Goal: Check status: Check status

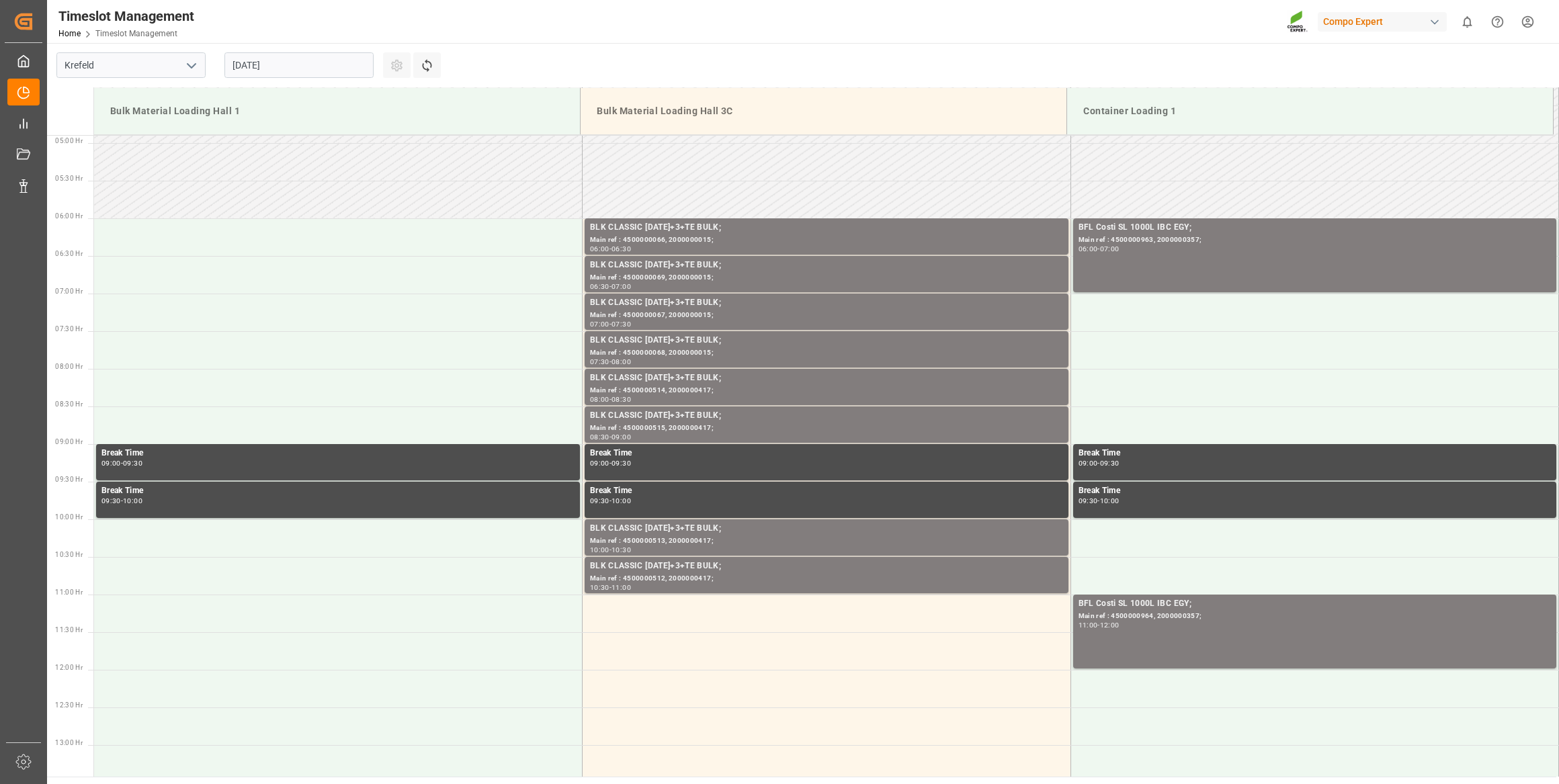
scroll to position [166, 0]
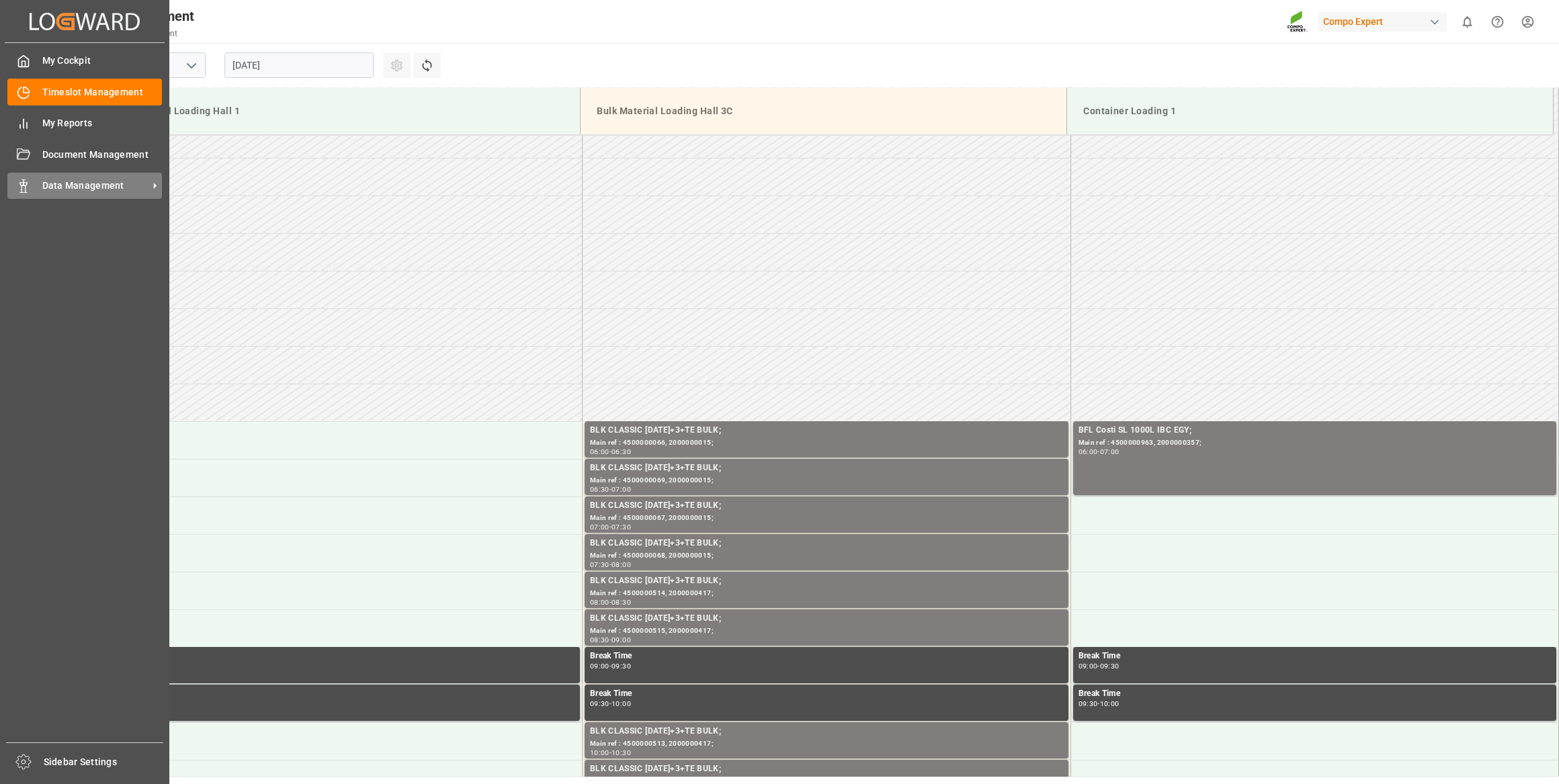
click at [31, 185] on div "Data Management Data Management" at bounding box center [85, 186] width 154 height 26
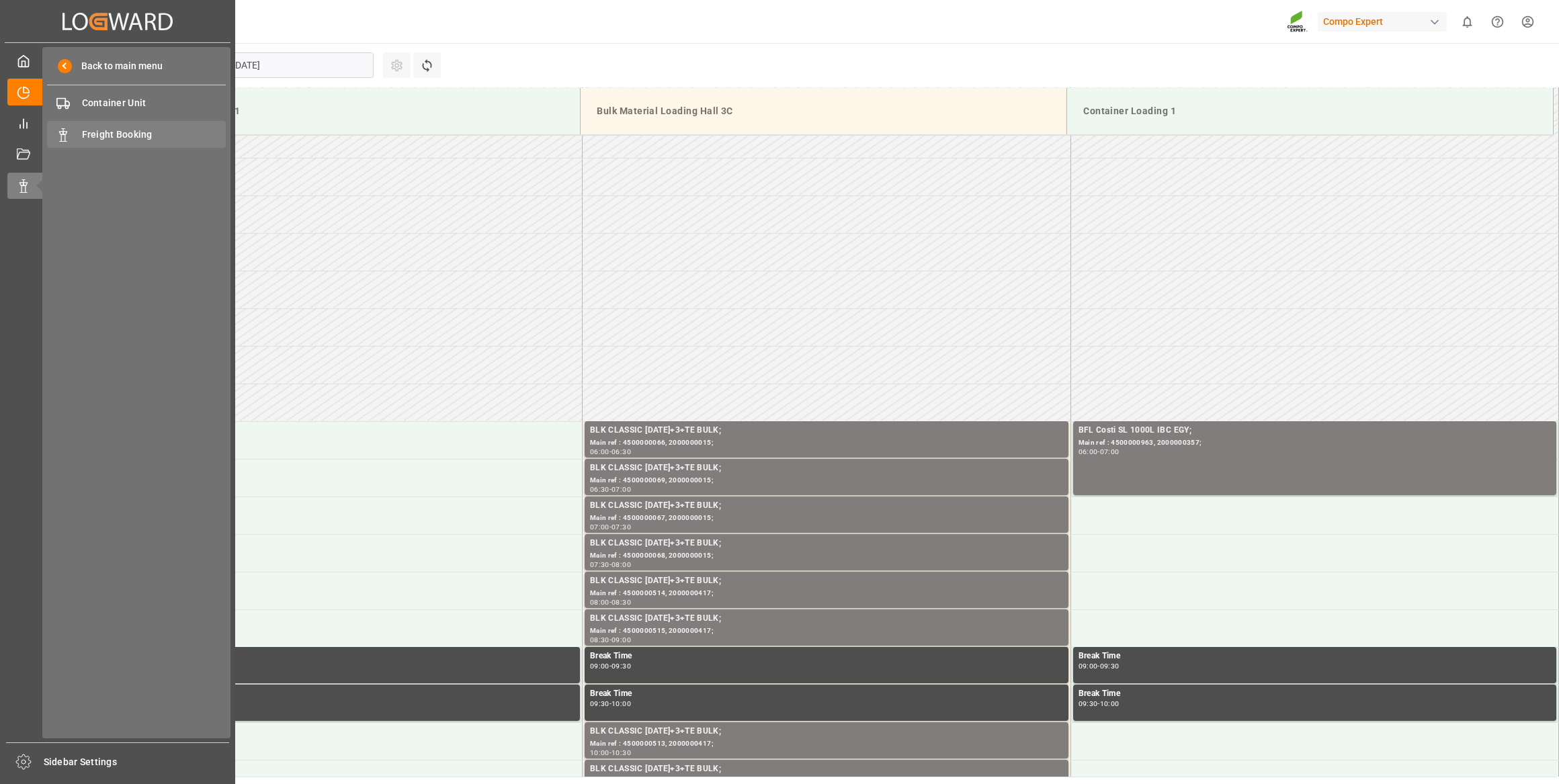
click at [120, 142] on div "Freight Booking Freight Booking" at bounding box center [136, 134] width 179 height 26
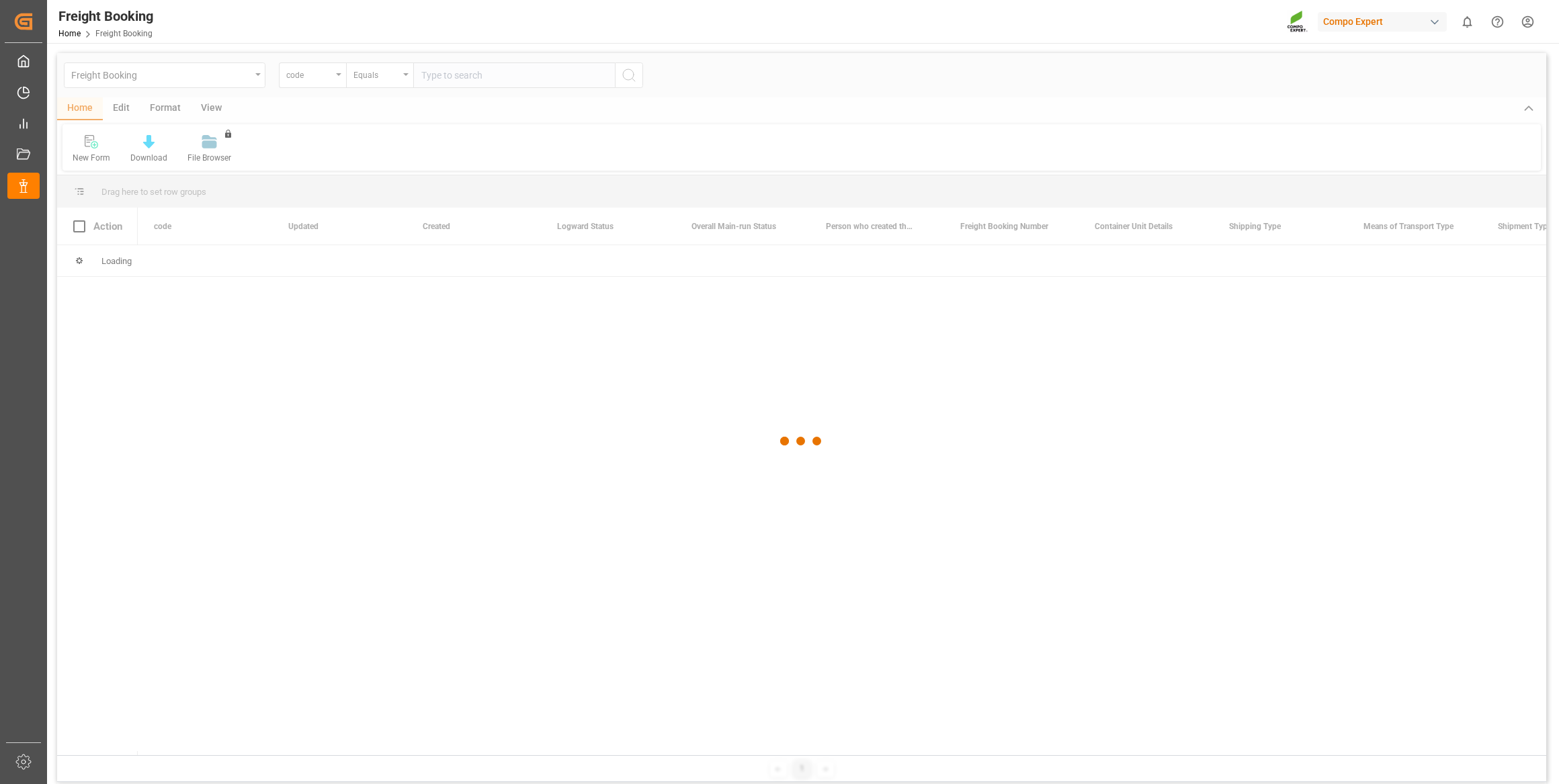
click at [320, 80] on div at bounding box center [801, 440] width 1489 height 776
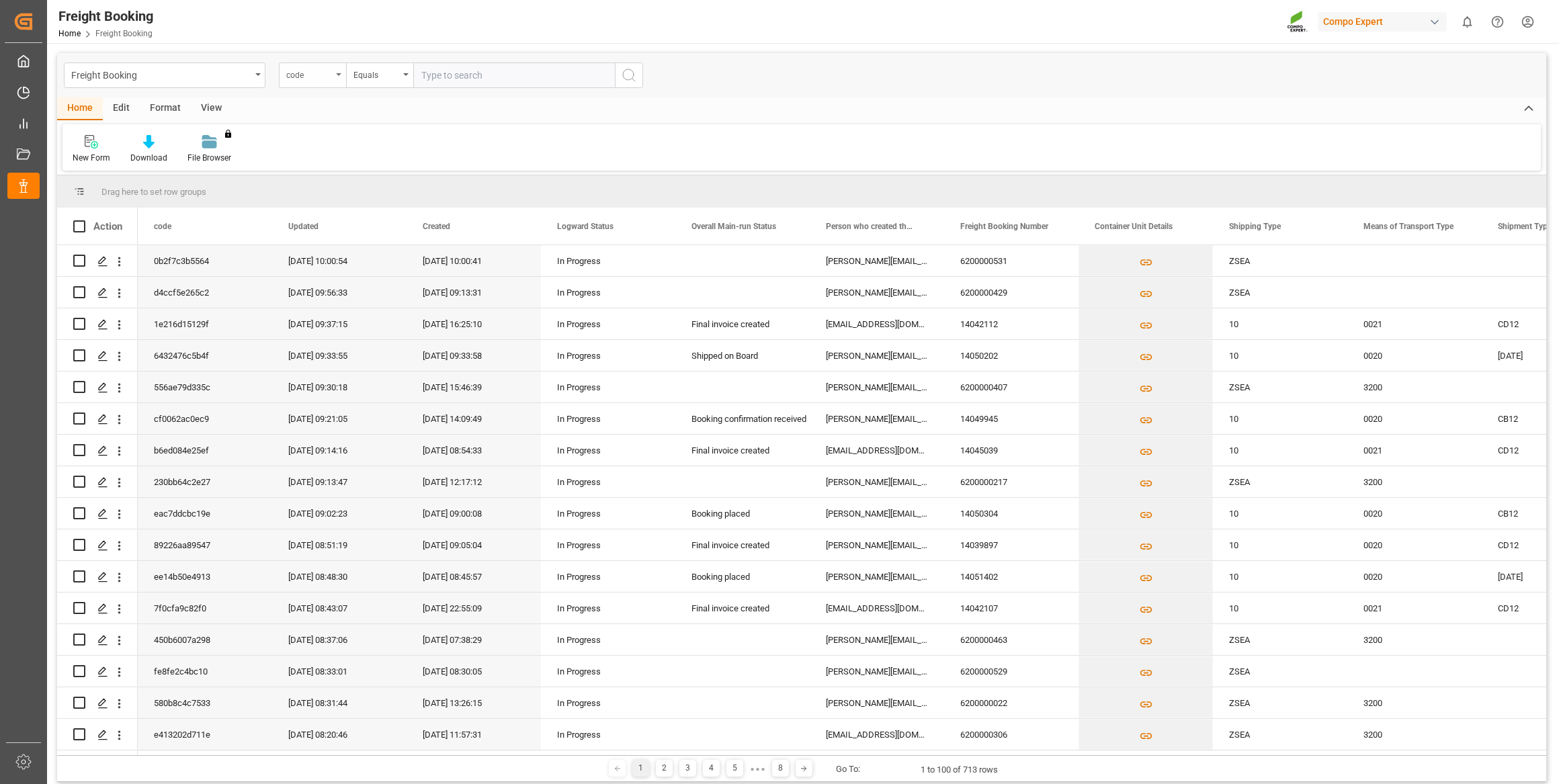
click at [325, 80] on div "code" at bounding box center [309, 74] width 46 height 16
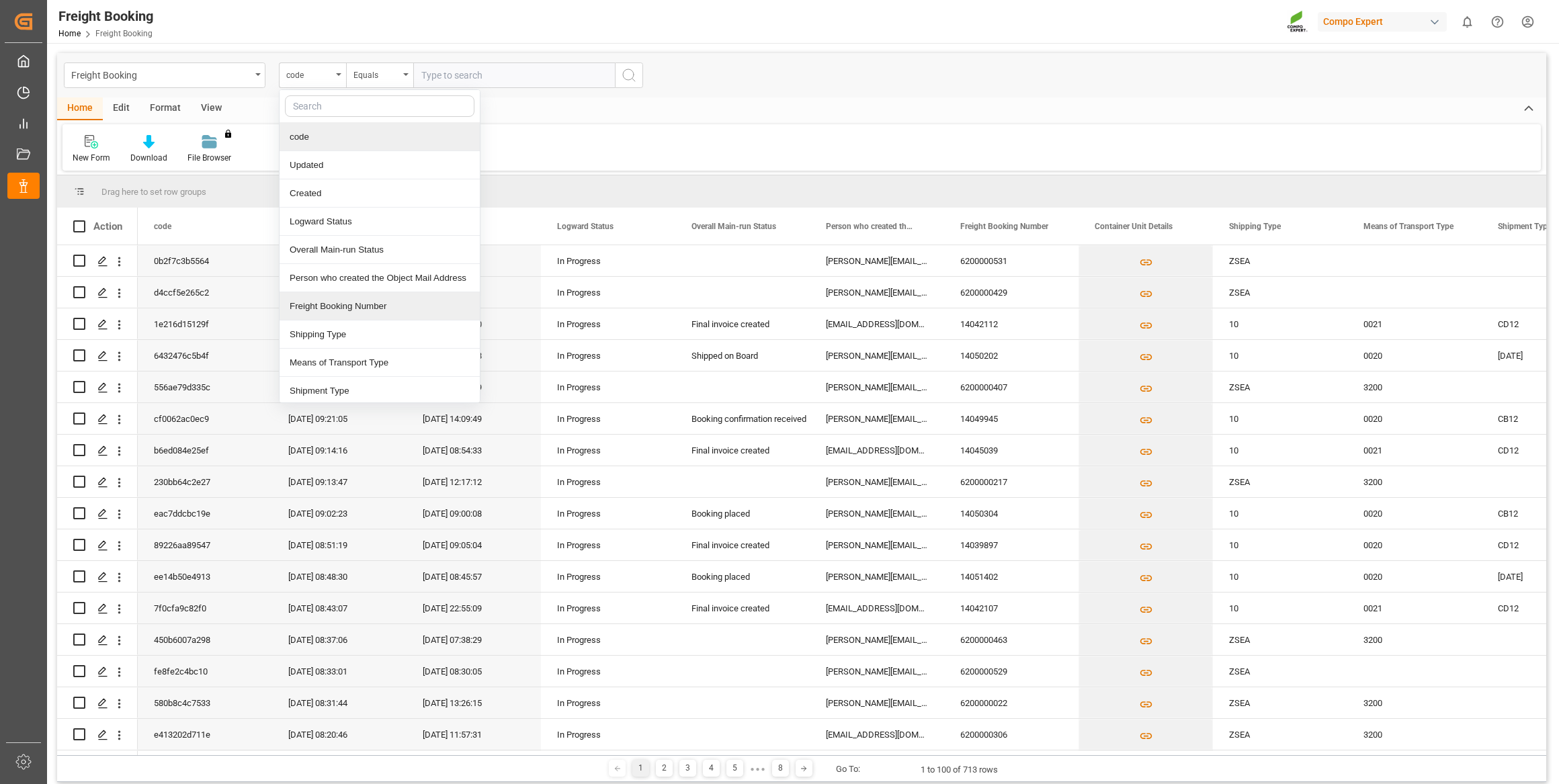
click at [351, 301] on div "Freight Booking Number" at bounding box center [380, 307] width 201 height 28
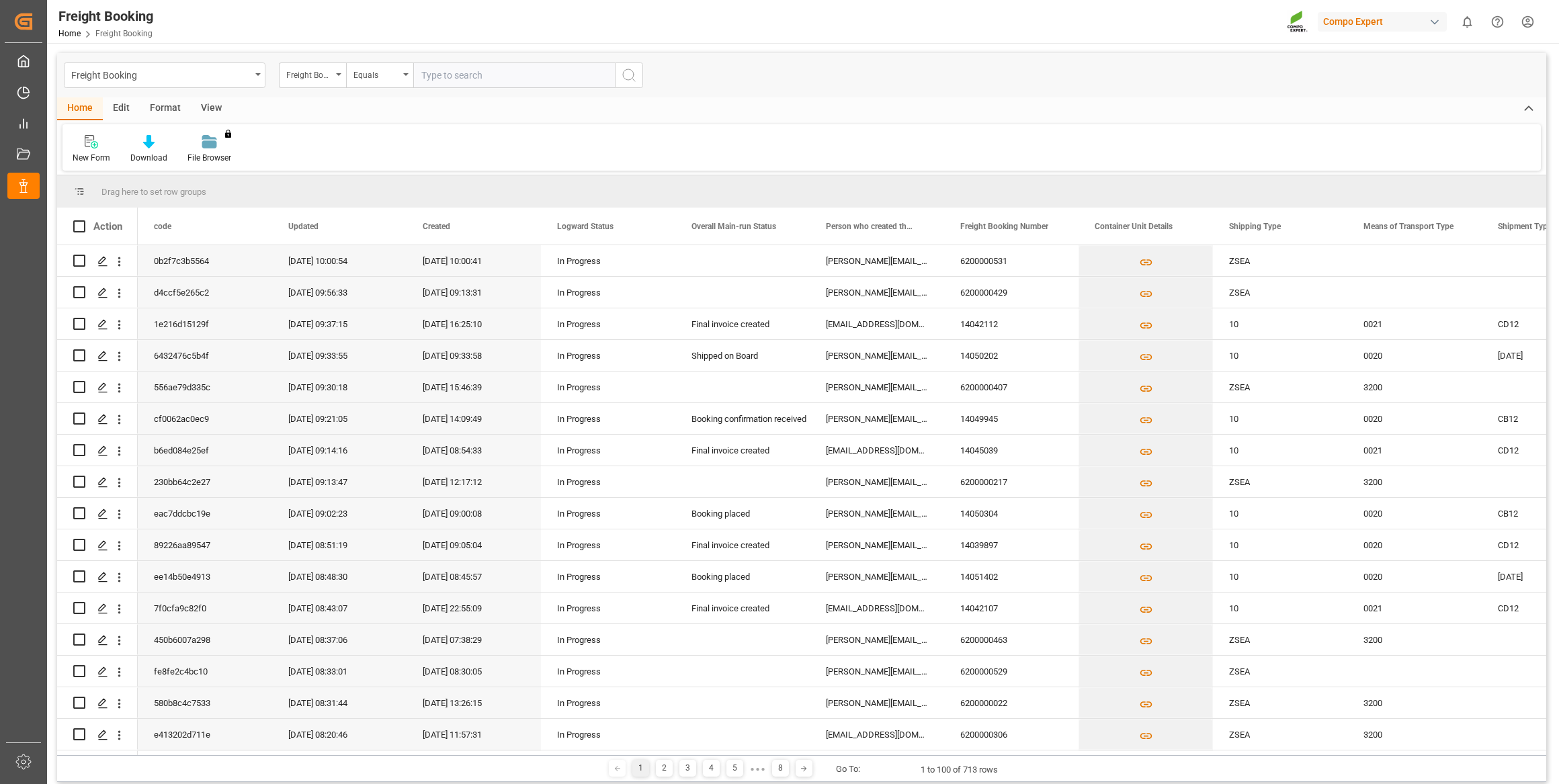
click at [470, 74] on input "text" at bounding box center [513, 75] width 201 height 25
paste input "6200000504"
type input "6200000504"
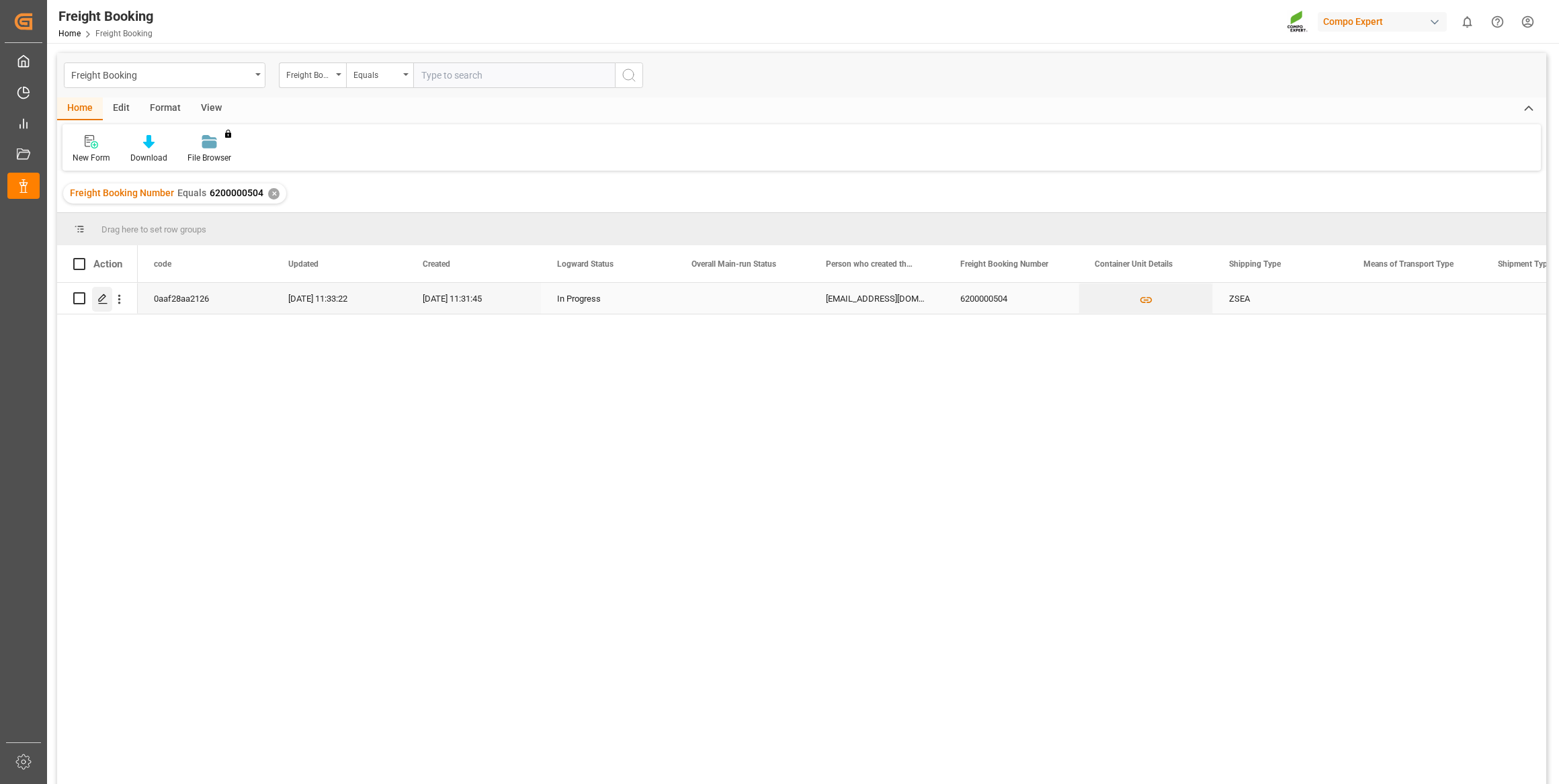
click at [102, 293] on icon "Press SPACE to select this row." at bounding box center [102, 298] width 10 height 10
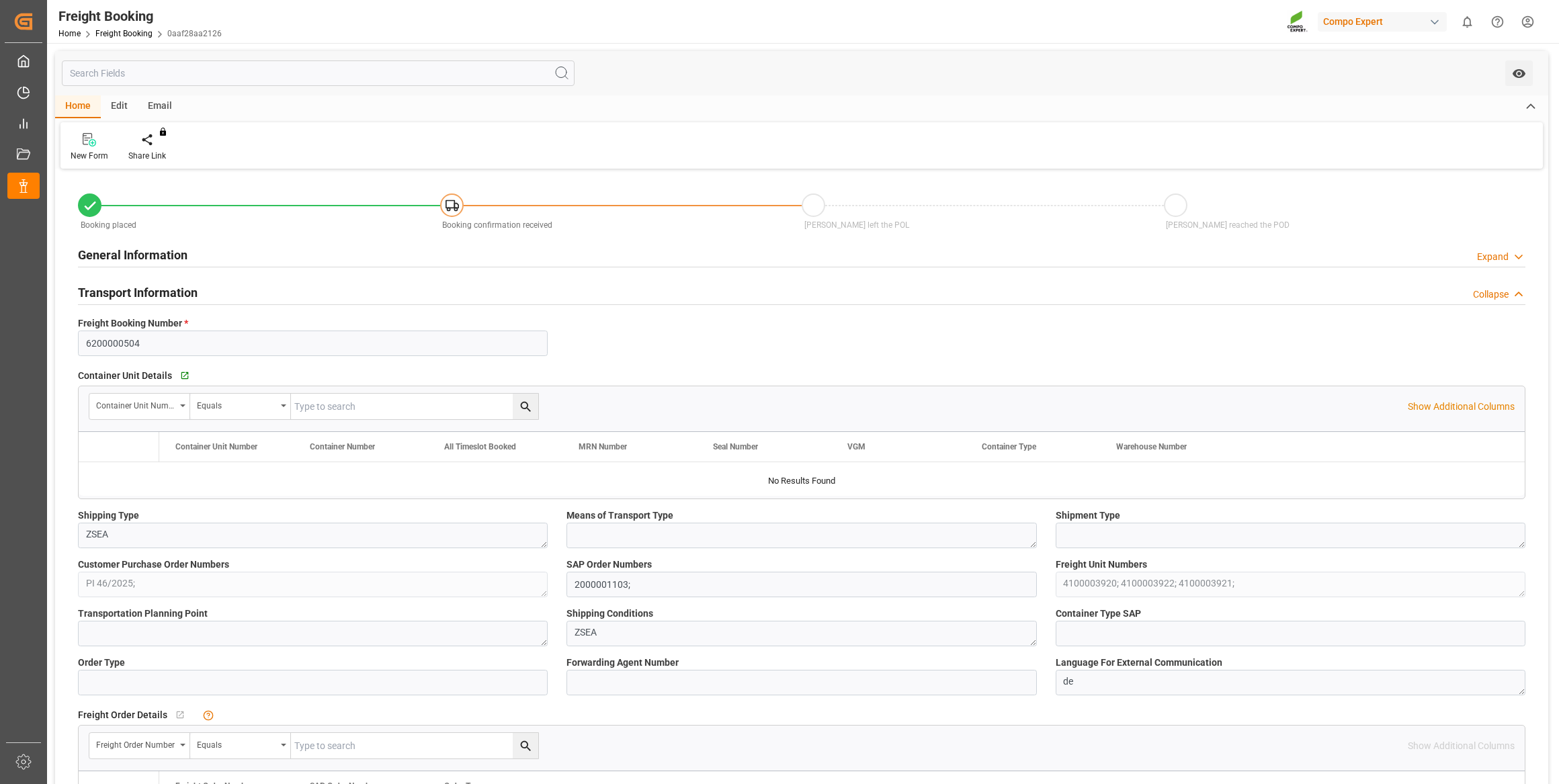
type input "TRIZM"
type input "0"
type input "63683.8"
type input "01.09.2025 01:00"
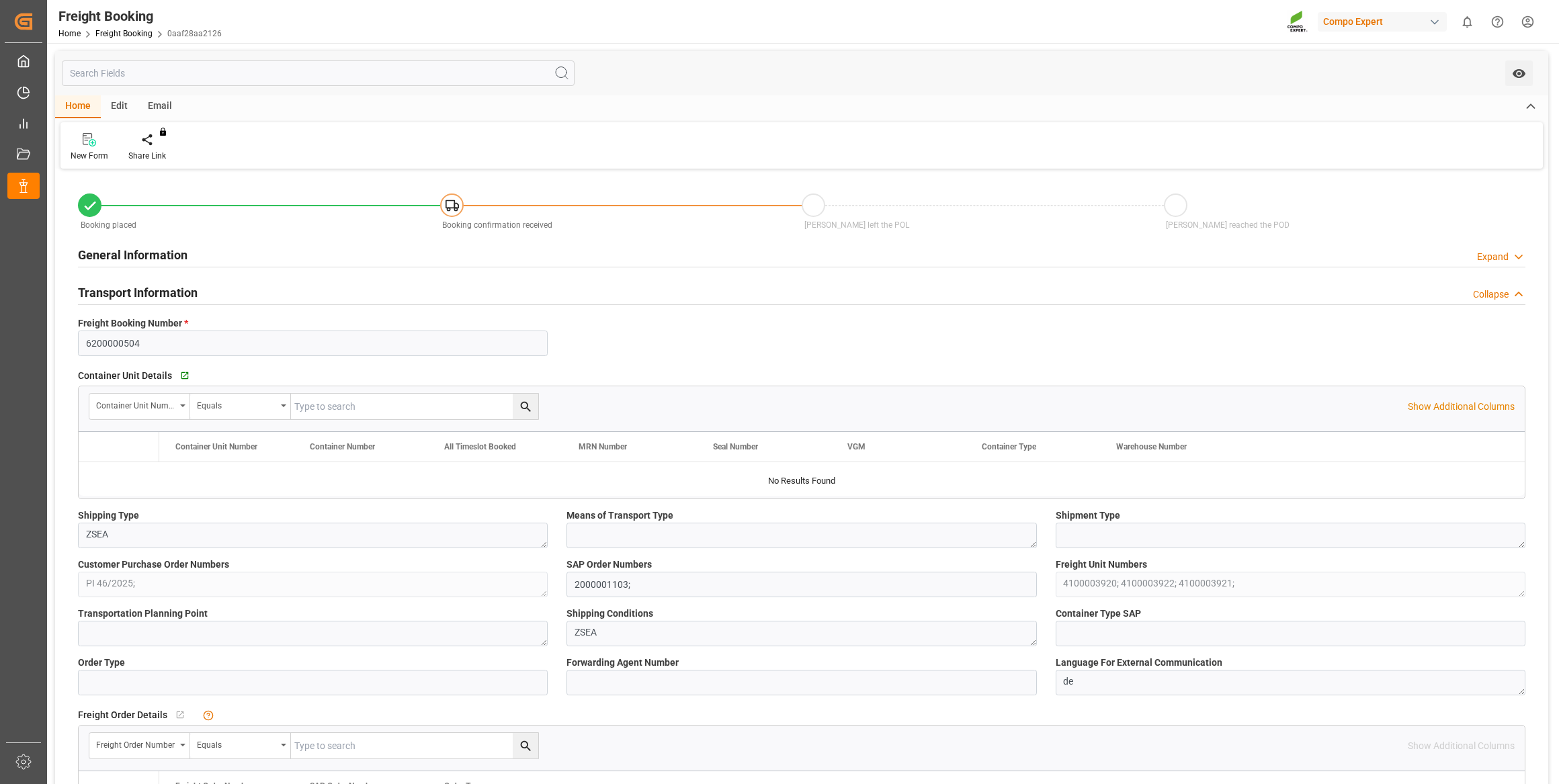
type input "19.08.2025 11:31"
type input "19.08.2025 11:33"
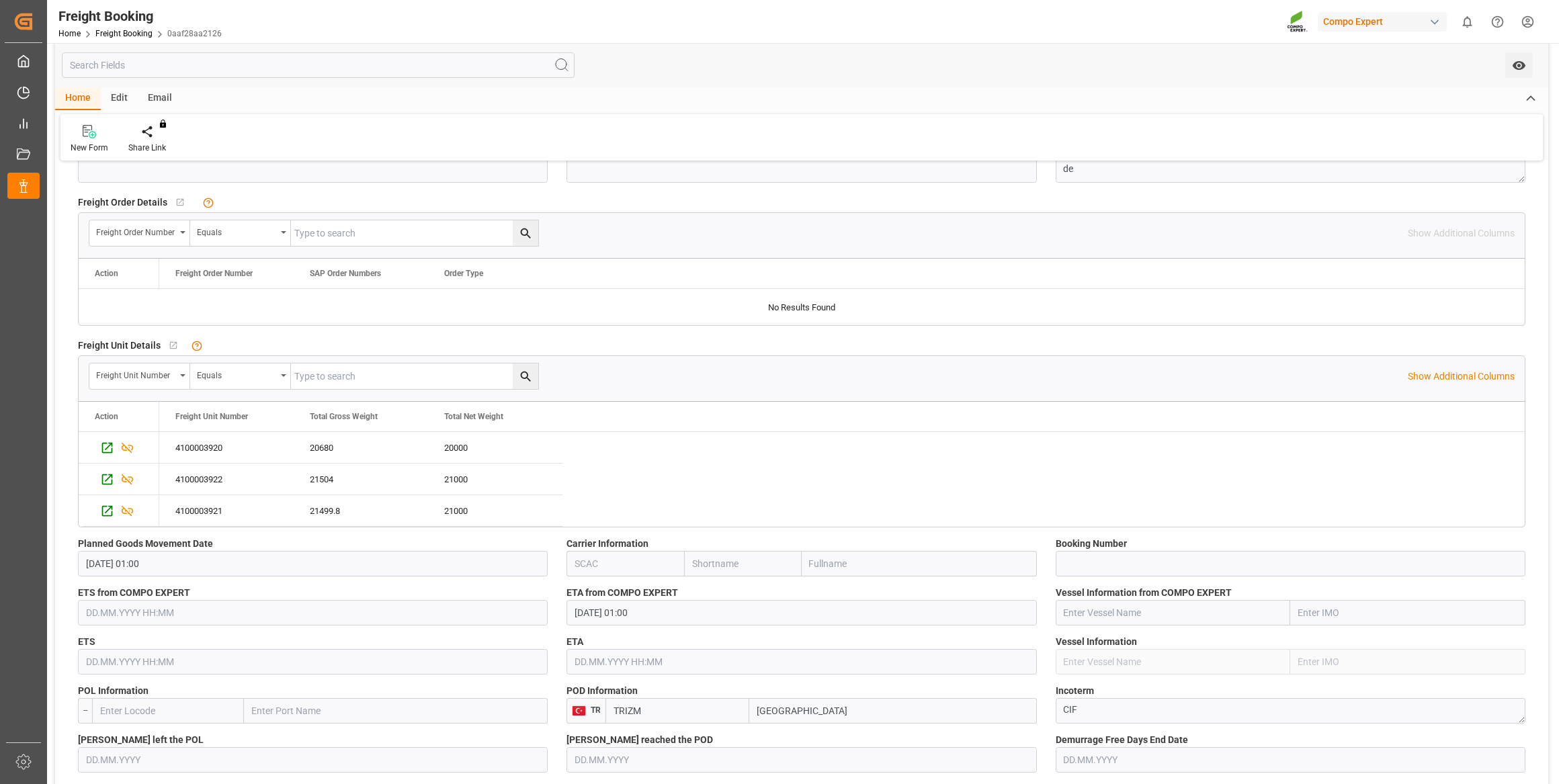
scroll to position [549, 0]
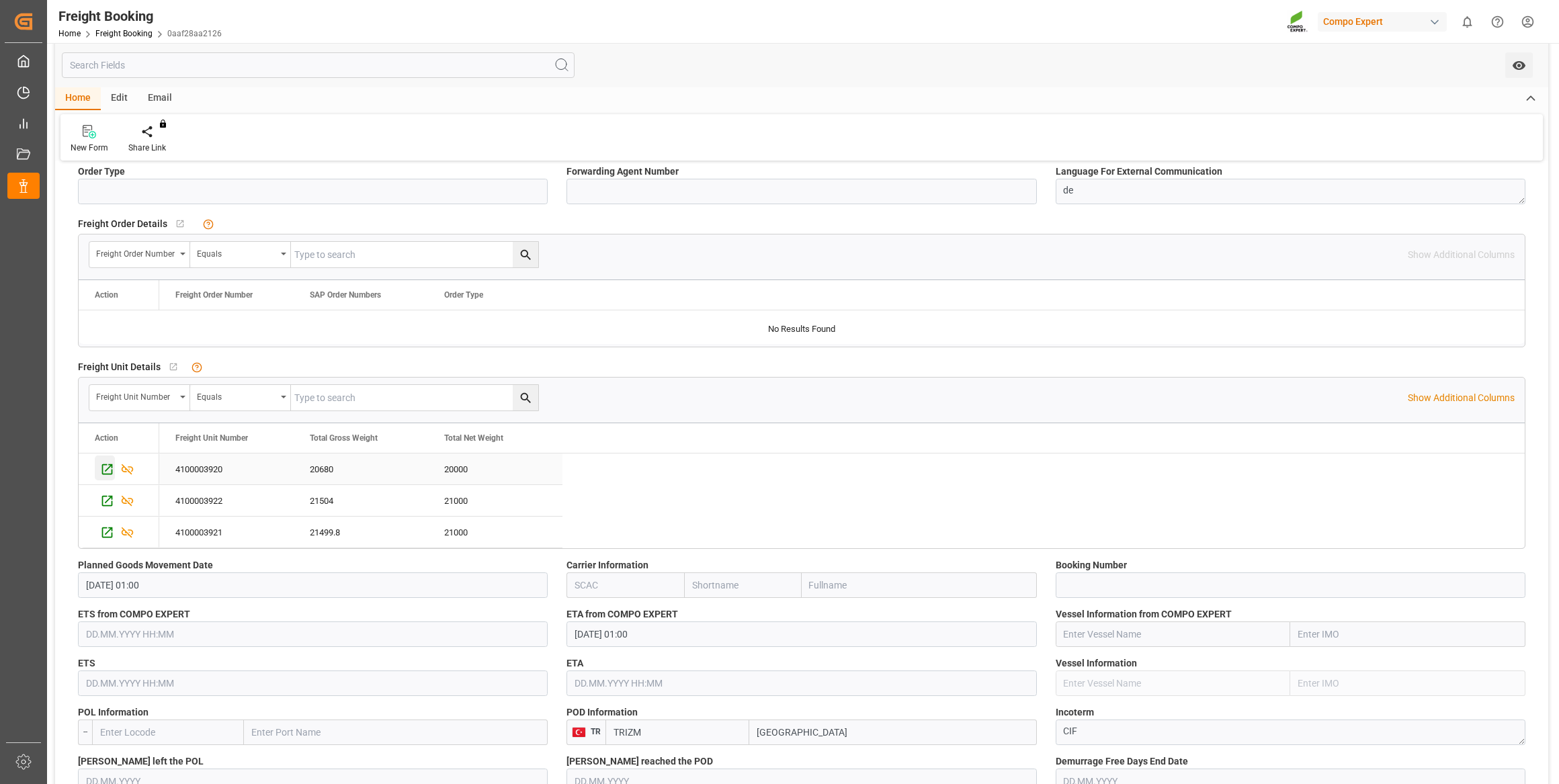
click at [106, 469] on icon "Press SPACE to select this row." at bounding box center [108, 469] width 10 height 10
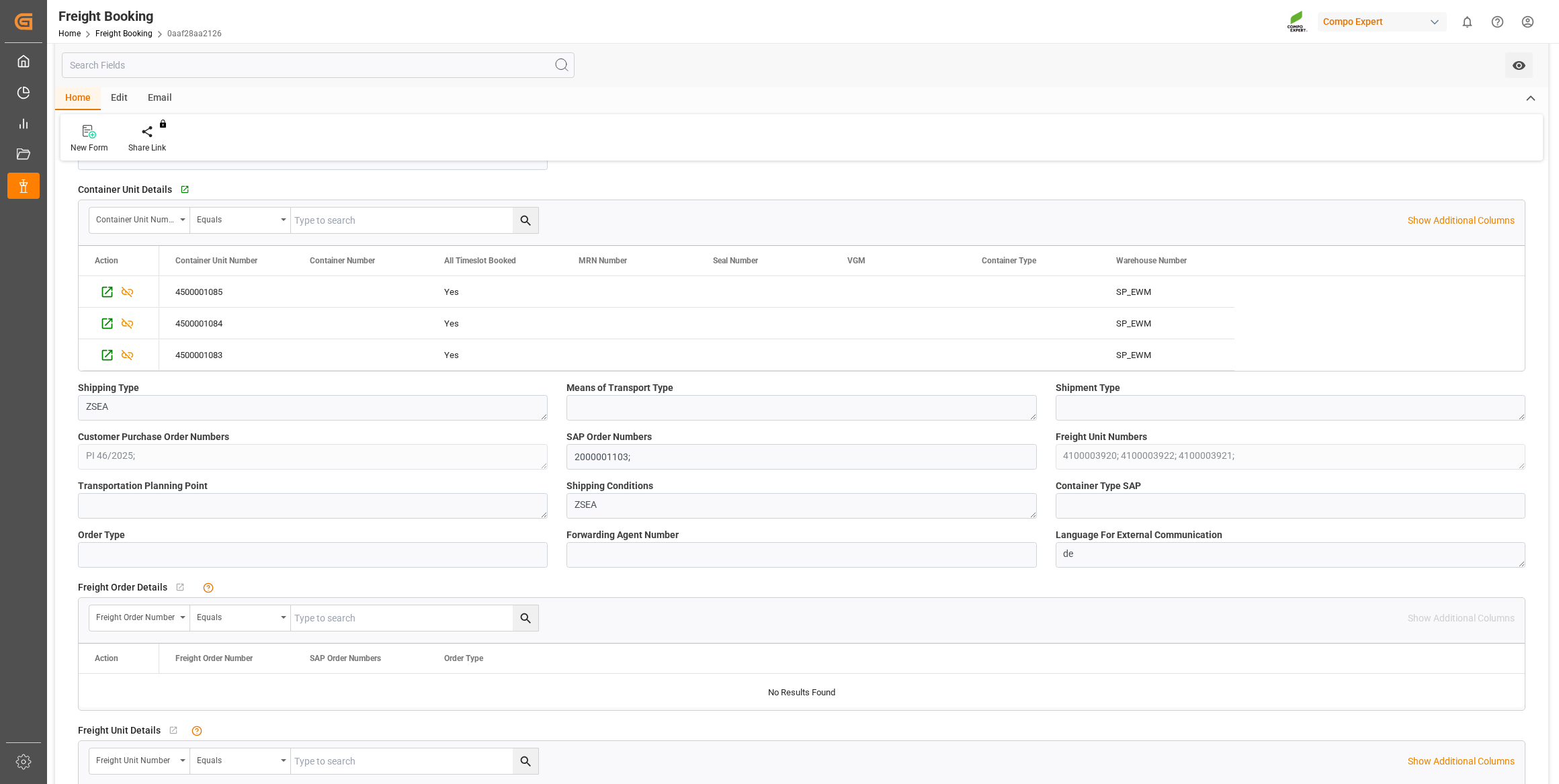
scroll to position [183, 0]
click at [108, 293] on icon "Press SPACE to select this row." at bounding box center [107, 295] width 14 height 14
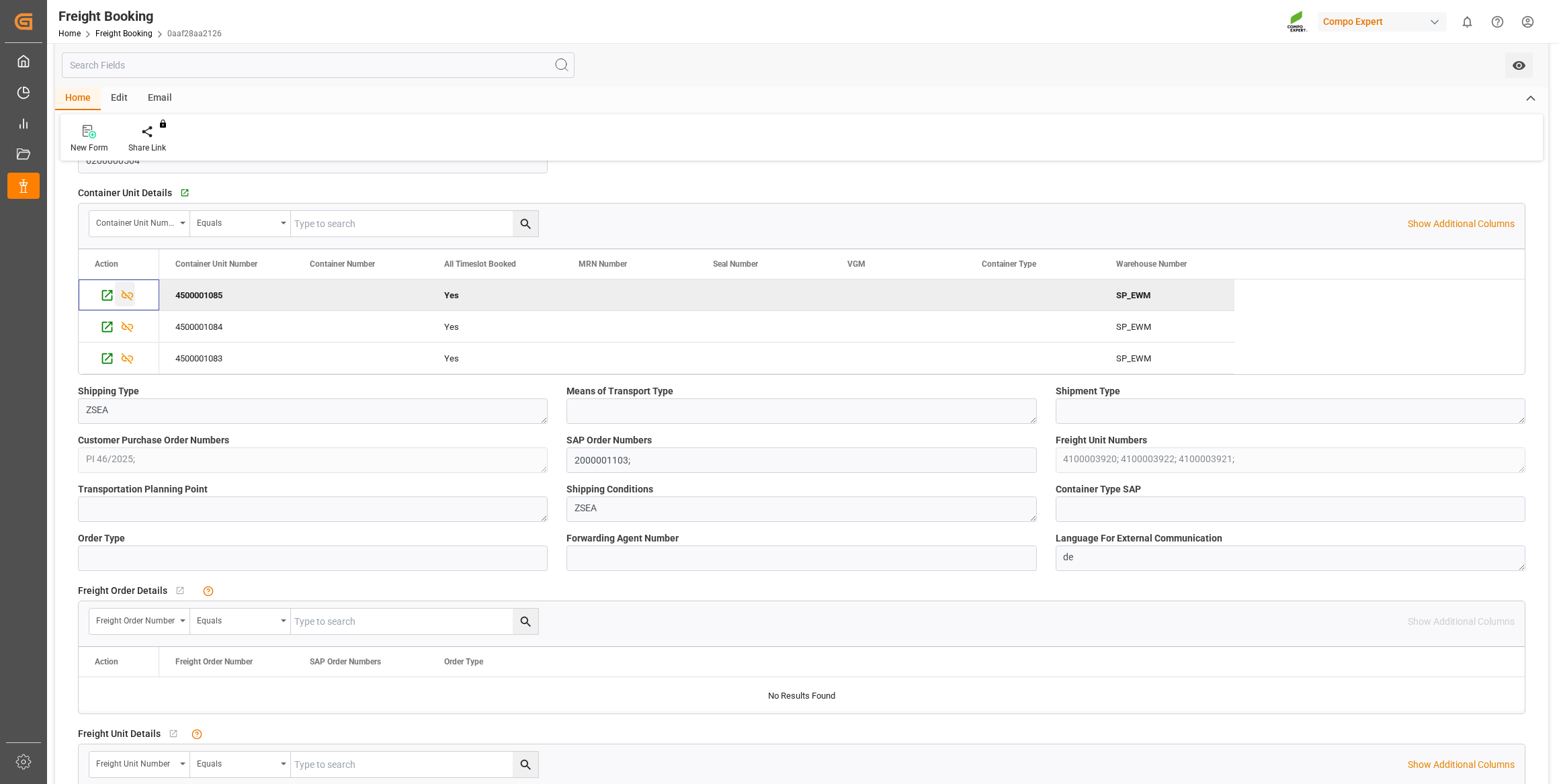
scroll to position [0, 0]
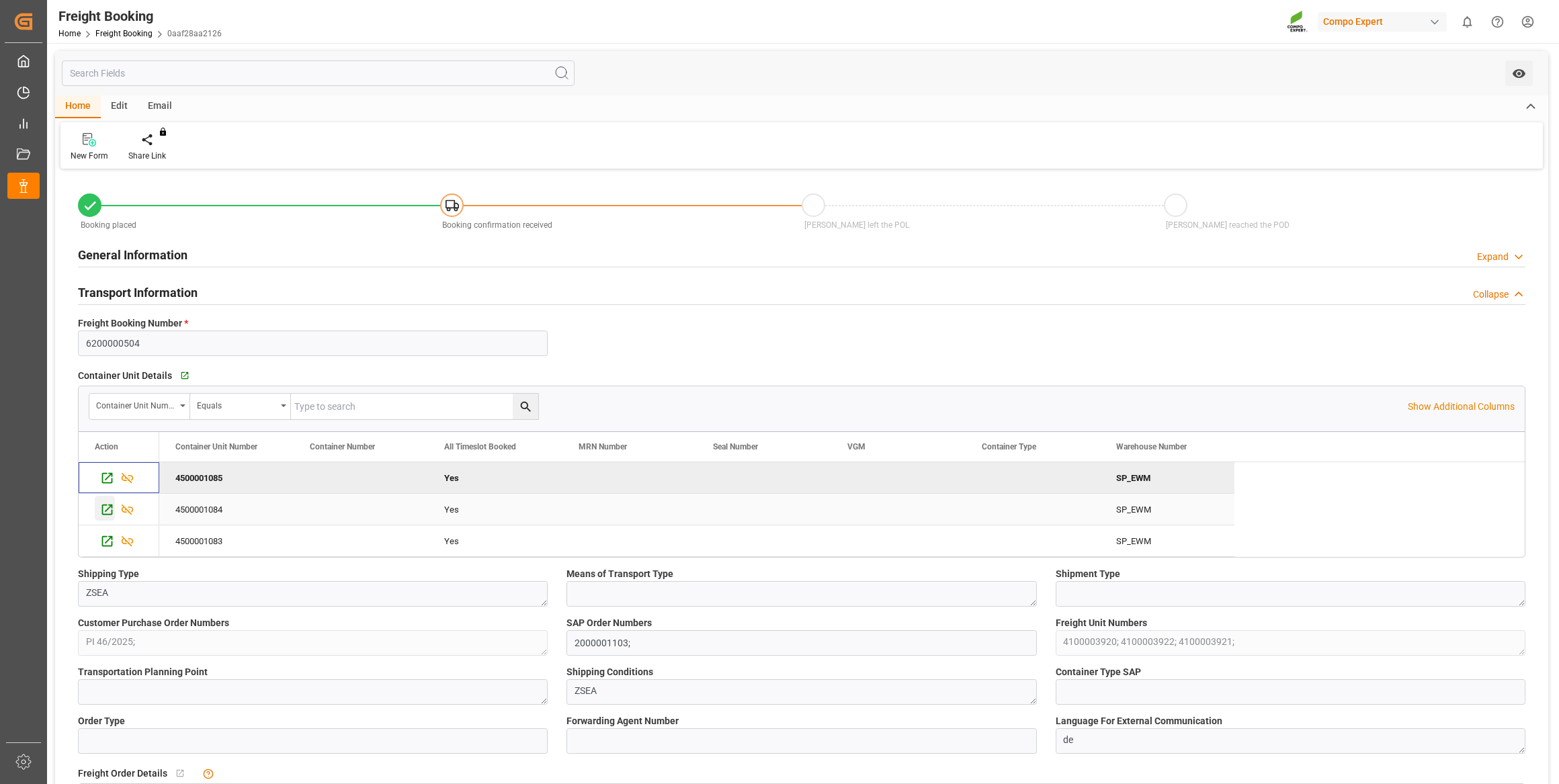
click at [105, 512] on icon "Press SPACE to select this row." at bounding box center [107, 509] width 14 height 14
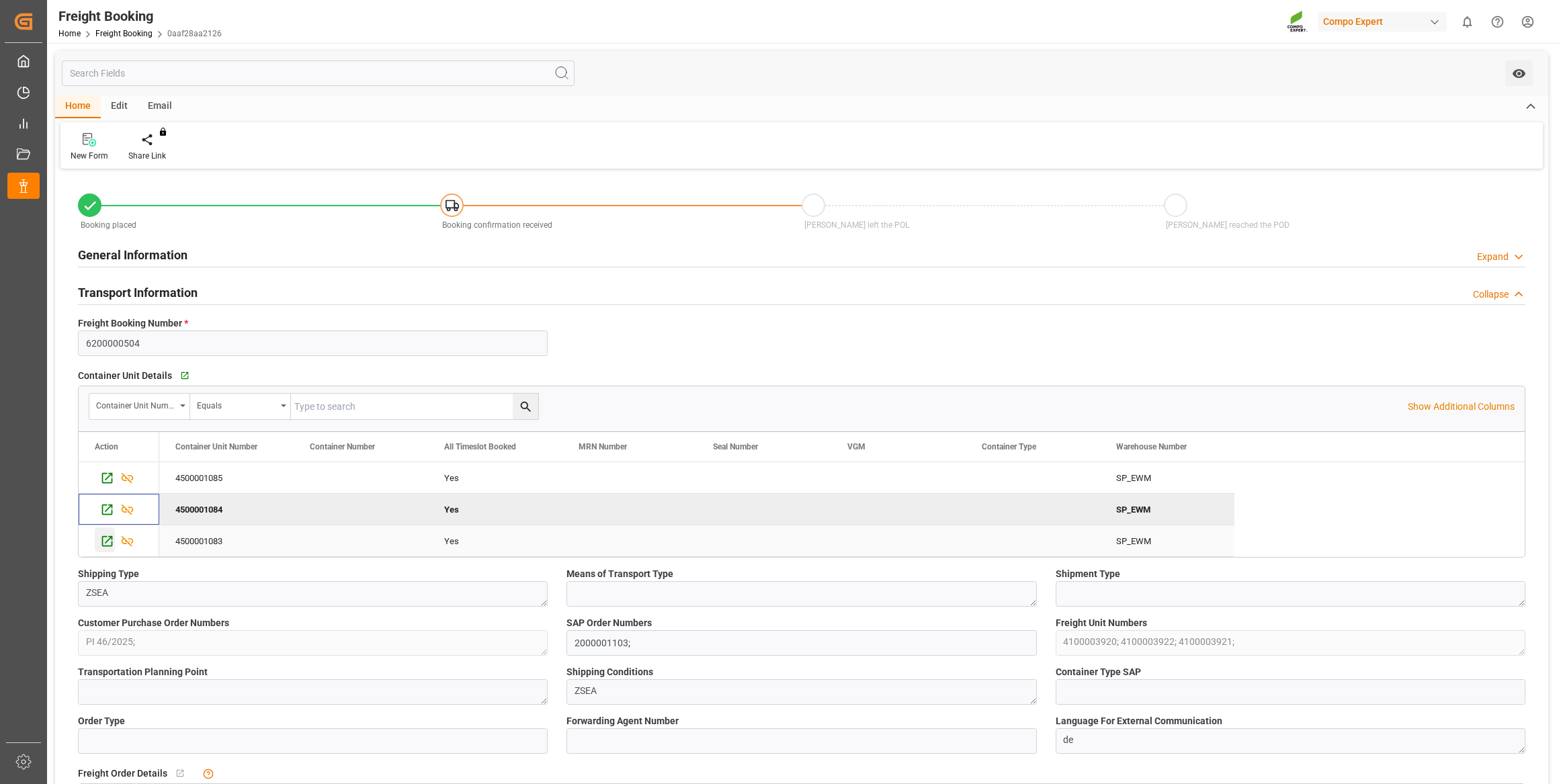
click at [108, 538] on icon "Press SPACE to select this row." at bounding box center [107, 540] width 14 height 14
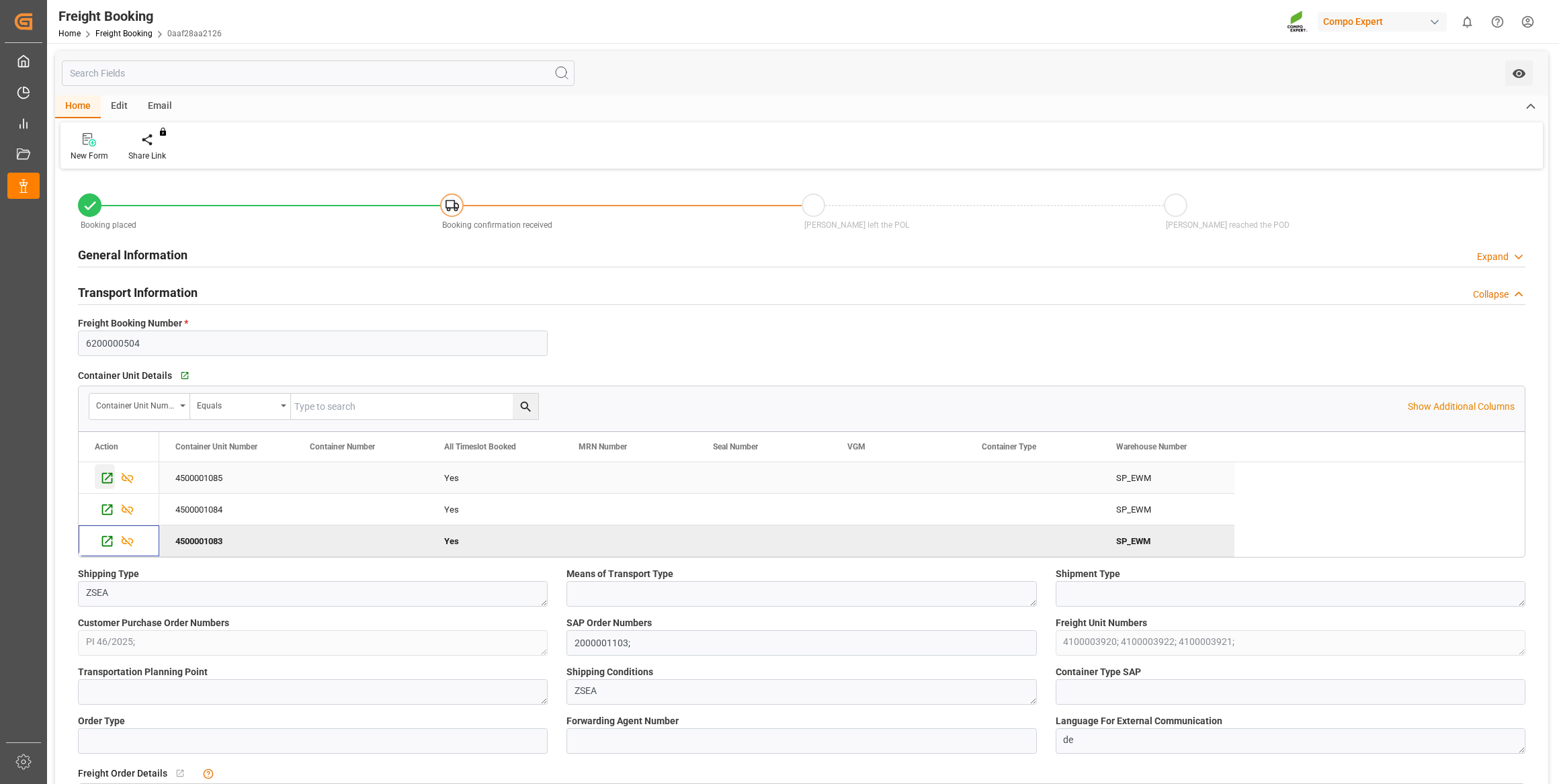
click at [105, 476] on icon "Press SPACE to select this row." at bounding box center [107, 477] width 14 height 14
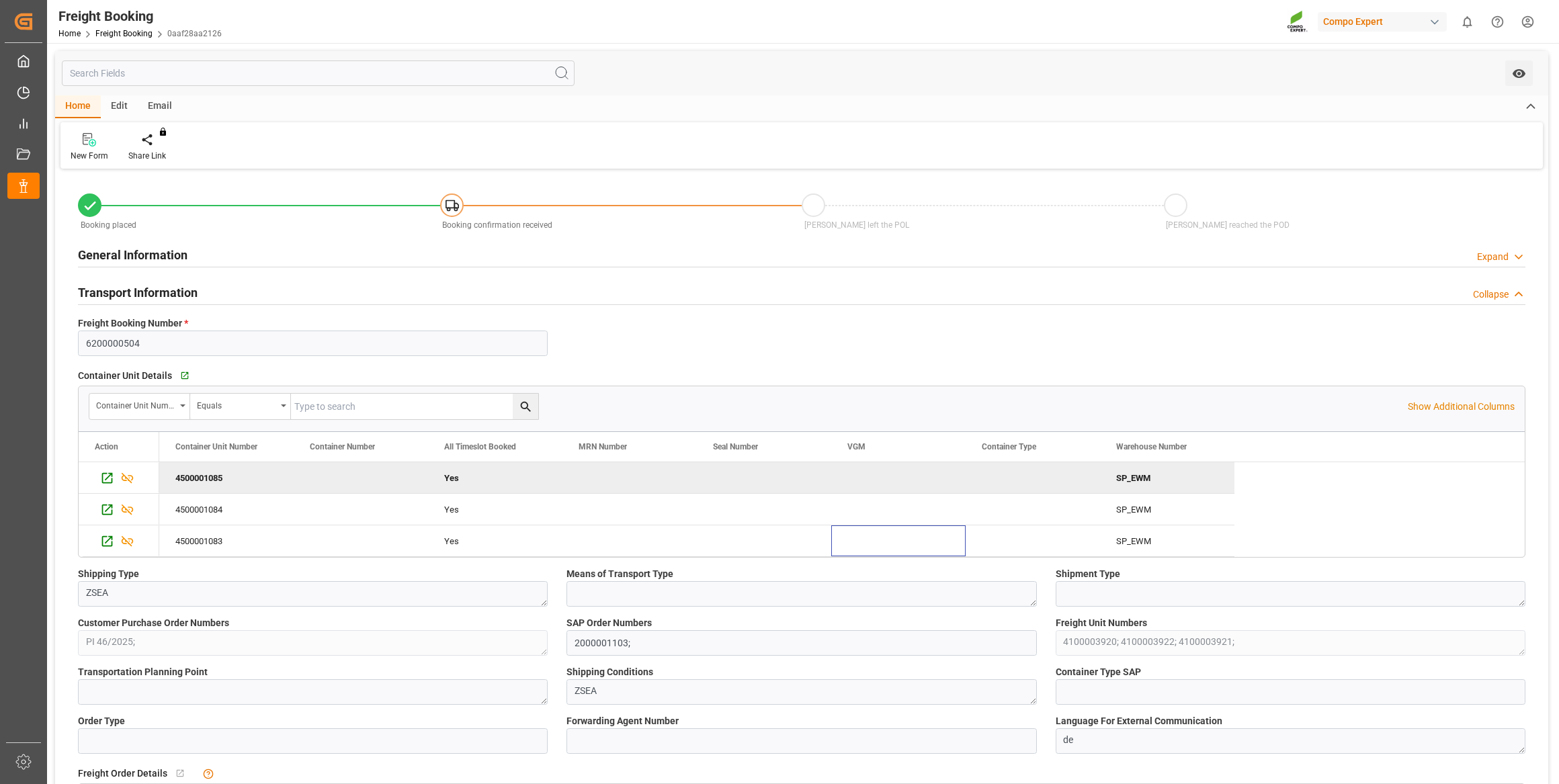
drag, startPoint x: 862, startPoint y: 529, endPoint x: 1256, endPoint y: 514, distance: 394.3
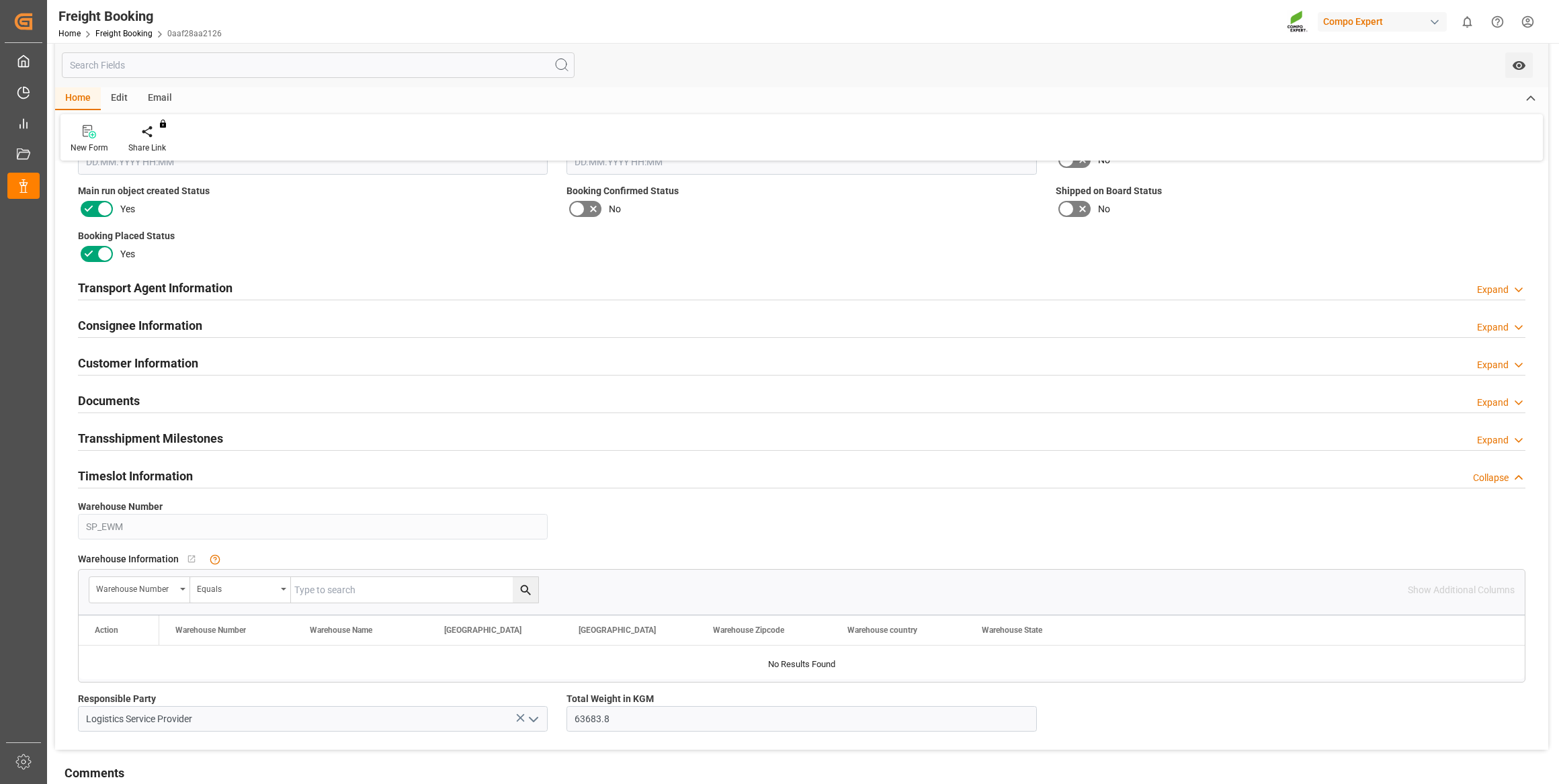
scroll to position [1465, 0]
click at [667, 312] on div "Consignee Information Expand" at bounding box center [801, 322] width 1448 height 25
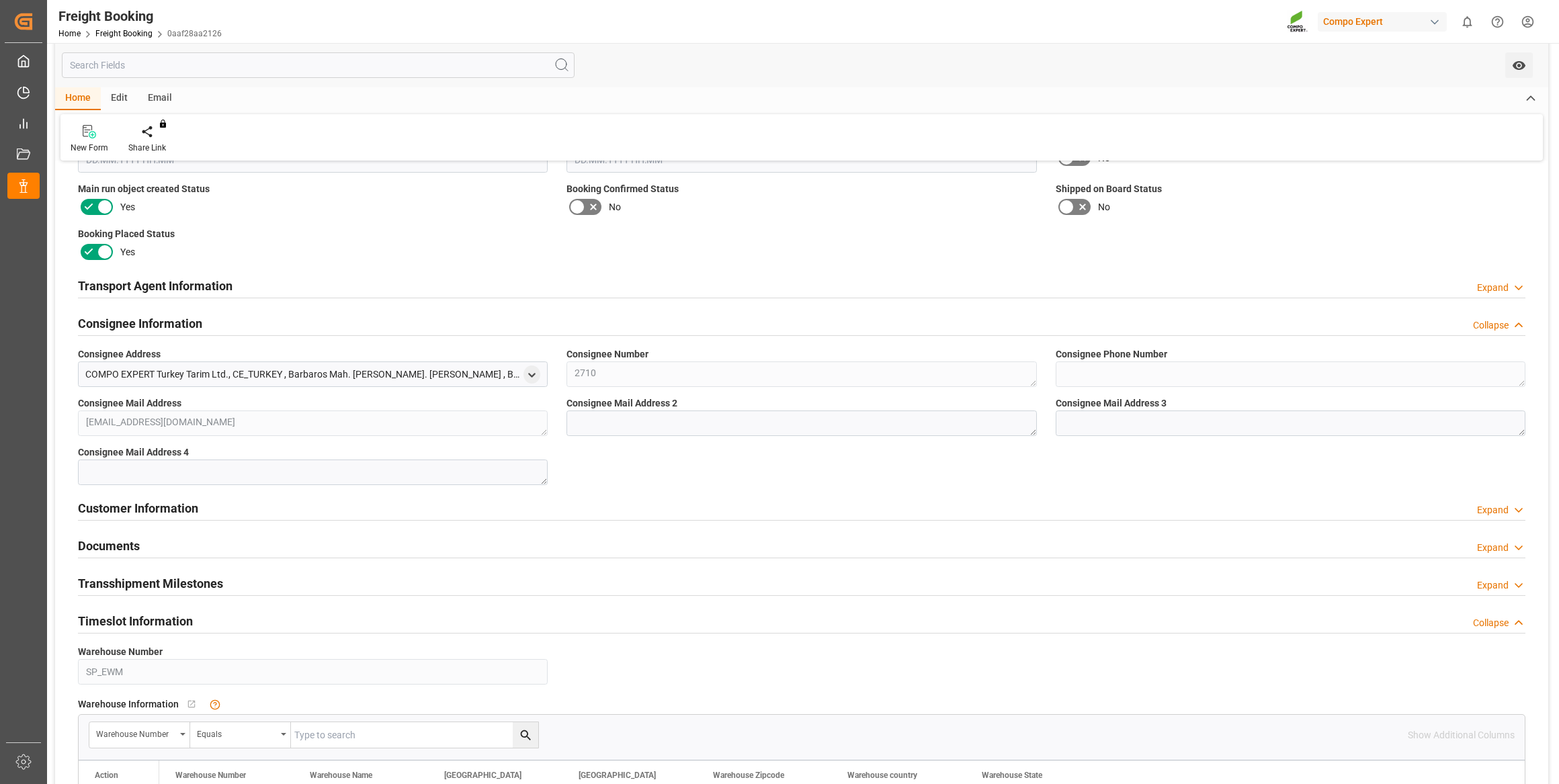
click at [669, 315] on div "Consignee Information Collapse" at bounding box center [801, 322] width 1448 height 25
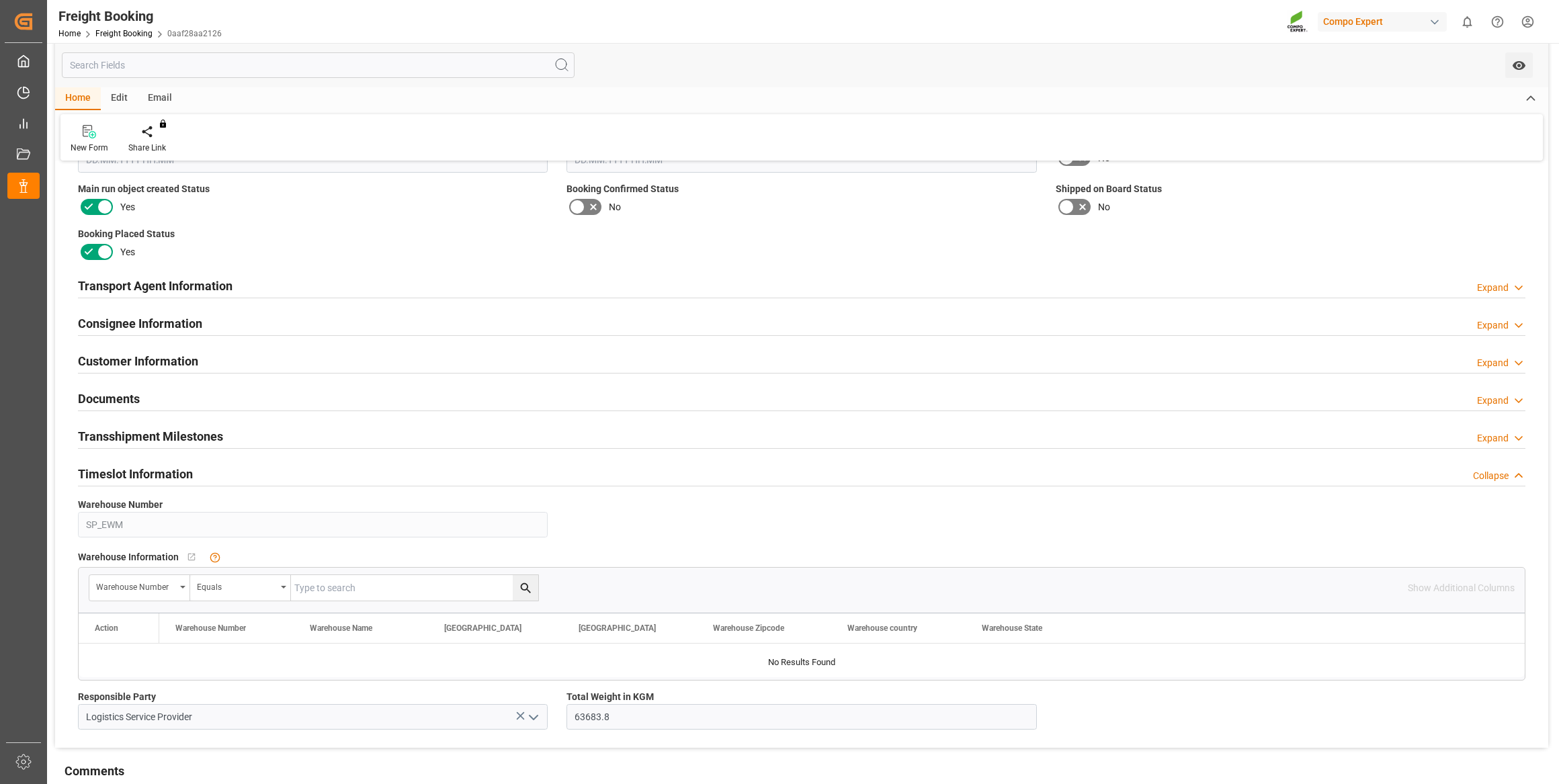
click at [688, 275] on div "Transport Agent Information Expand" at bounding box center [801, 284] width 1448 height 25
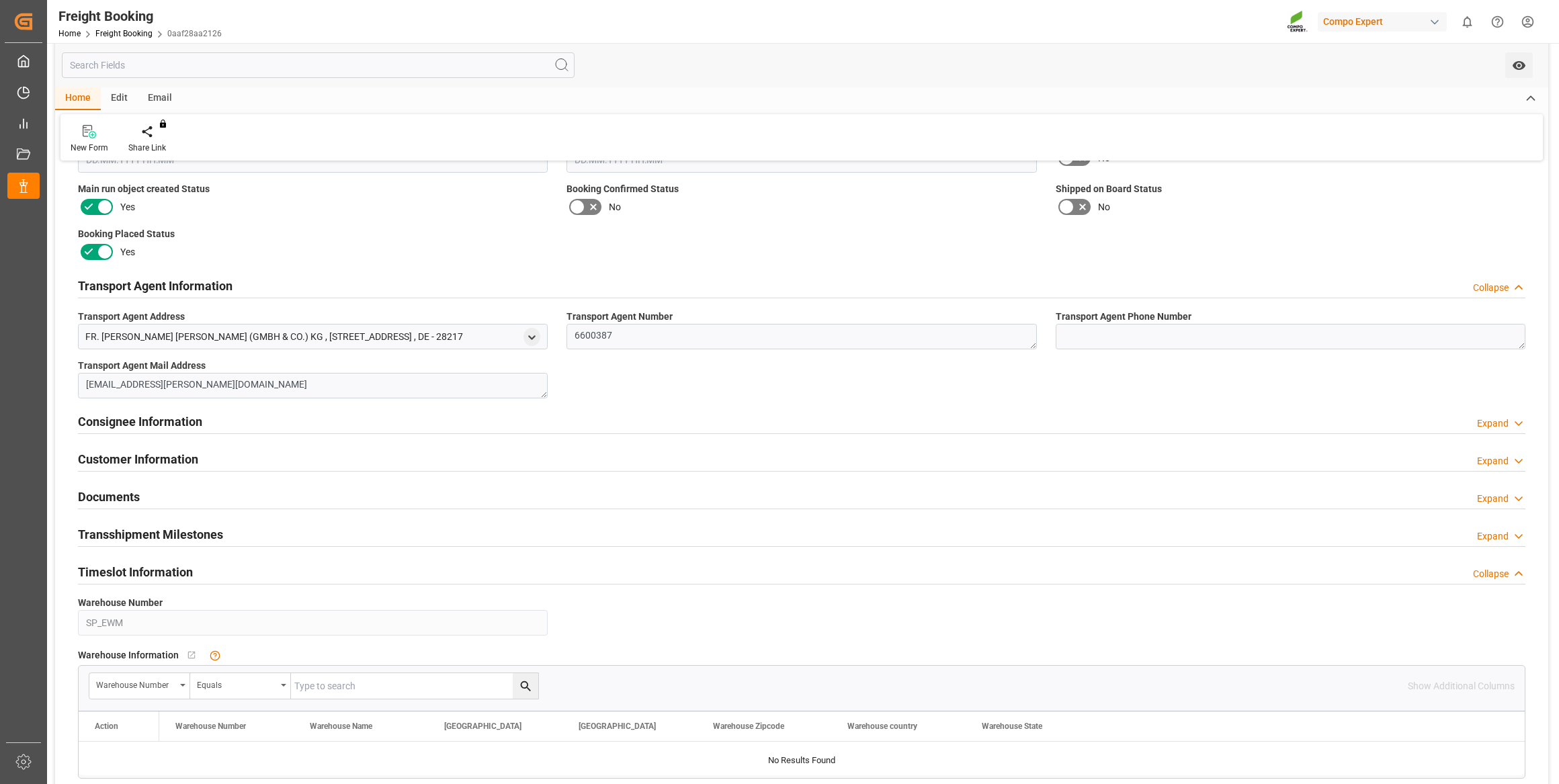
click at [688, 275] on div "Transport Agent Information Collapse" at bounding box center [801, 284] width 1448 height 25
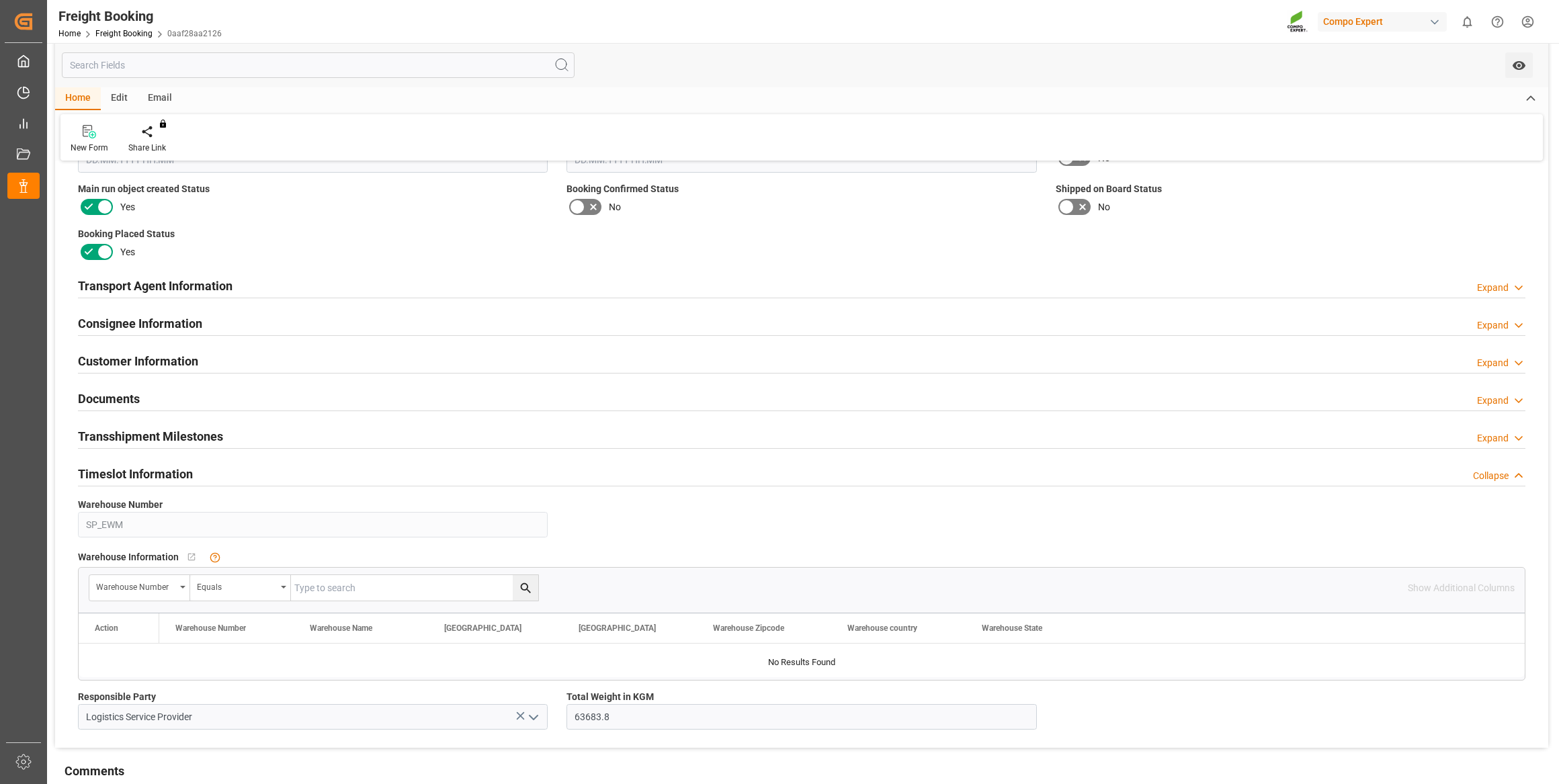
click at [615, 347] on div "Customer Information Expand" at bounding box center [801, 360] width 1448 height 25
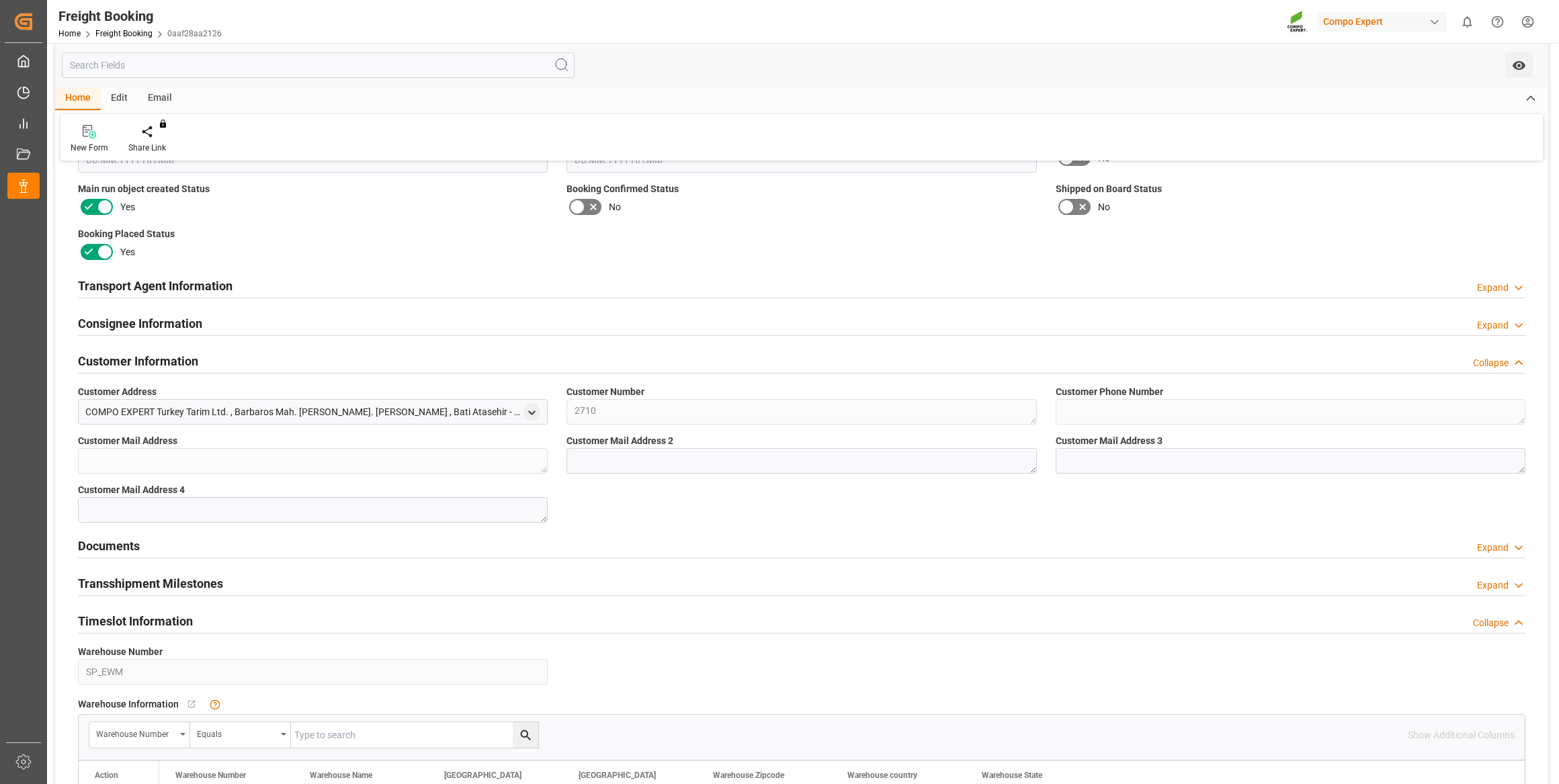
click at [615, 347] on div "Customer Information Collapse" at bounding box center [801, 360] width 1448 height 25
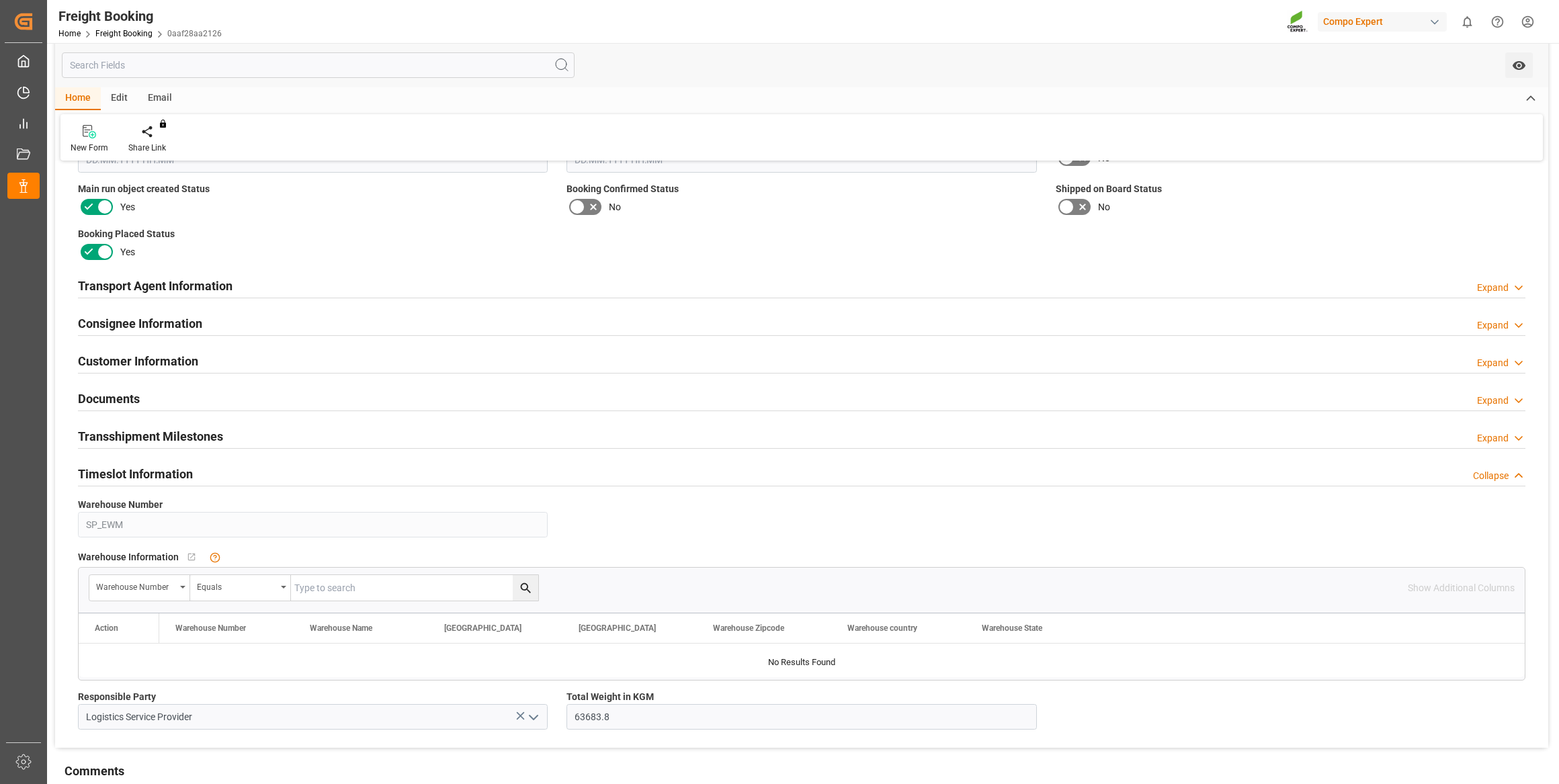
click at [576, 482] on div "Timeslot Information Collapse" at bounding box center [801, 473] width 1448 height 25
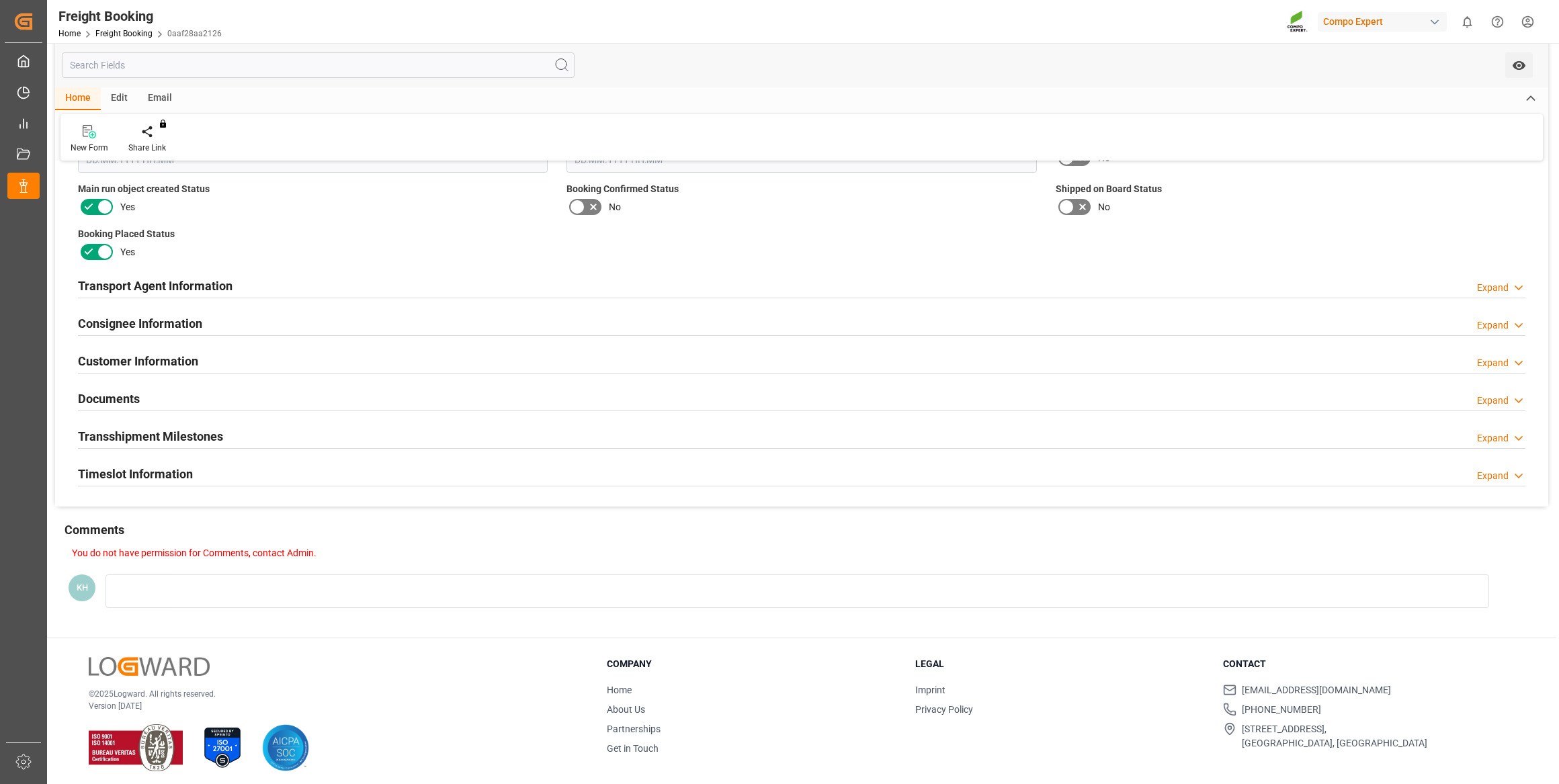
click at [586, 475] on div "Timeslot Information Expand" at bounding box center [801, 473] width 1448 height 25
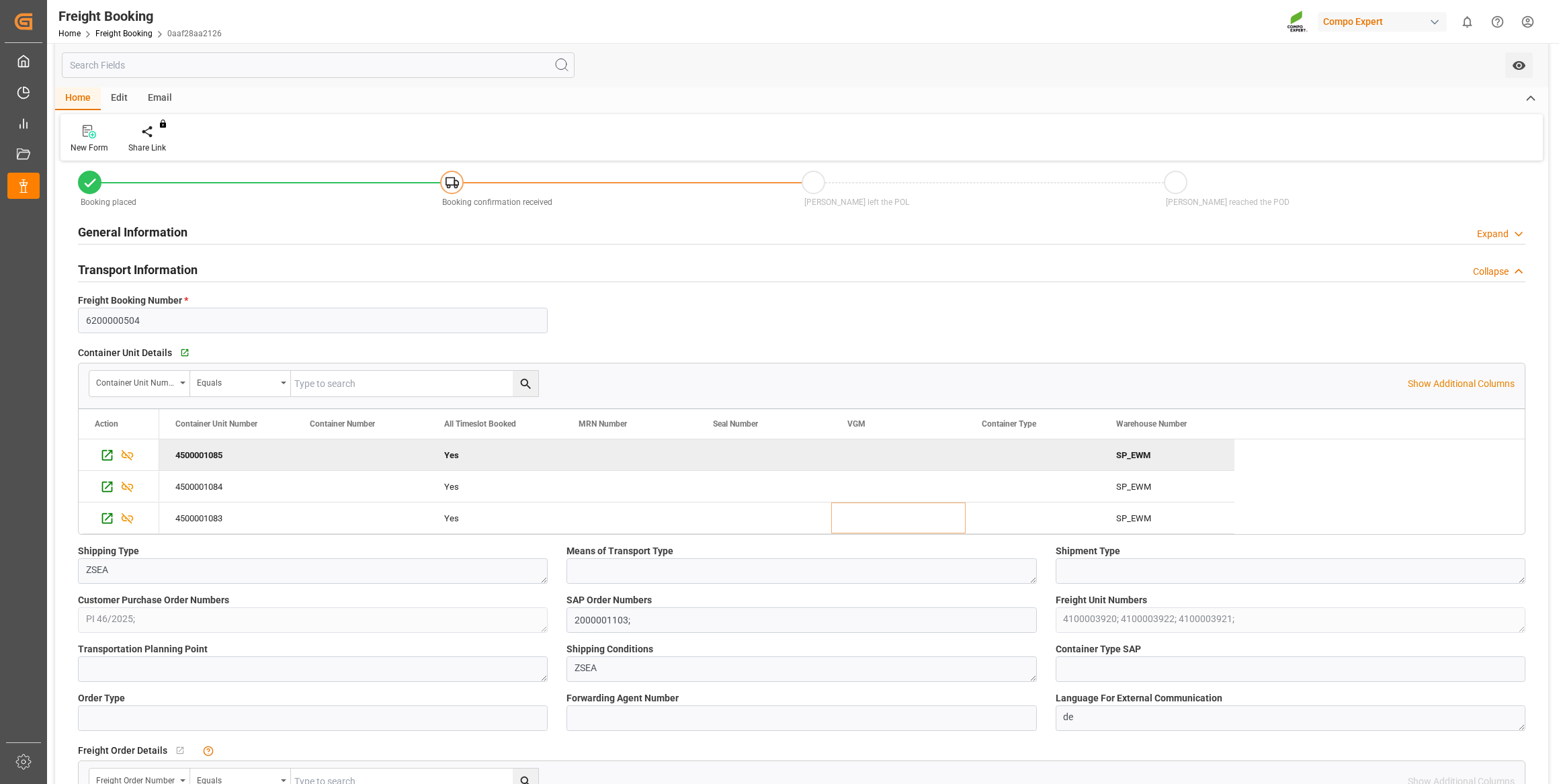
scroll to position [60, 0]
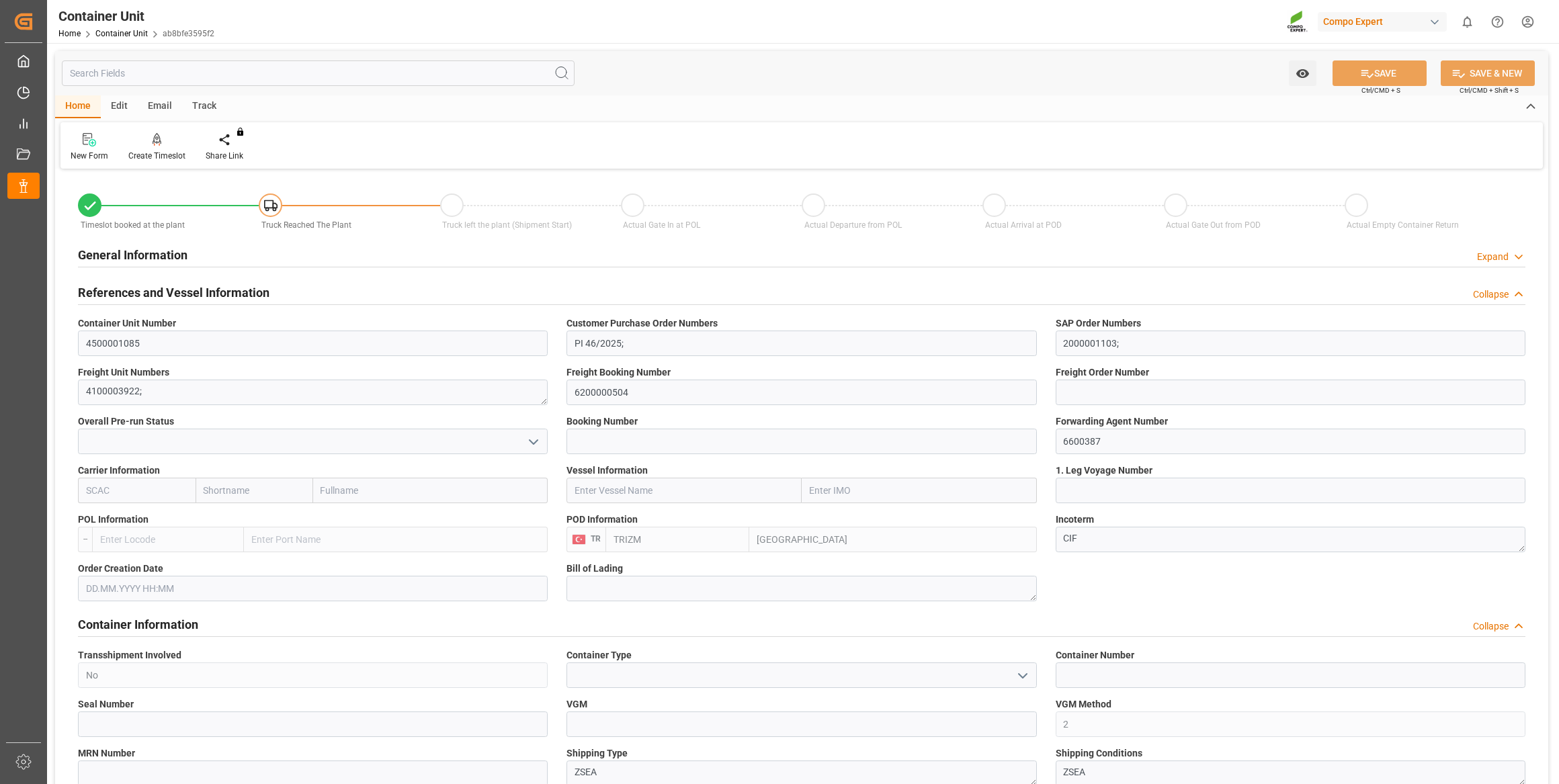
type input "TRIZM"
type input "0"
type input "21504"
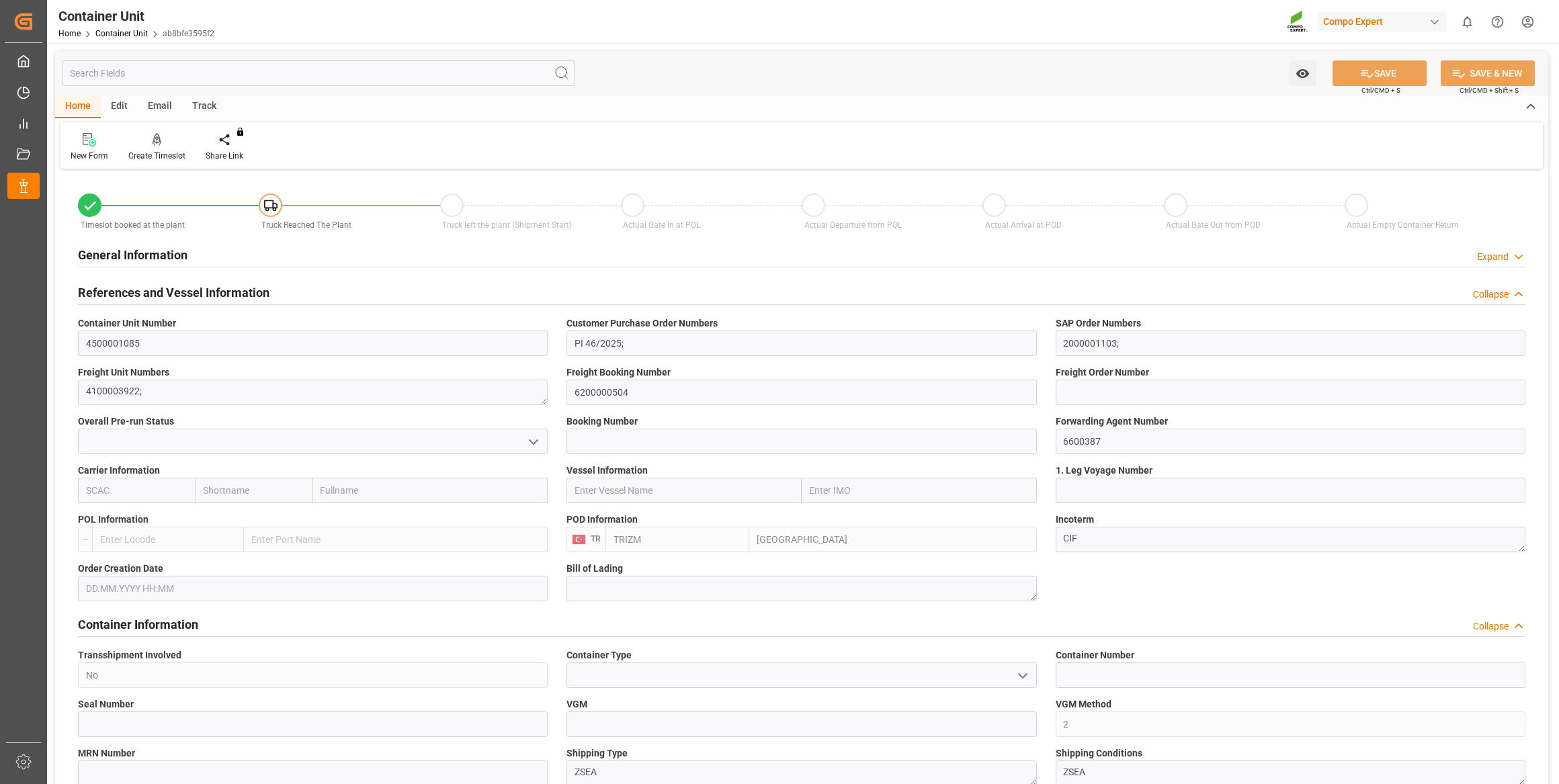
type input "[DATE]"
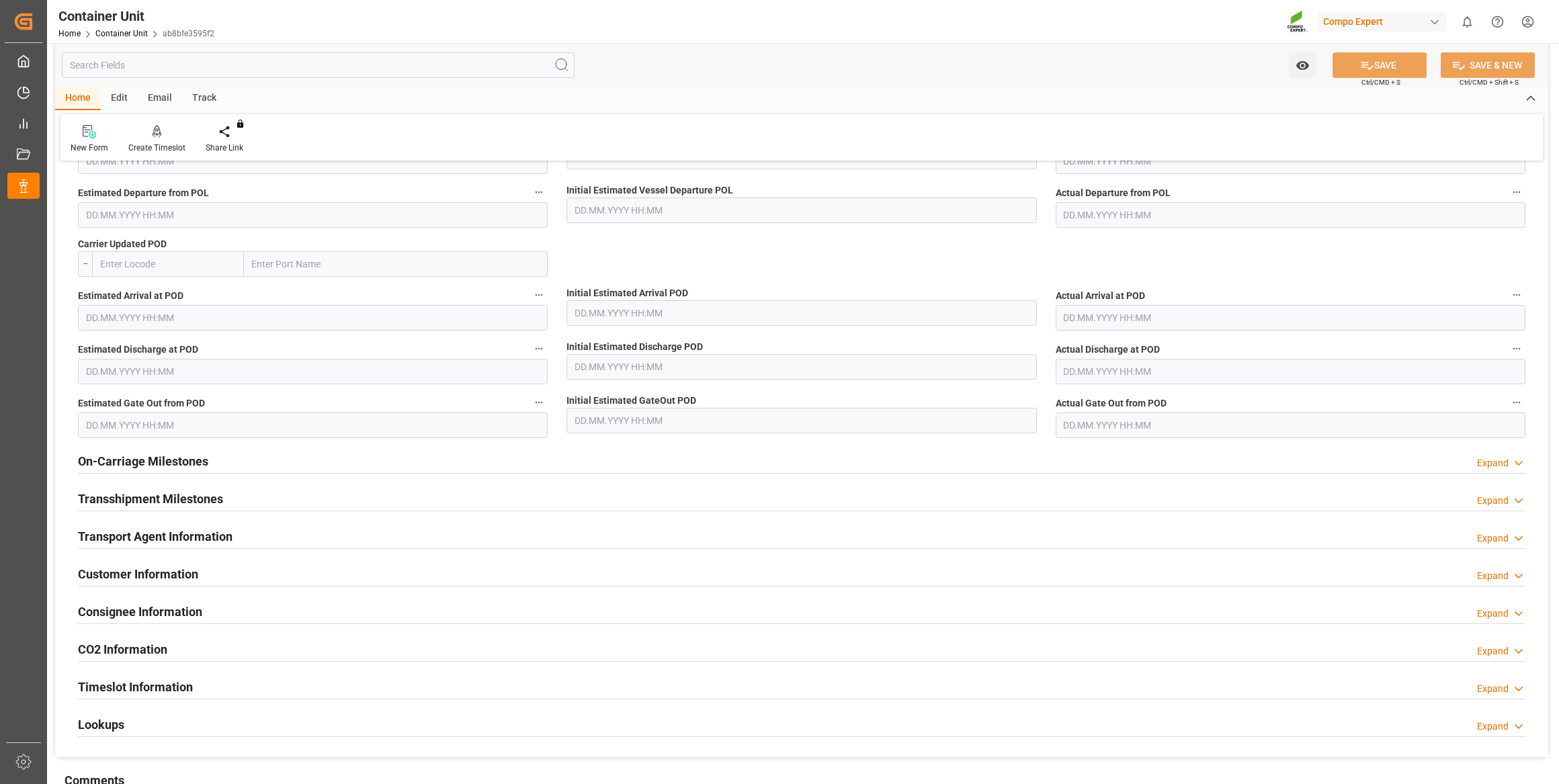
scroll to position [1404, 0]
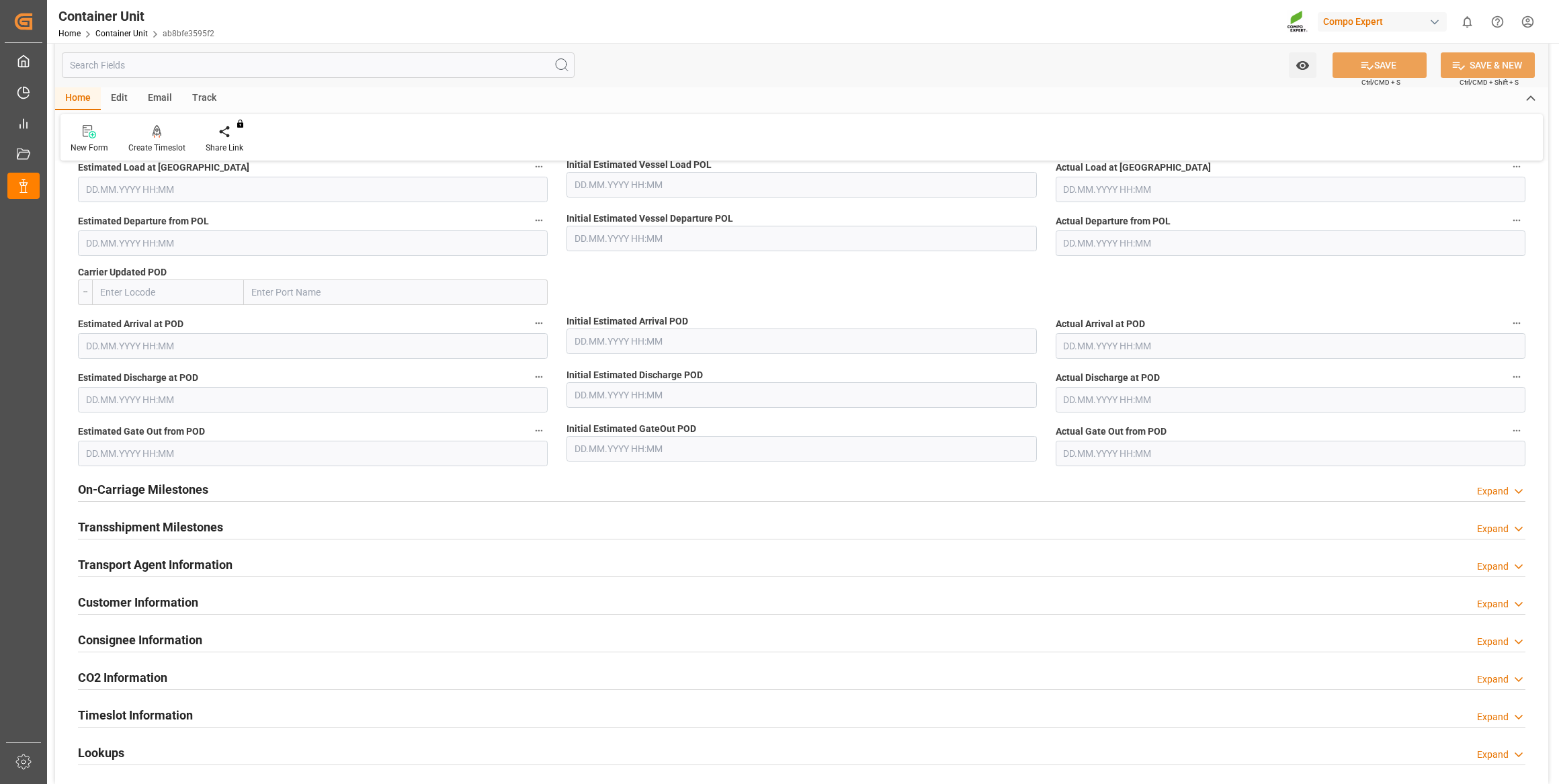
click at [227, 721] on div "Timeslot Information Expand" at bounding box center [801, 714] width 1448 height 25
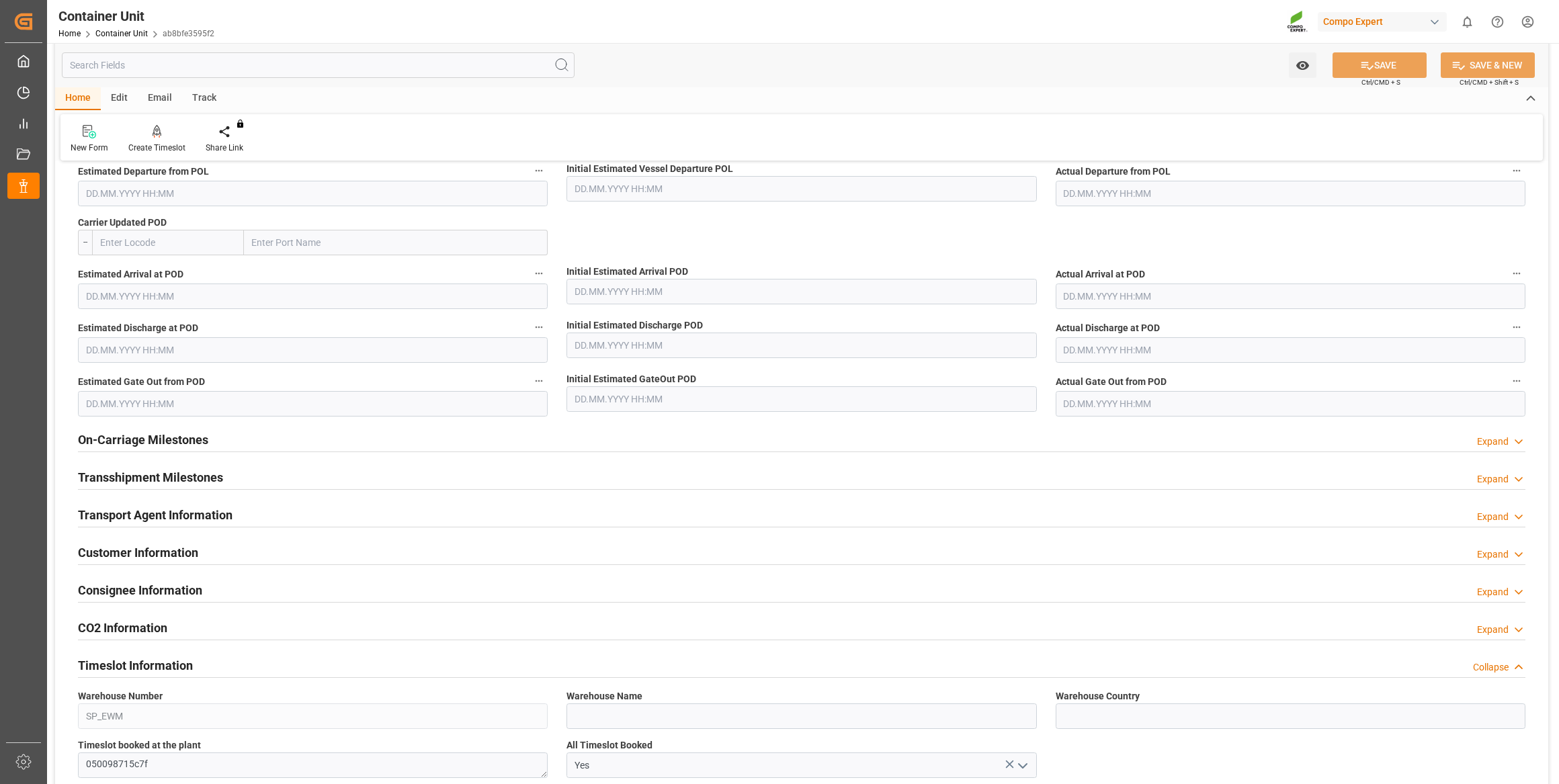
scroll to position [1465, 0]
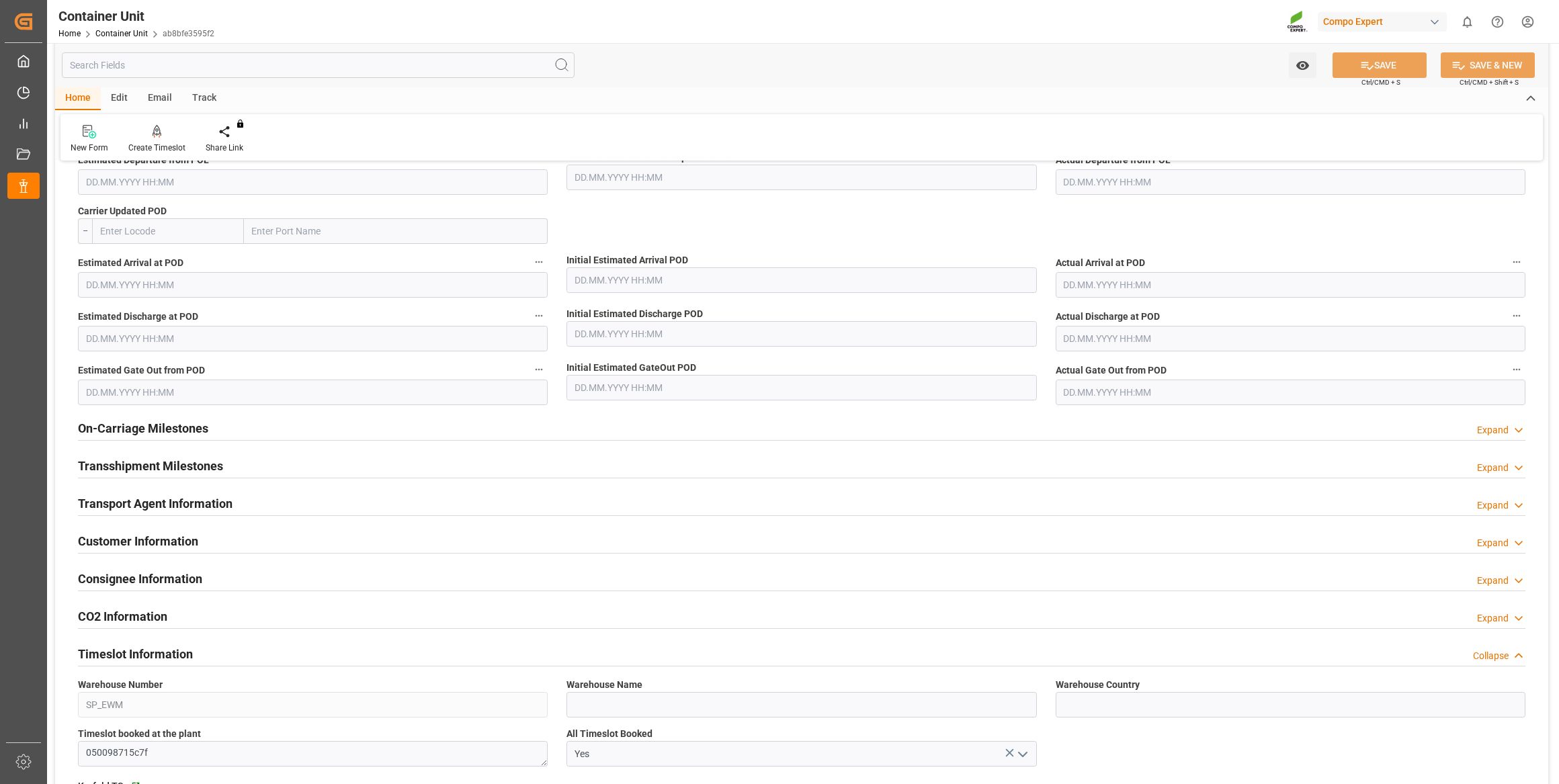
click at [371, 426] on div "On-Carriage Milestones Expand" at bounding box center [801, 427] width 1448 height 25
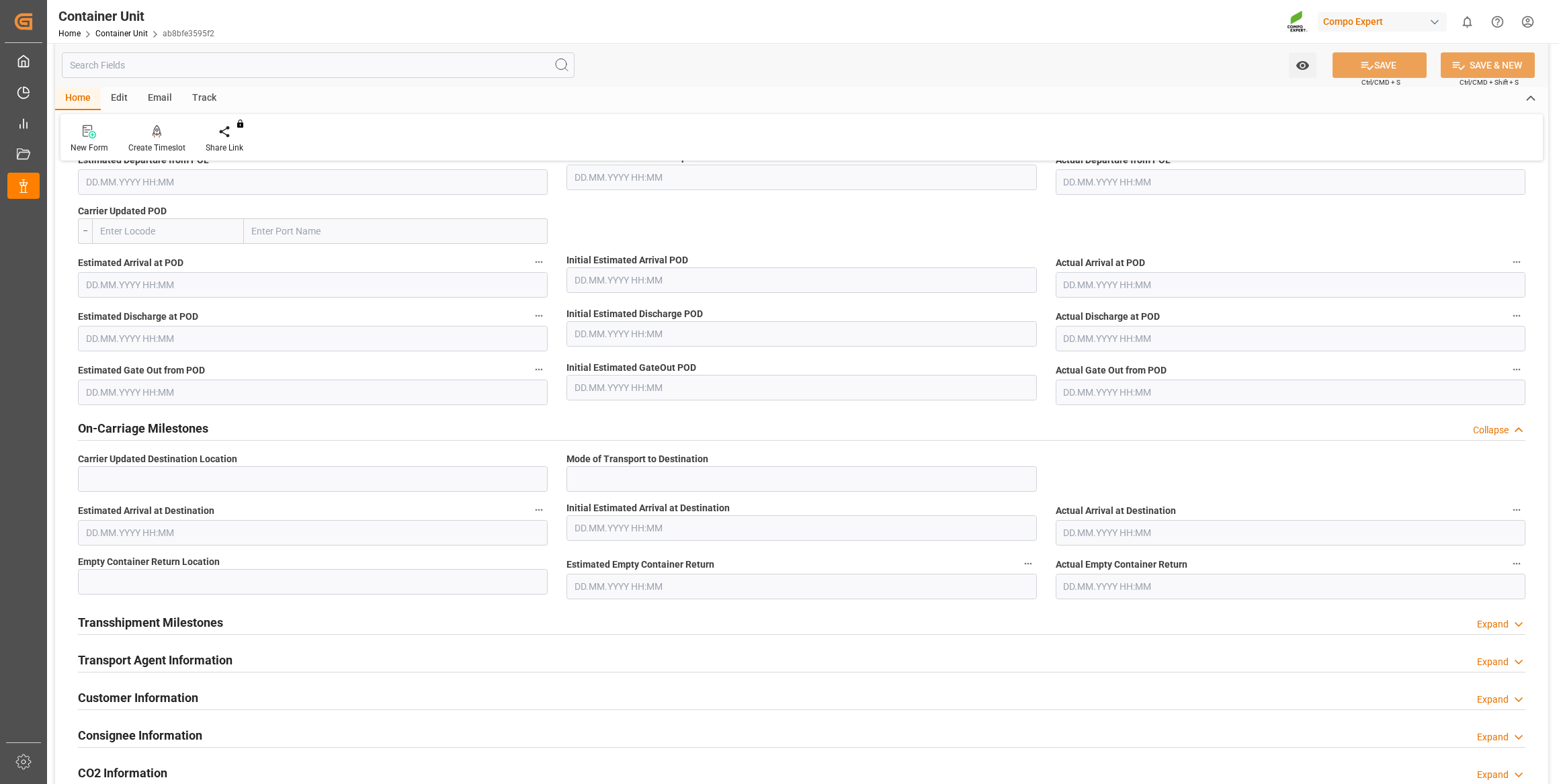
click at [371, 426] on div "On-Carriage Milestones Collapse" at bounding box center [801, 427] width 1448 height 25
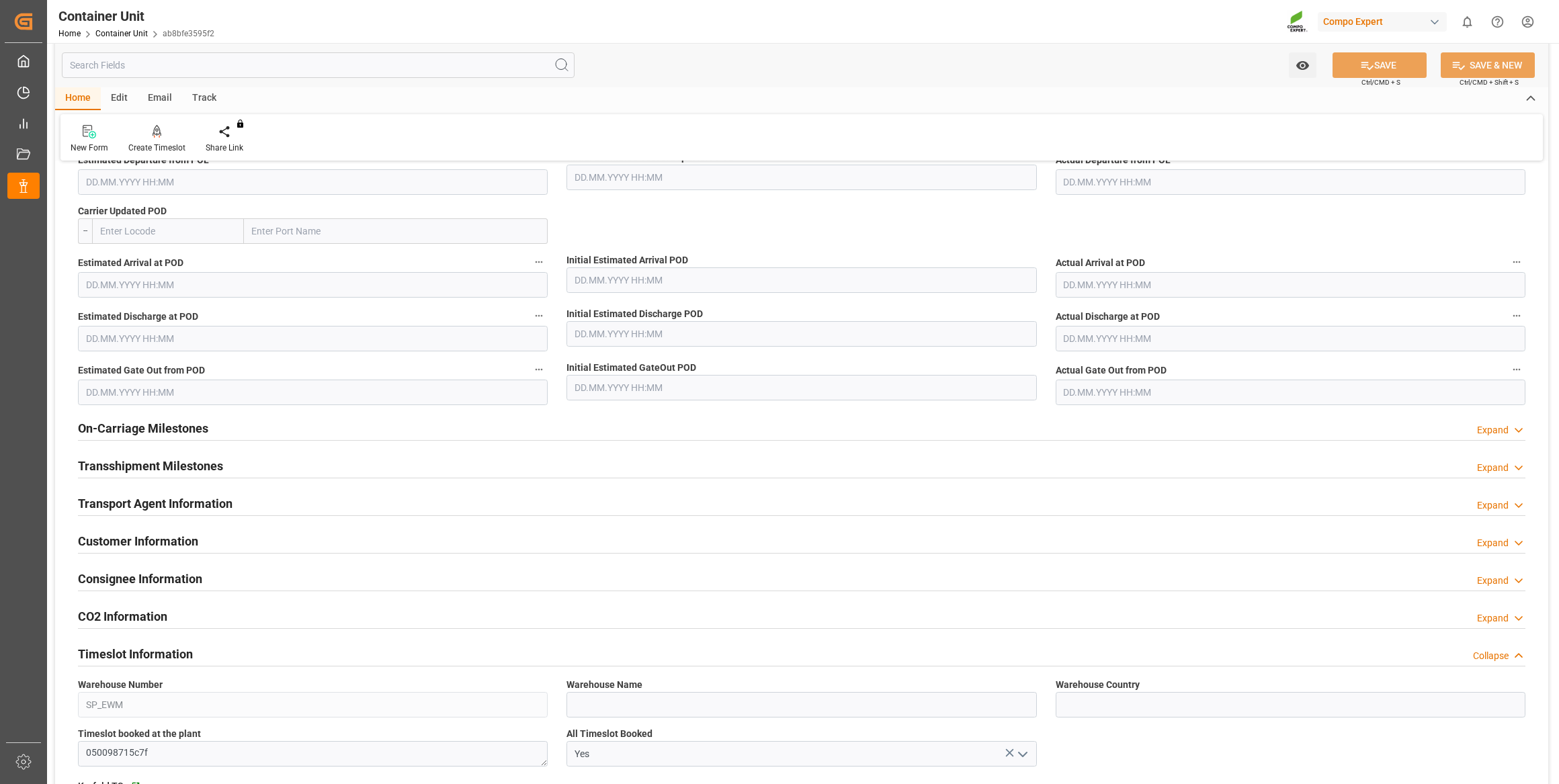
click at [316, 469] on div "Transshipment Milestones Expand" at bounding box center [801, 465] width 1448 height 25
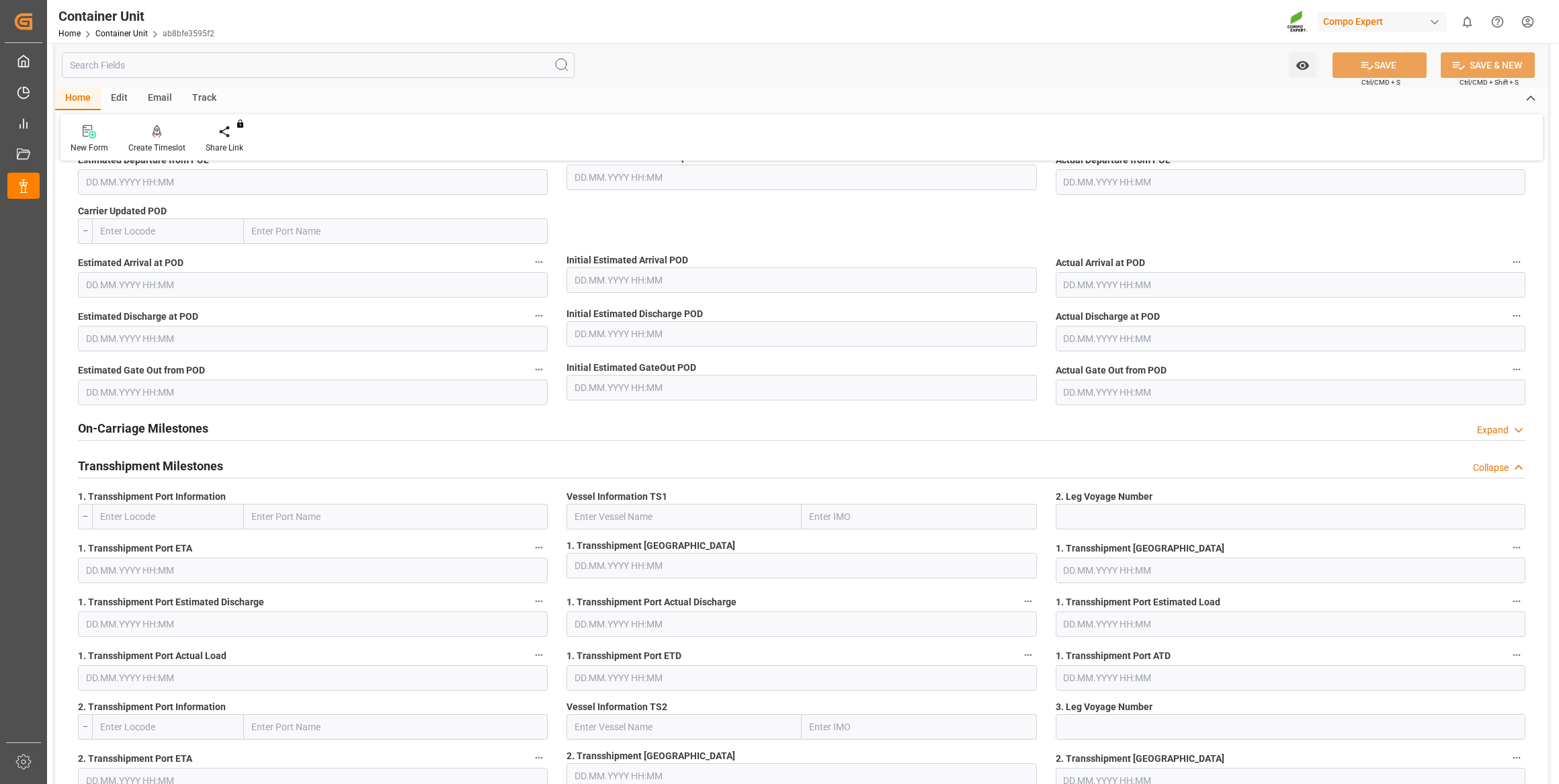
click at [316, 469] on div "Transshipment Milestones Collapse" at bounding box center [801, 465] width 1448 height 25
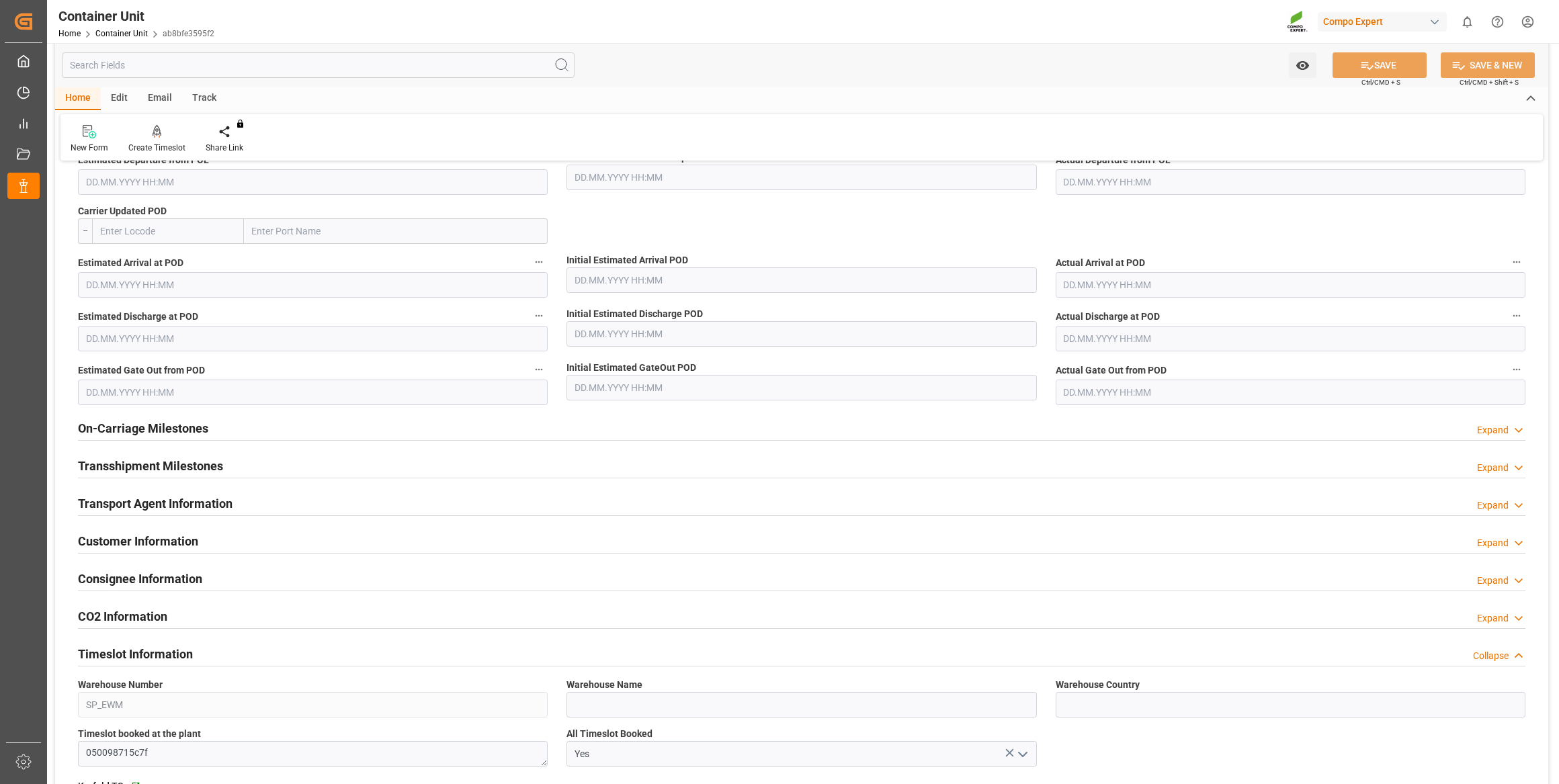
click at [272, 506] on div "Transport Agent Information Expand" at bounding box center [801, 503] width 1448 height 25
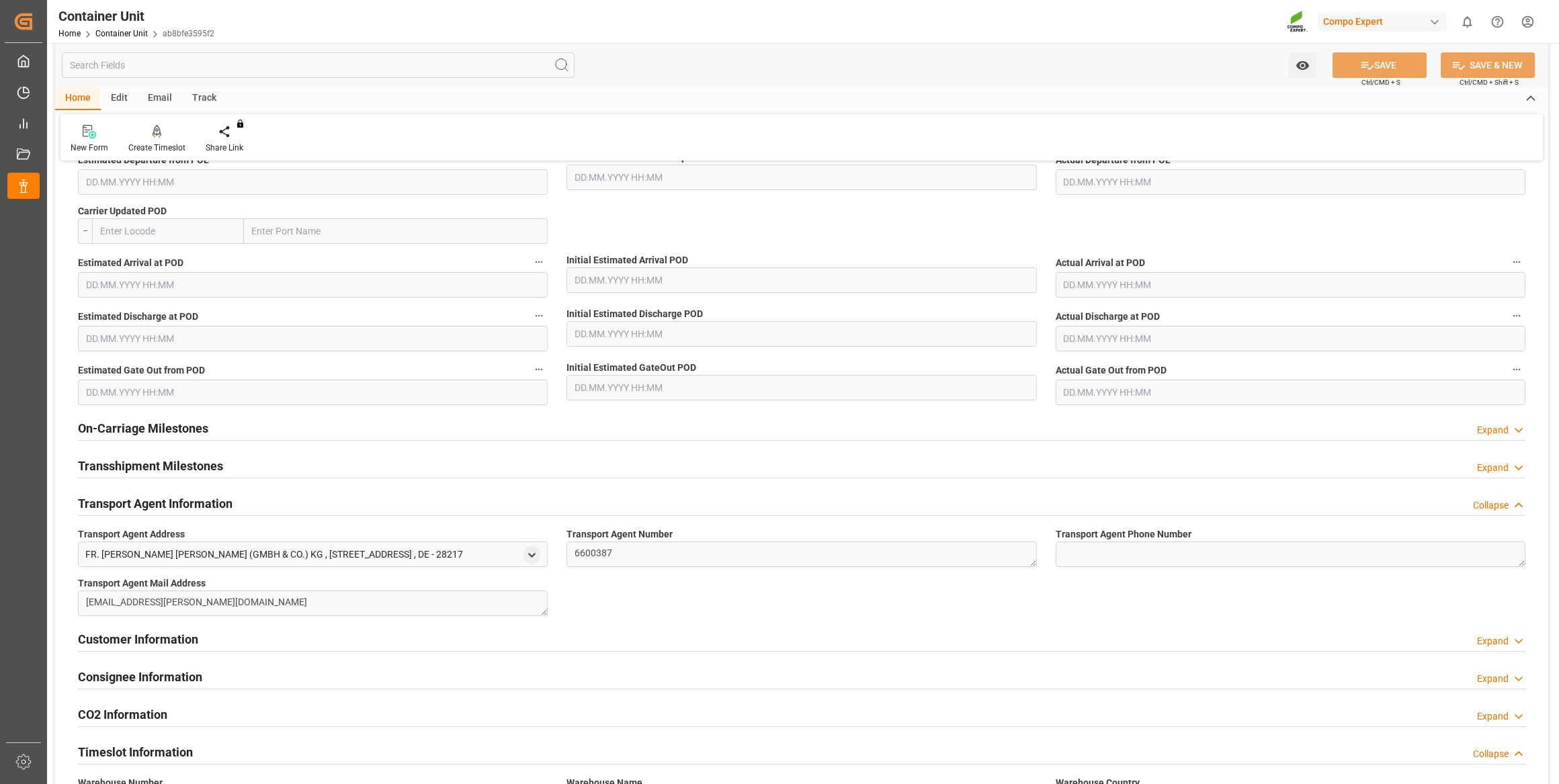
click at [272, 499] on div "Transport Agent Information Collapse" at bounding box center [801, 503] width 1448 height 25
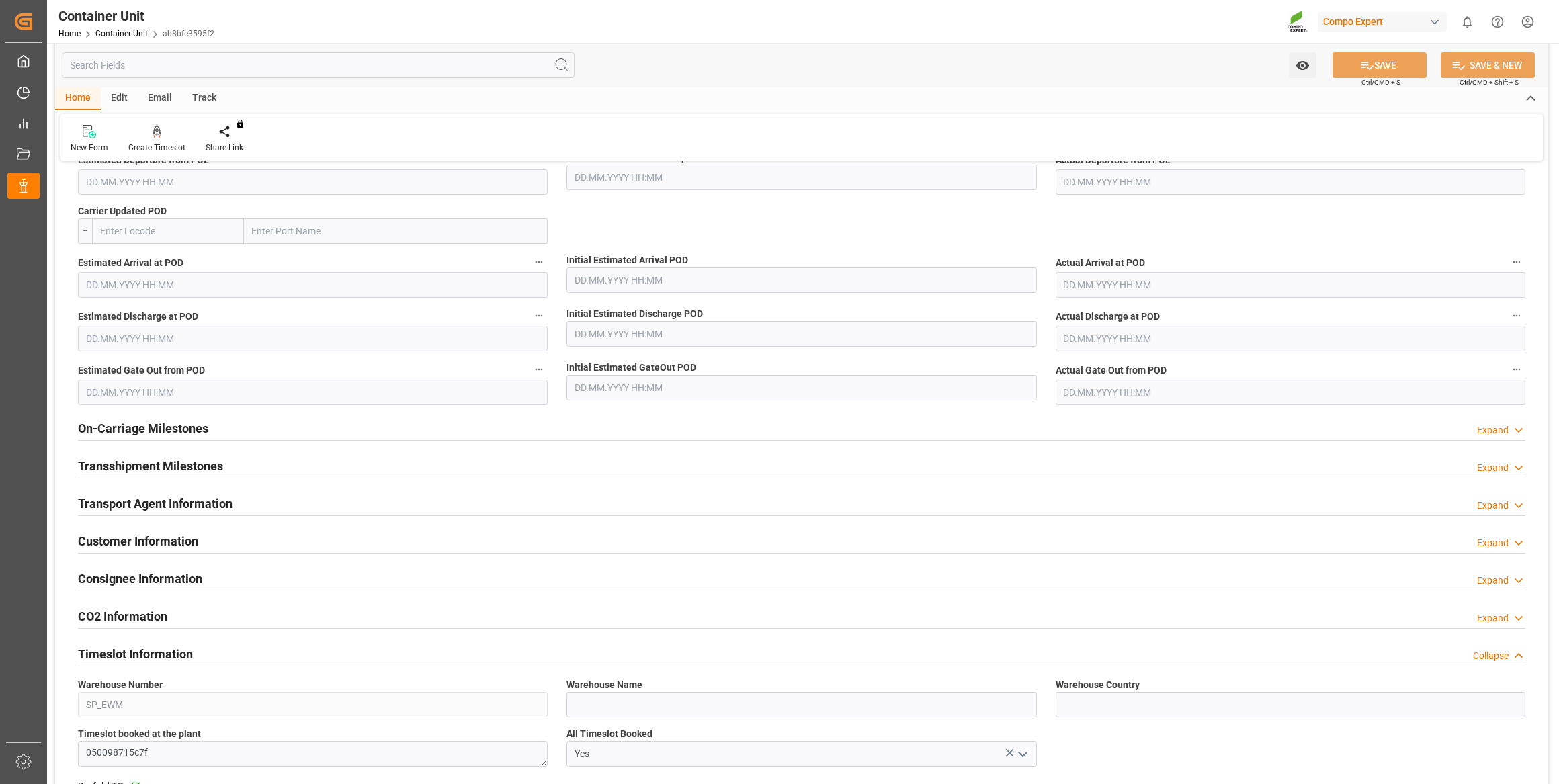
click at [263, 540] on div "Customer Information Expand" at bounding box center [801, 540] width 1448 height 25
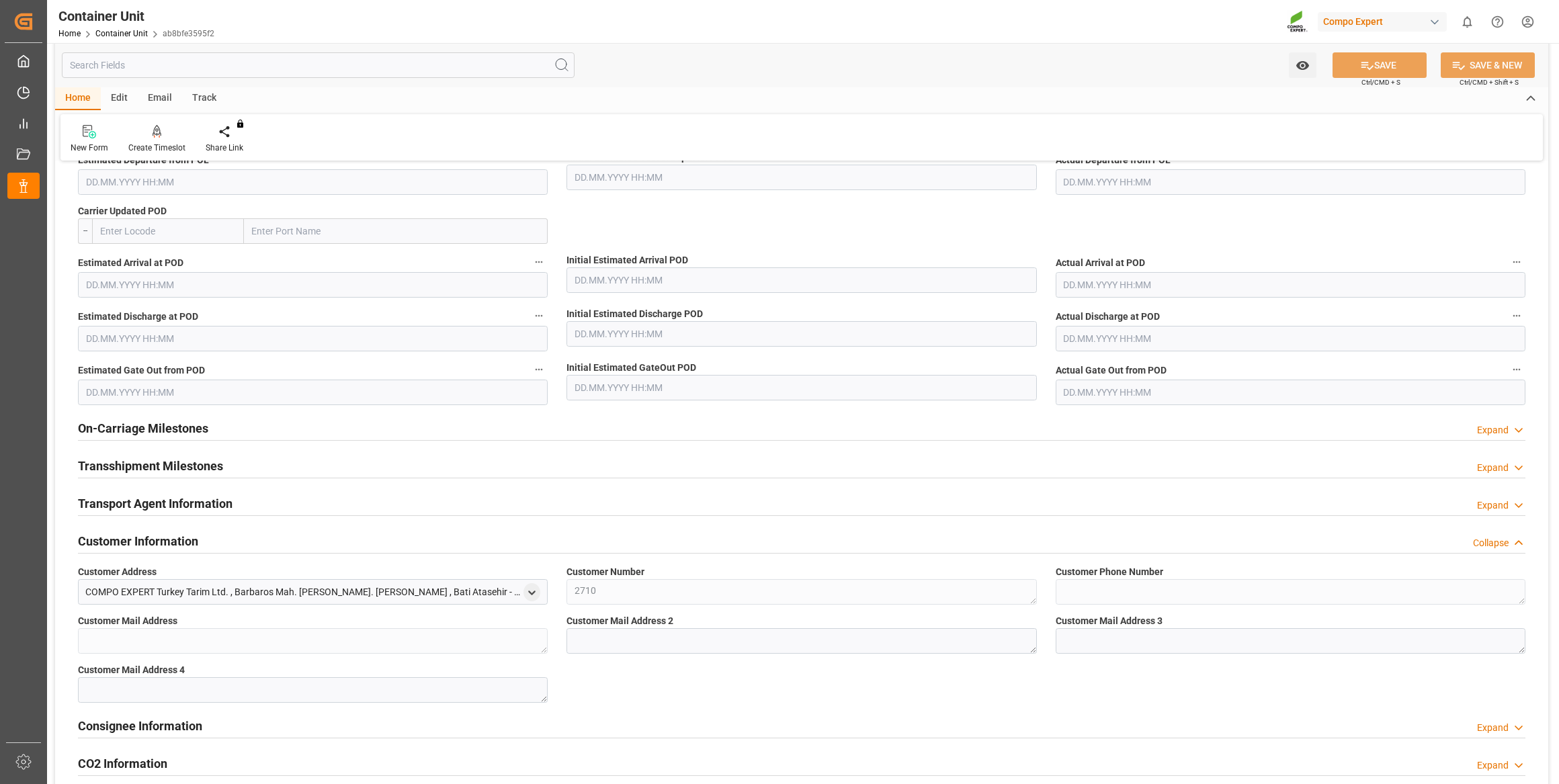
click at [263, 540] on div "Customer Information Collapse" at bounding box center [801, 540] width 1448 height 25
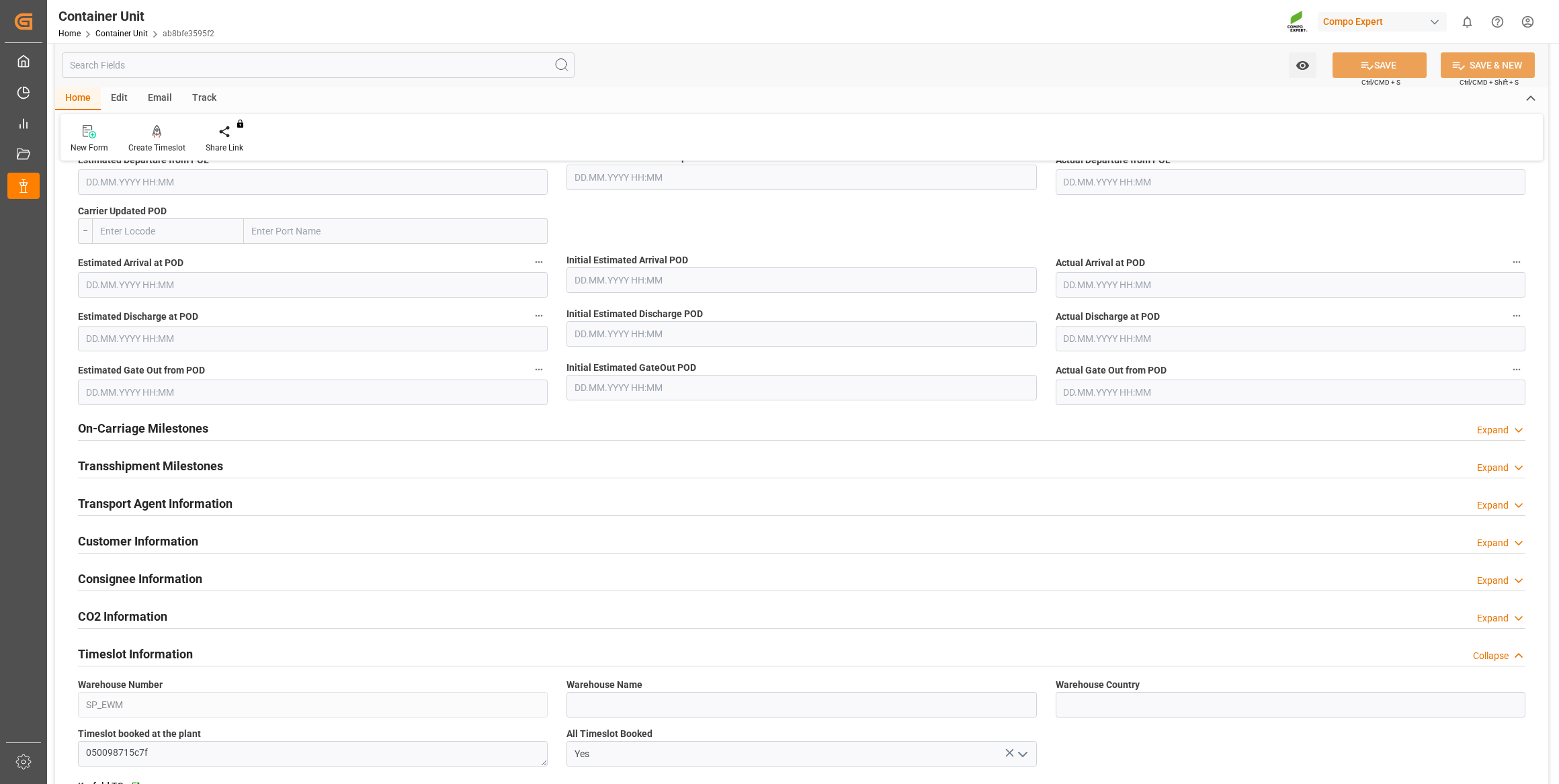
click at [247, 597] on div "Consignee Information Expand" at bounding box center [801, 579] width 1466 height 38
click at [247, 581] on div "Consignee Information Expand" at bounding box center [801, 578] width 1448 height 25
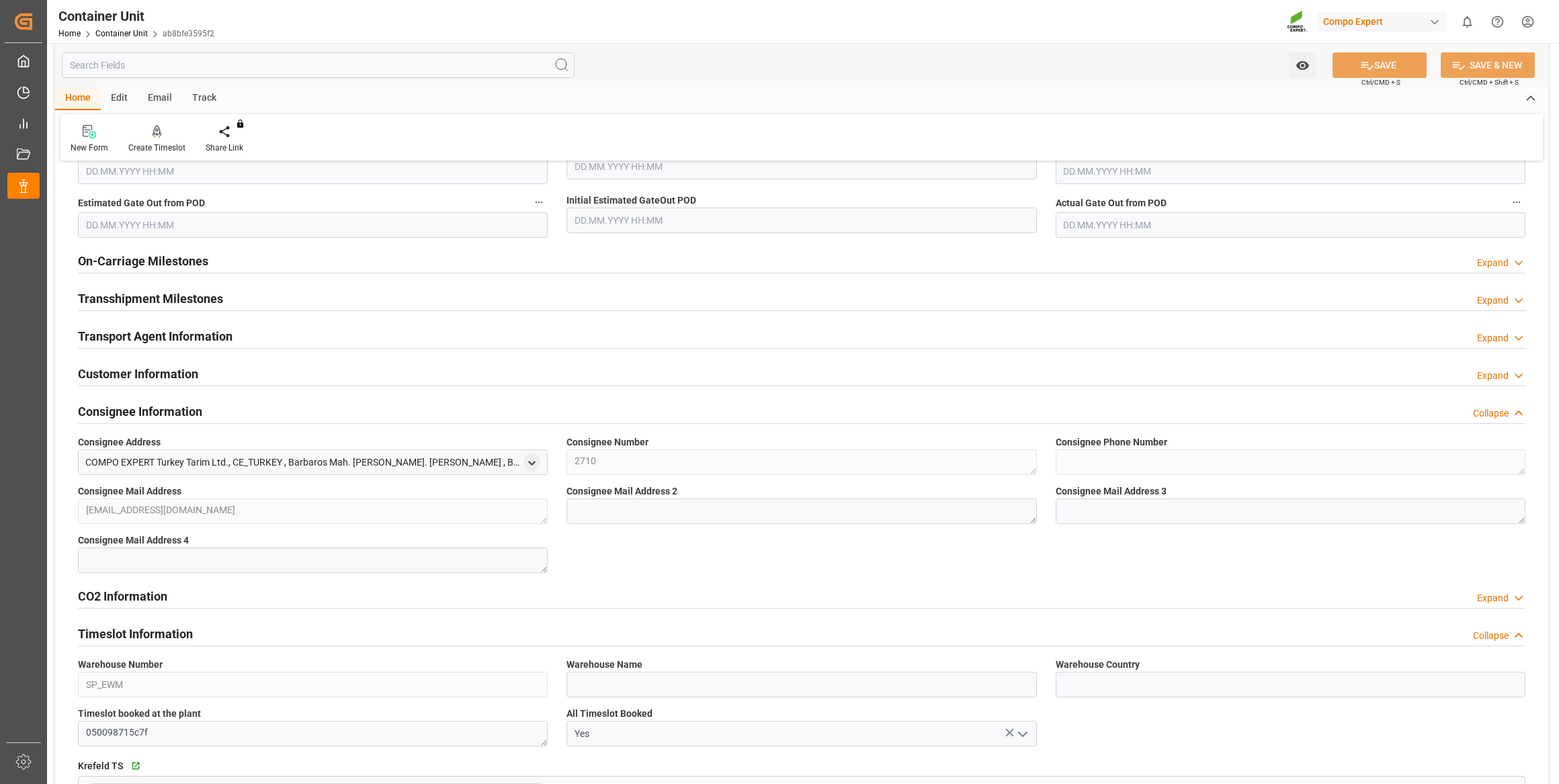
scroll to position [1648, 0]
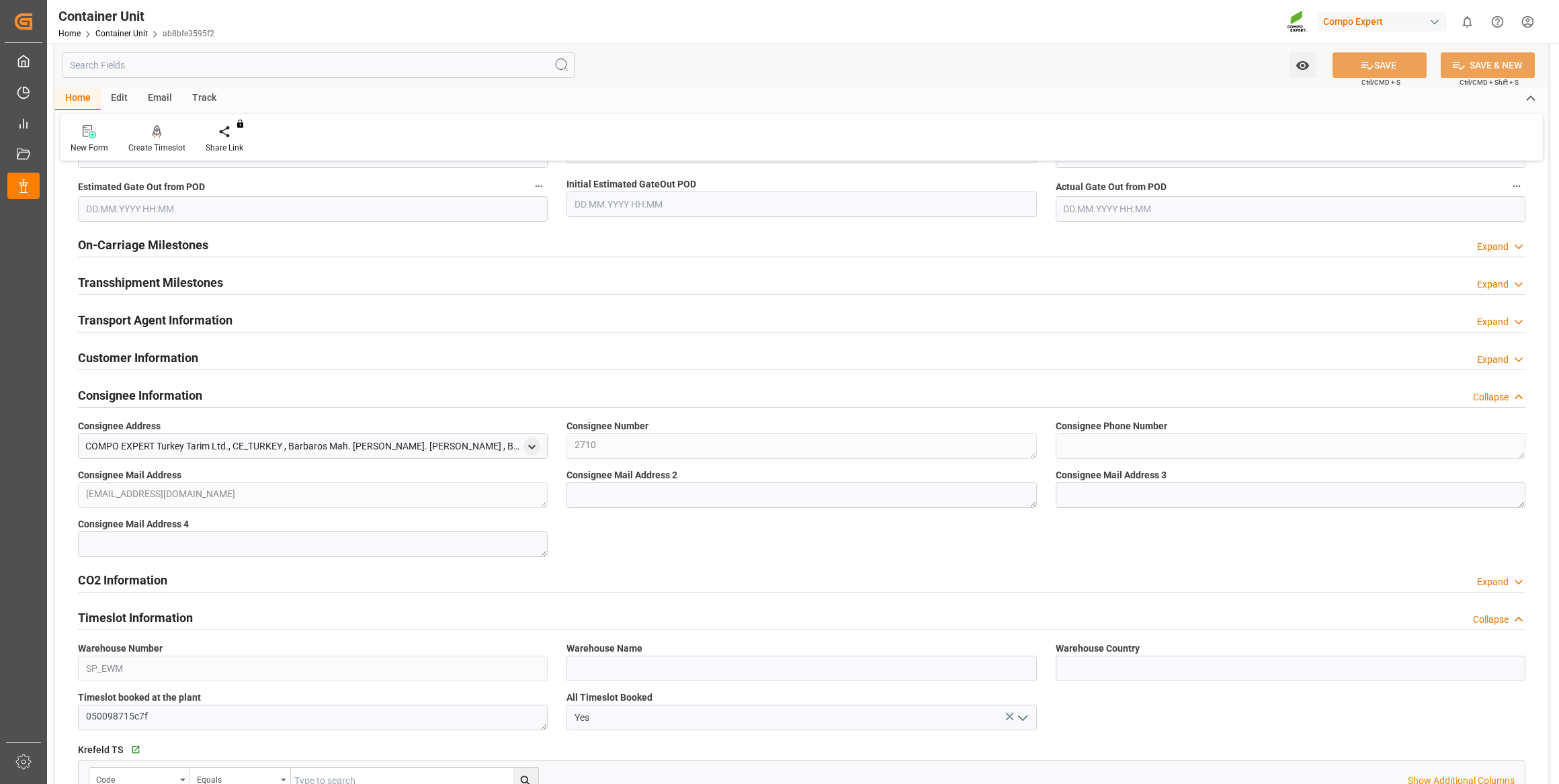
click at [256, 423] on label "Consignee Address" at bounding box center [313, 426] width 469 height 14
click at [264, 400] on div "Consignee Information Collapse" at bounding box center [801, 394] width 1448 height 25
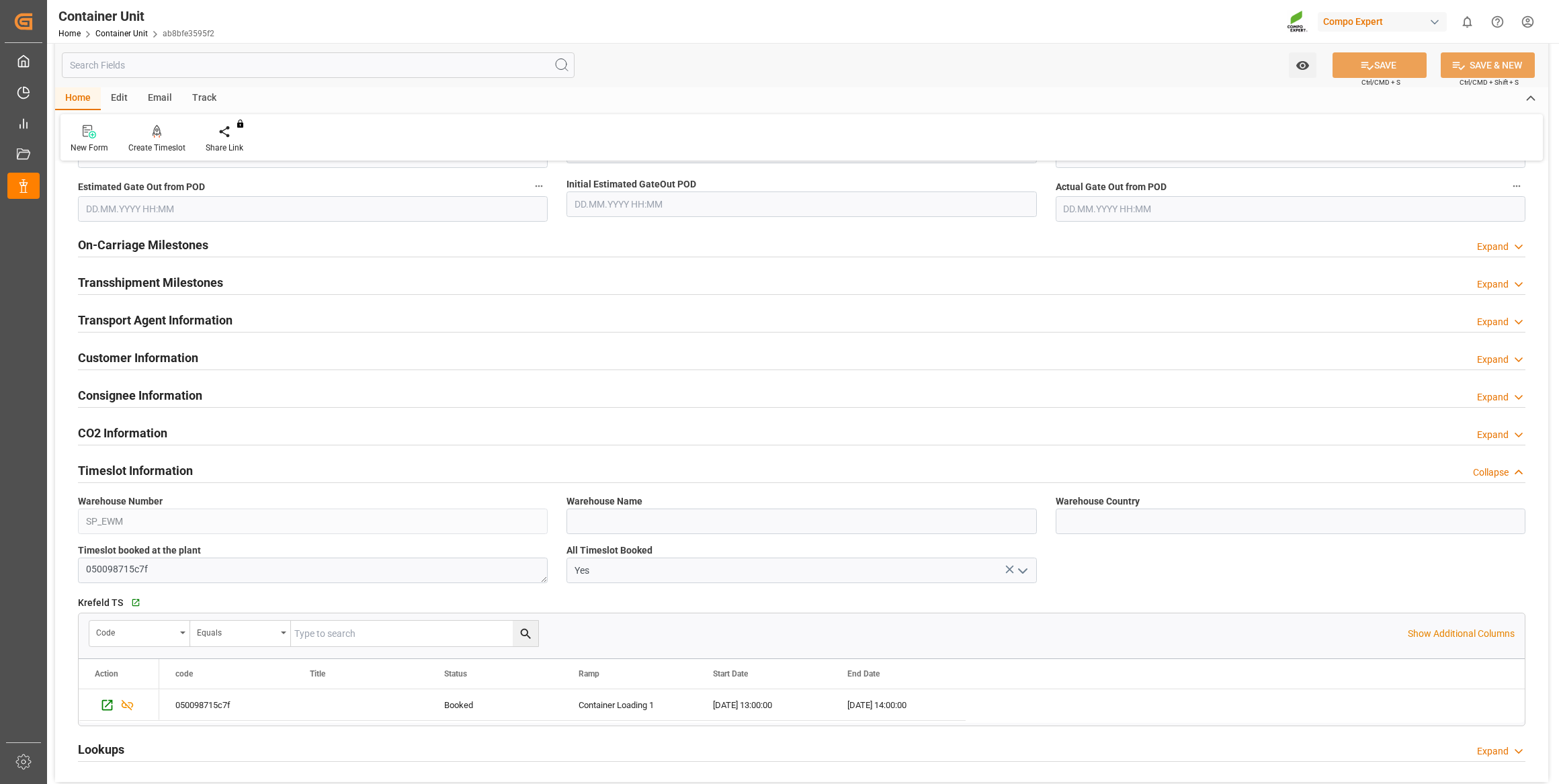
click at [253, 443] on div "CO2 Information Expand" at bounding box center [801, 432] width 1448 height 25
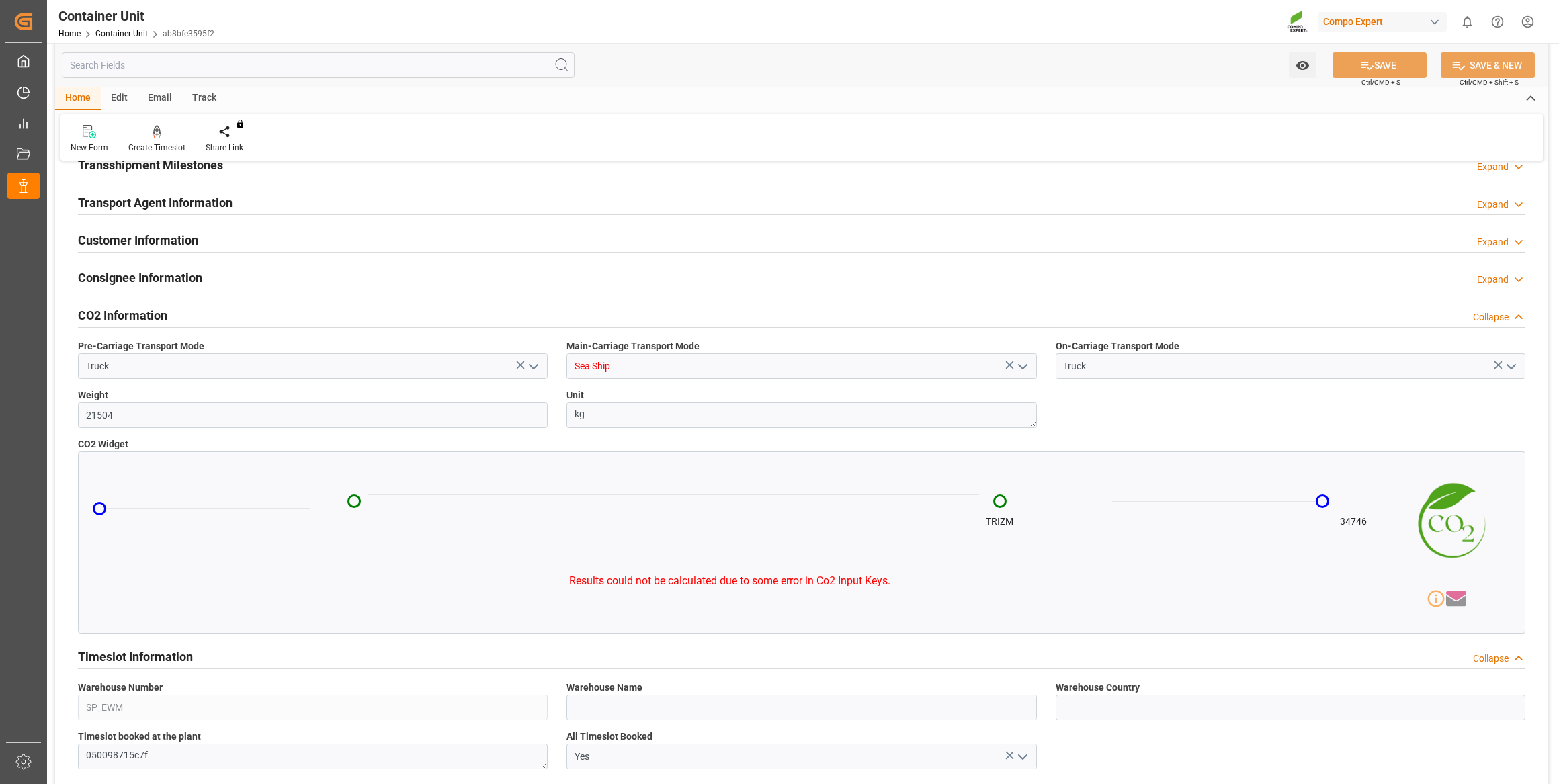
scroll to position [1771, 0]
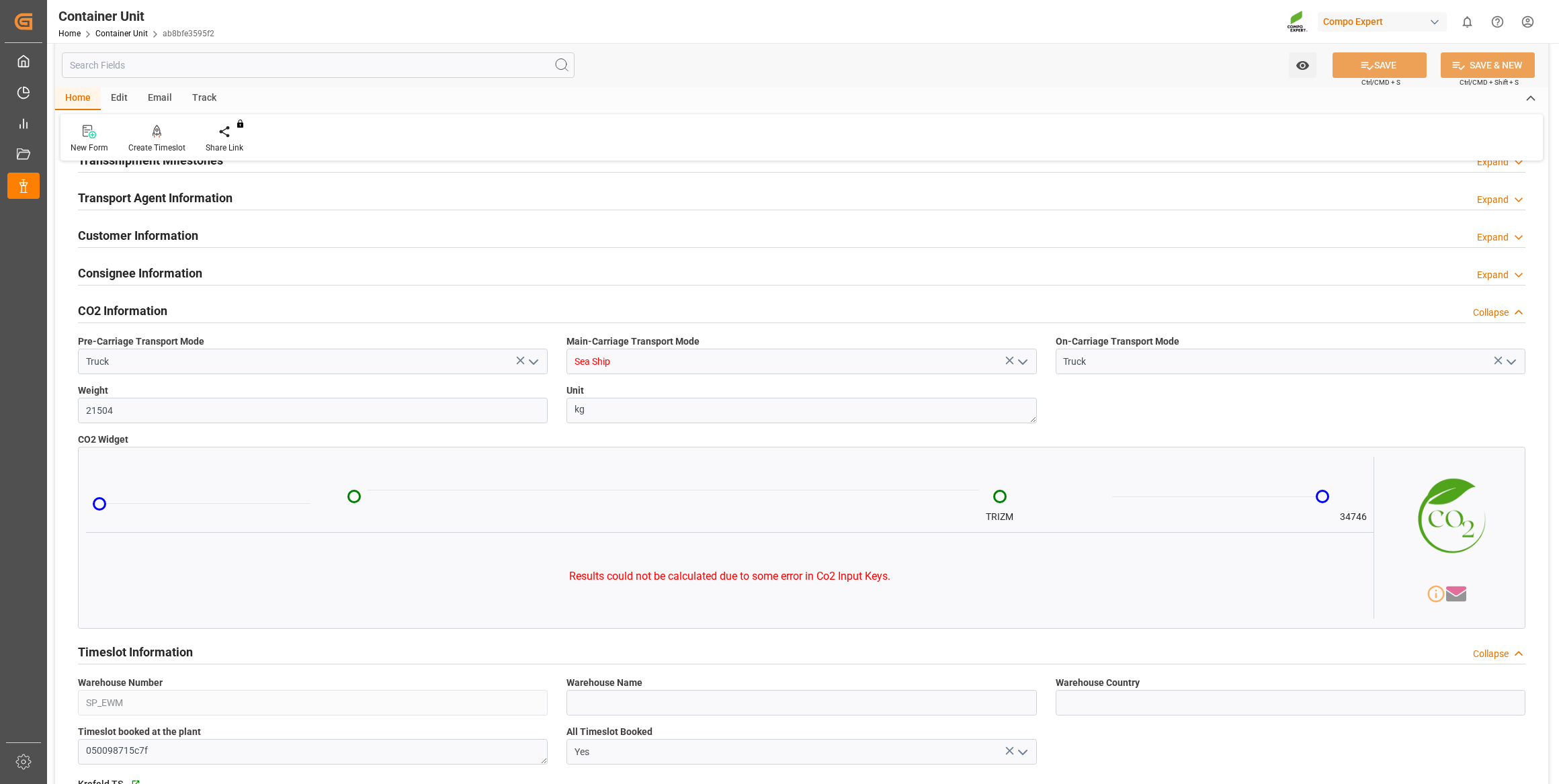
click at [131, 300] on div "CO2 Information" at bounding box center [123, 310] width 89 height 25
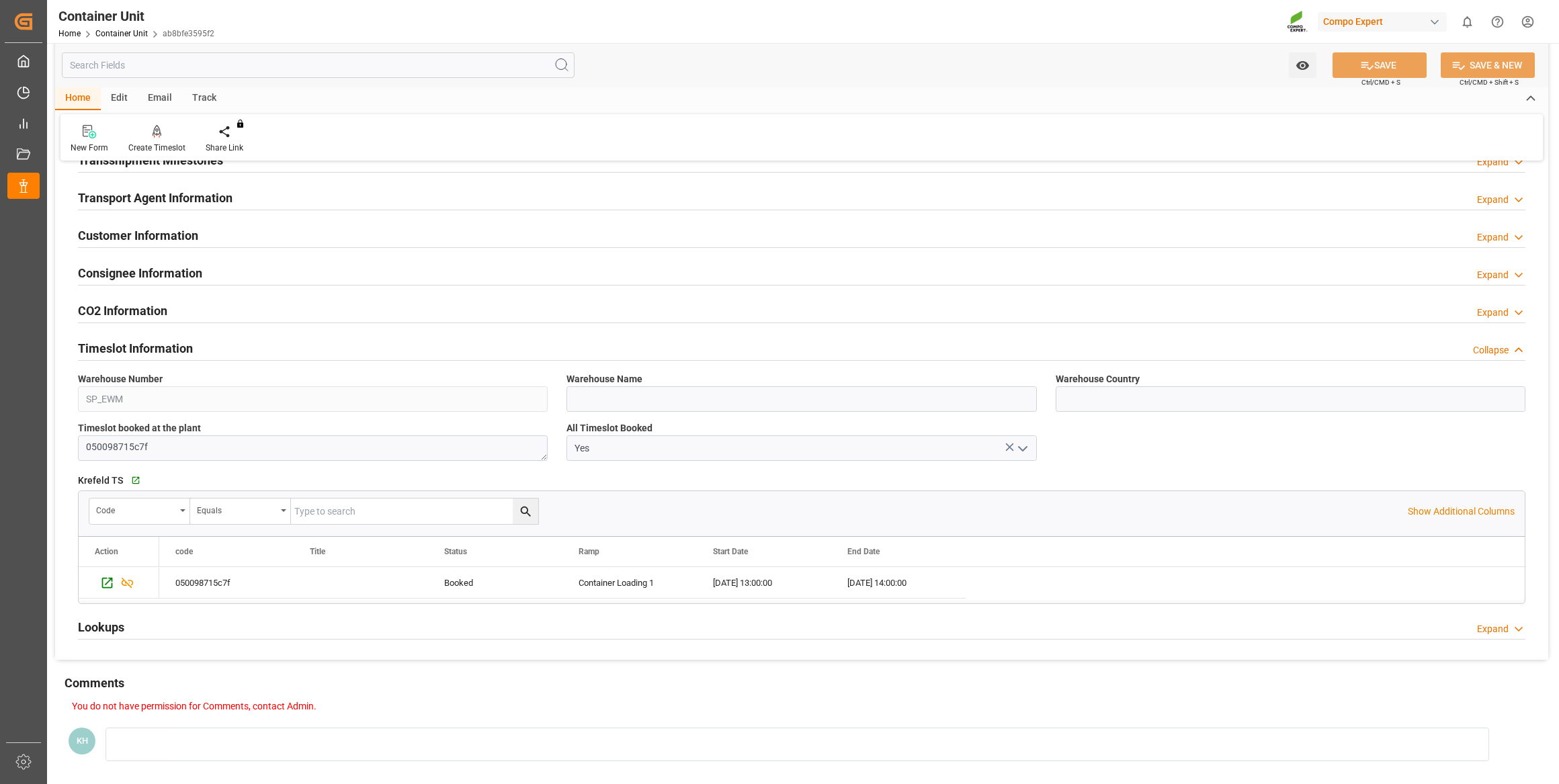
click at [146, 348] on h2 "Timeslot Information" at bounding box center [135, 348] width 115 height 18
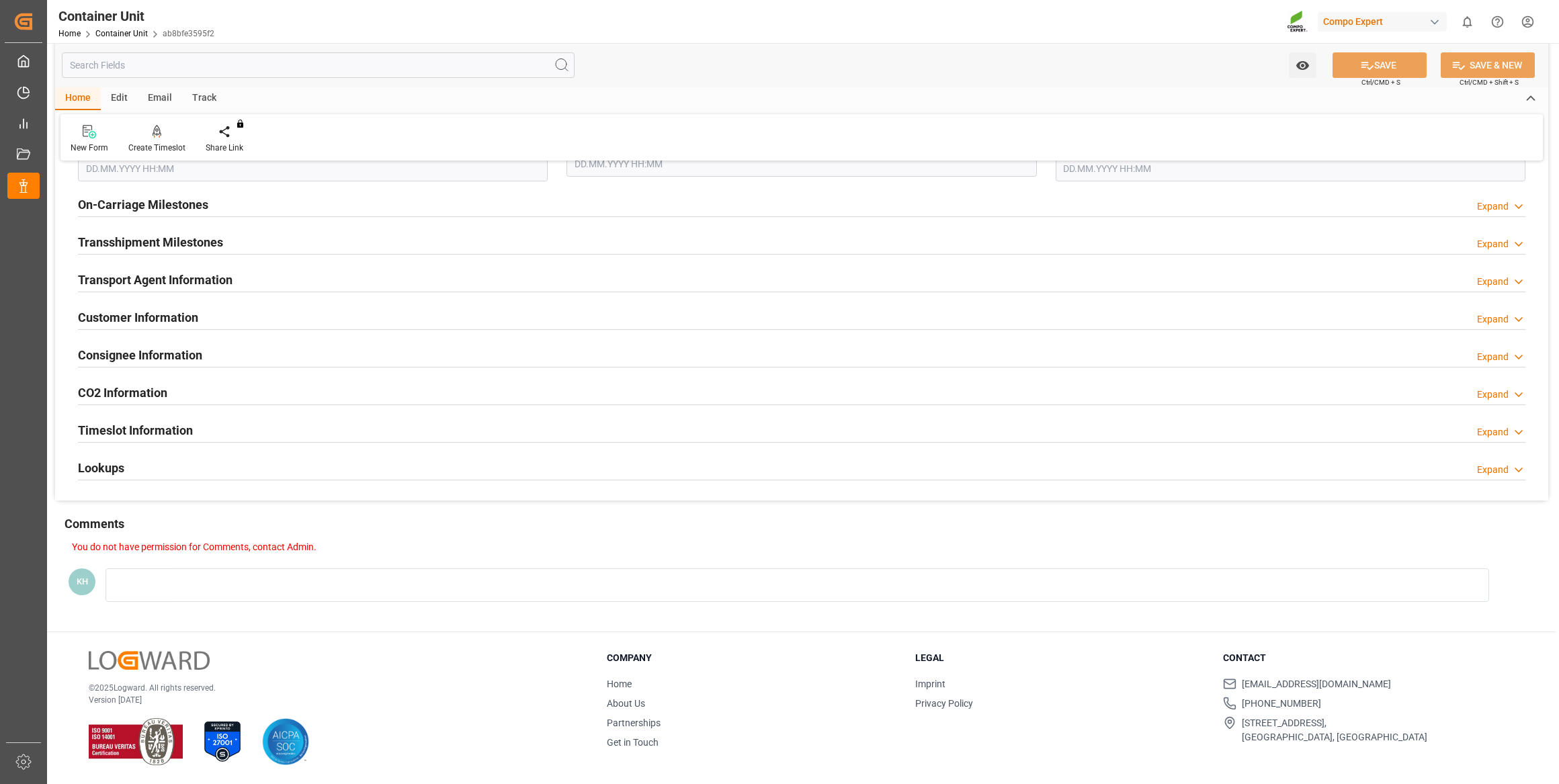
scroll to position [1690, 0]
click at [159, 427] on h2 "Timeslot Information" at bounding box center [135, 430] width 115 height 18
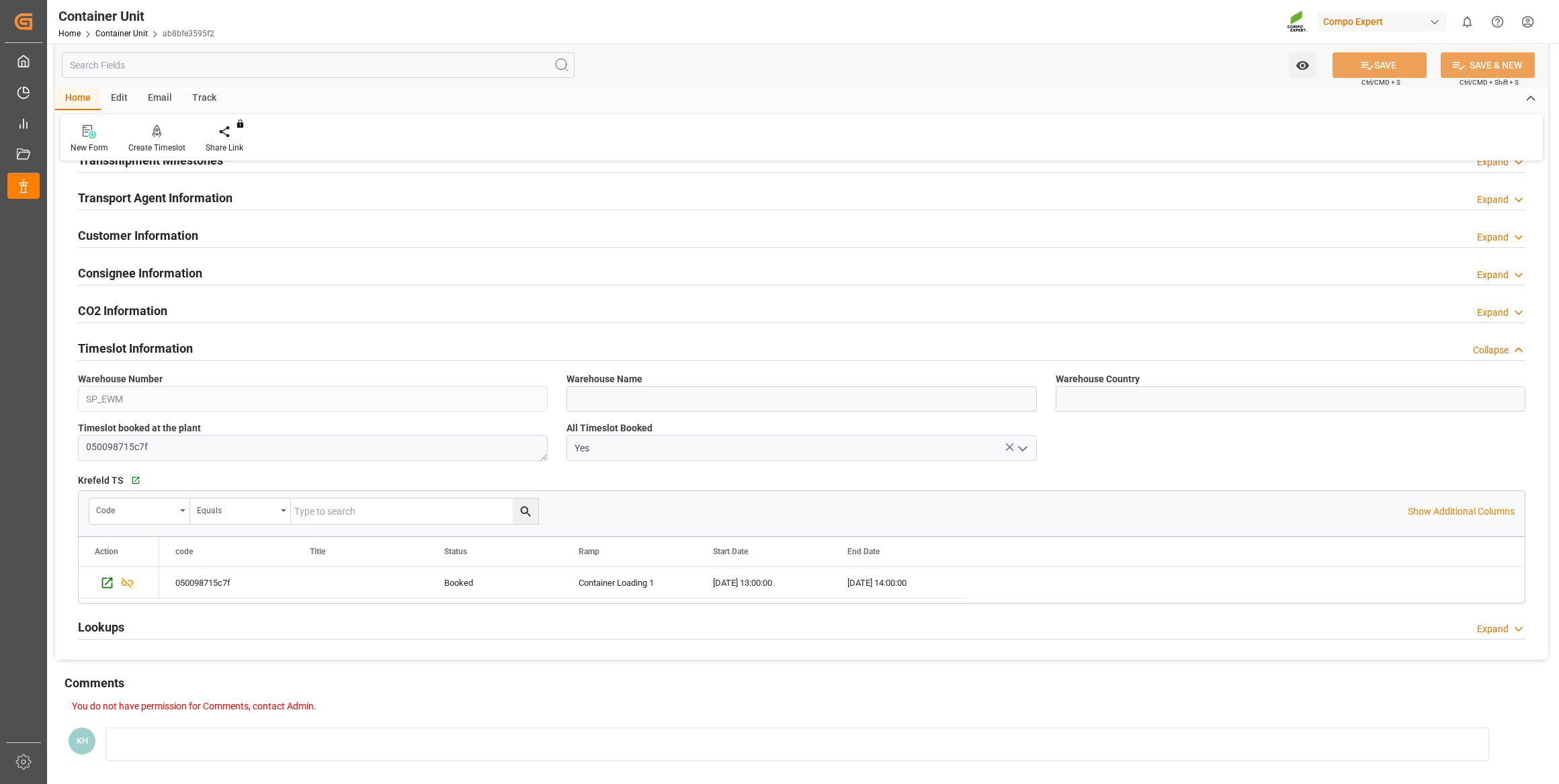
click at [141, 628] on div "Lookups Expand" at bounding box center [801, 626] width 1448 height 25
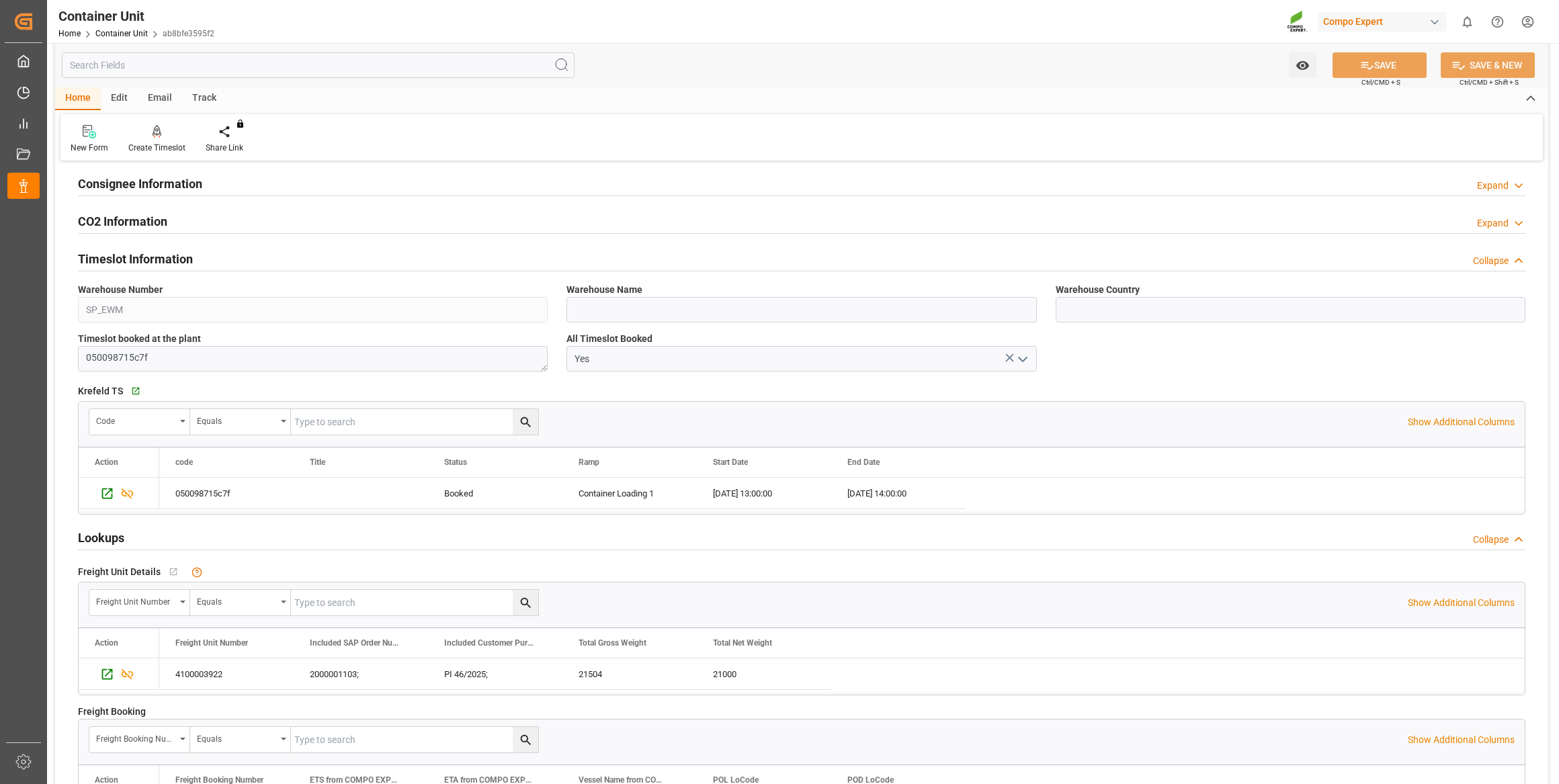
scroll to position [1893, 0]
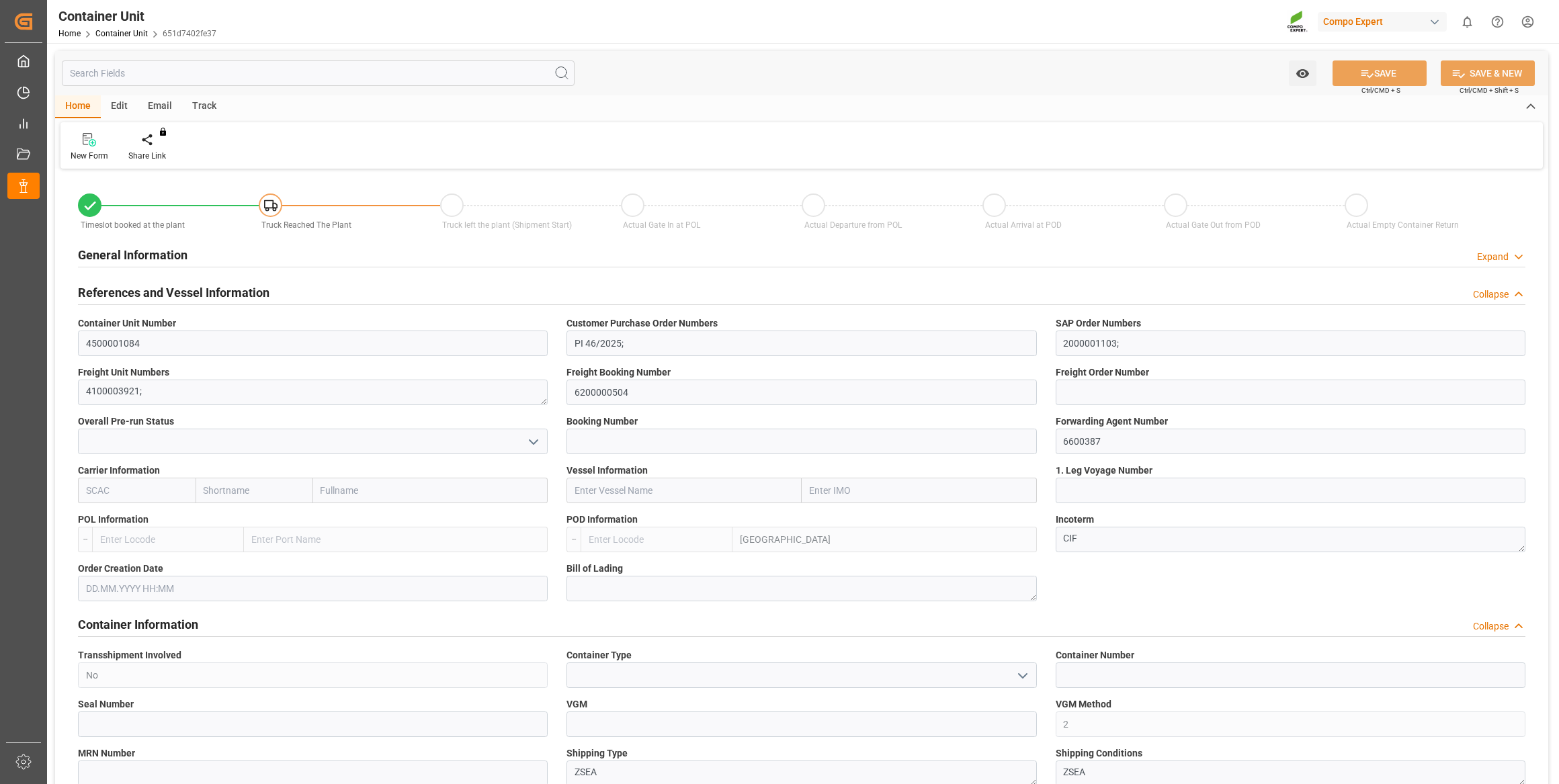
type input "TRIZM"
type input "0"
type input "21499.8"
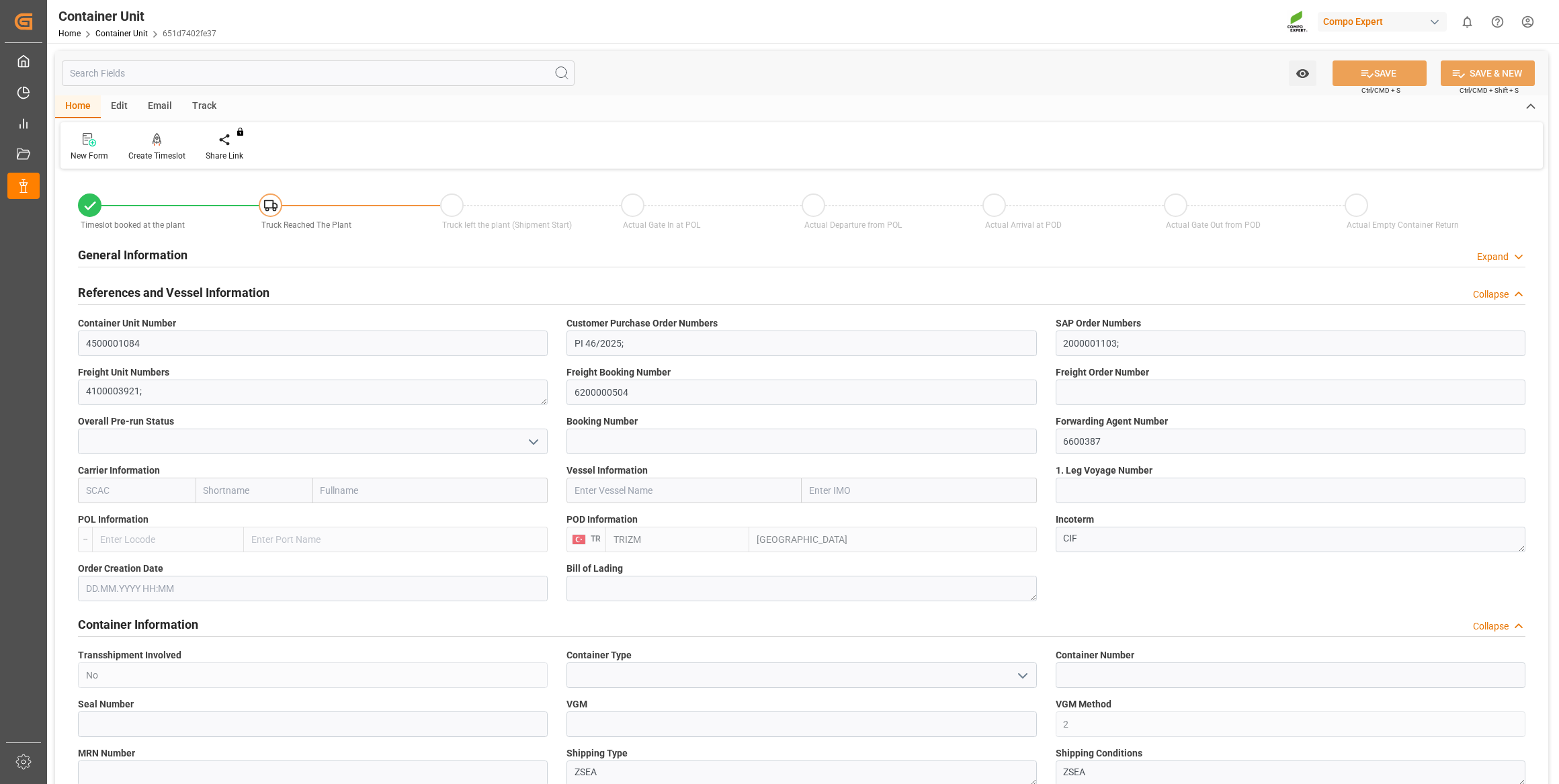
type input "[DATE]"
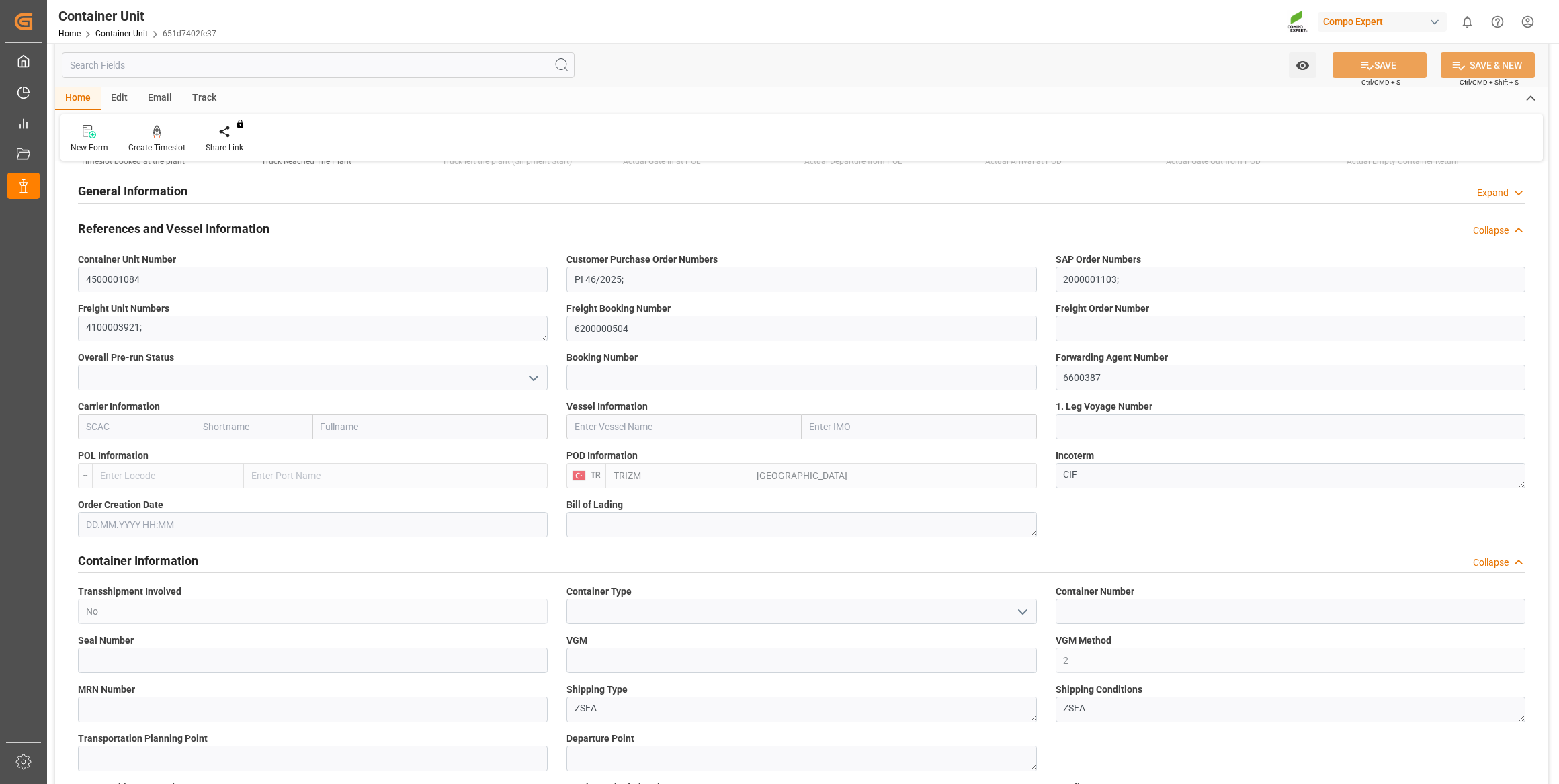
scroll to position [60, 0]
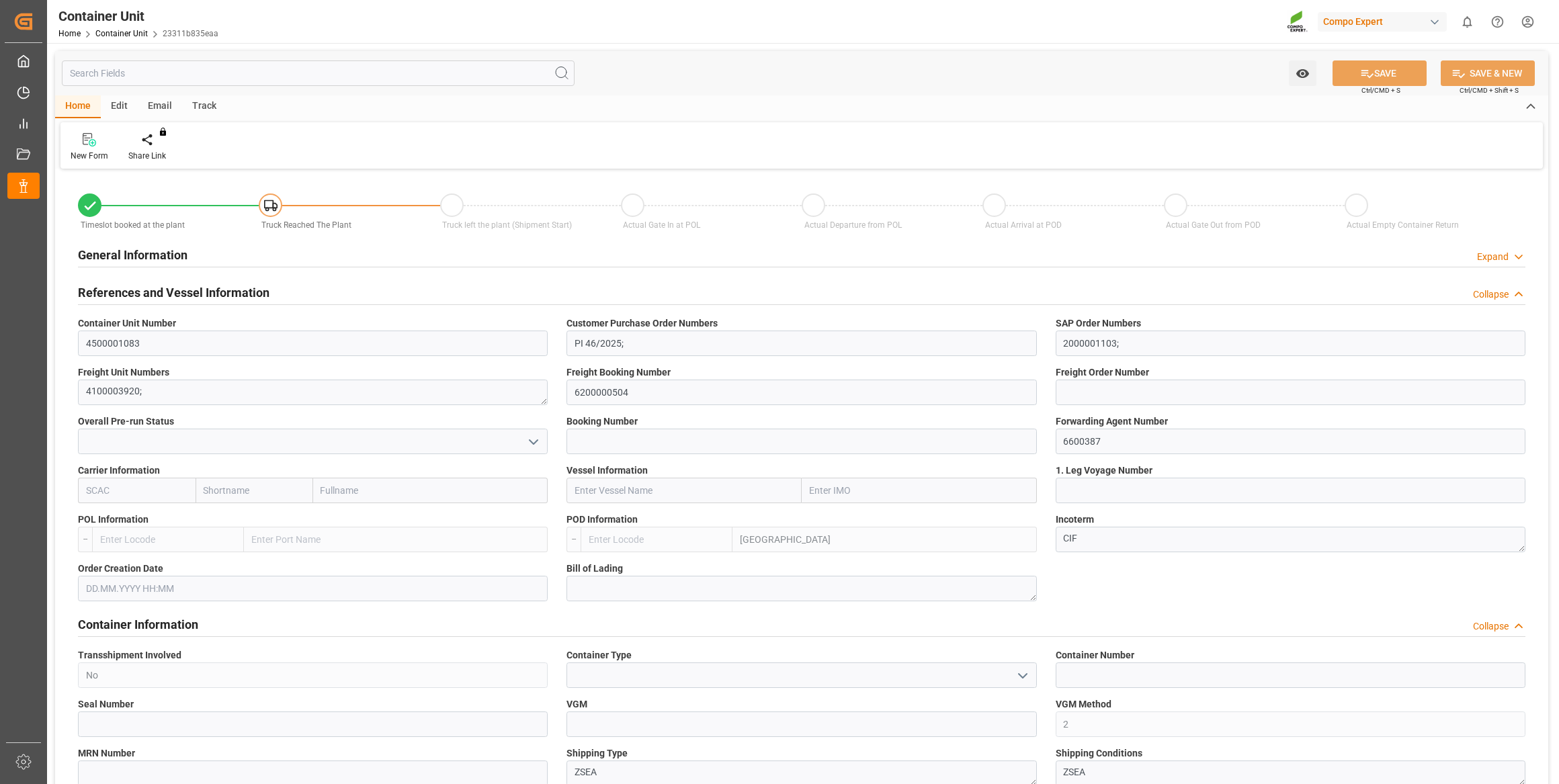
type input "TRIZM"
type input "0"
type input "20680"
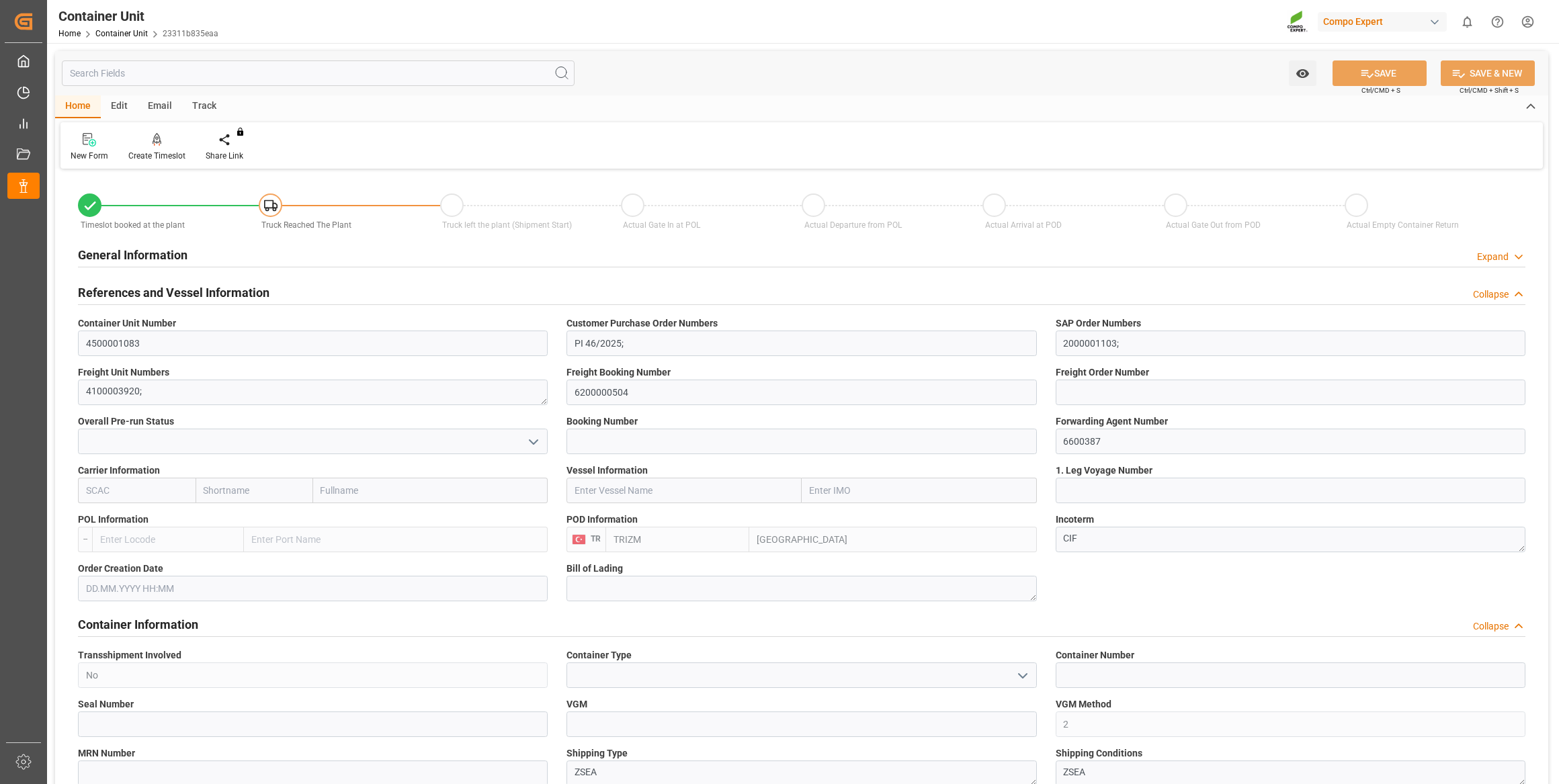
type input "[DATE]"
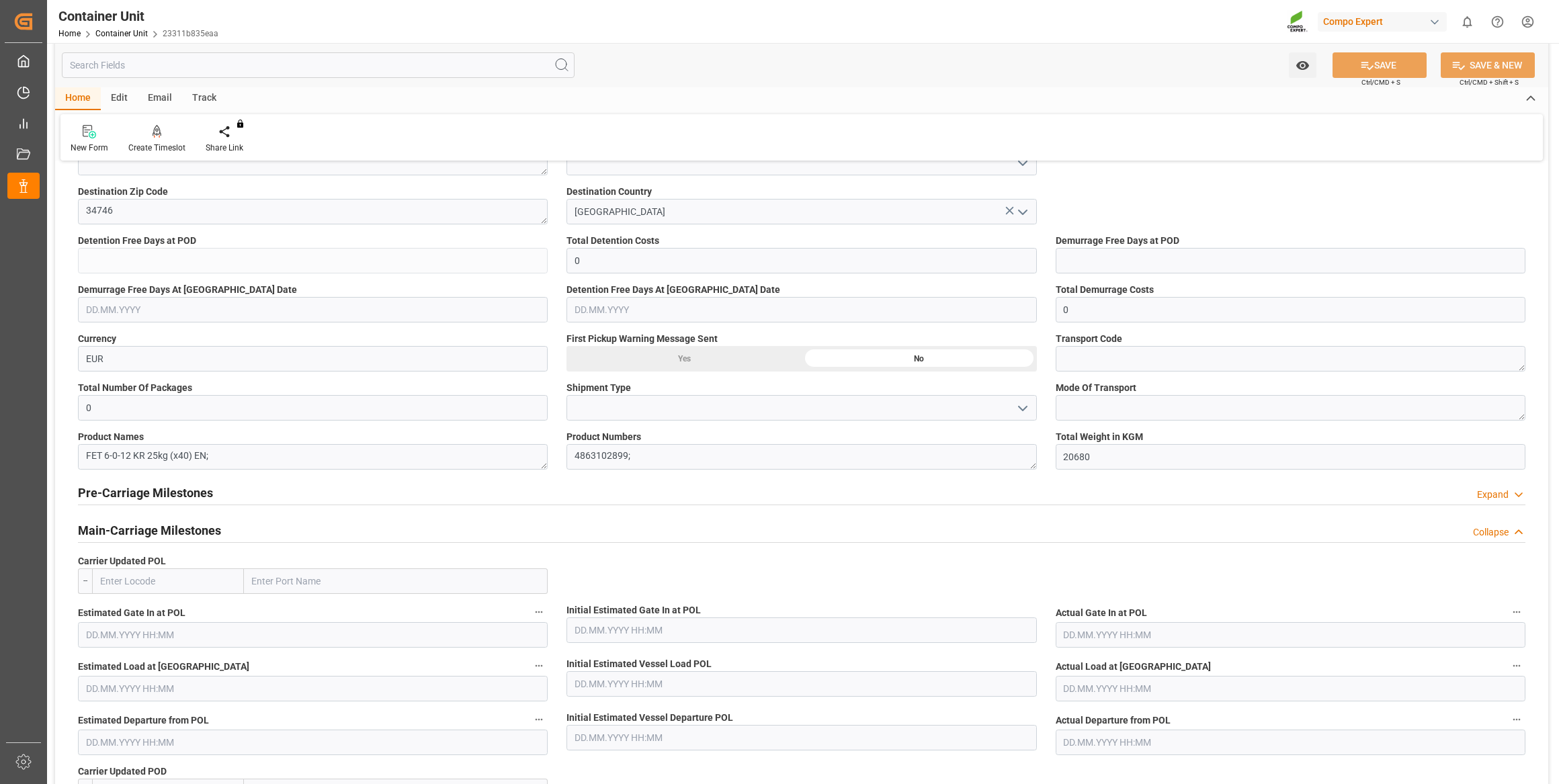
scroll to position [898, 0]
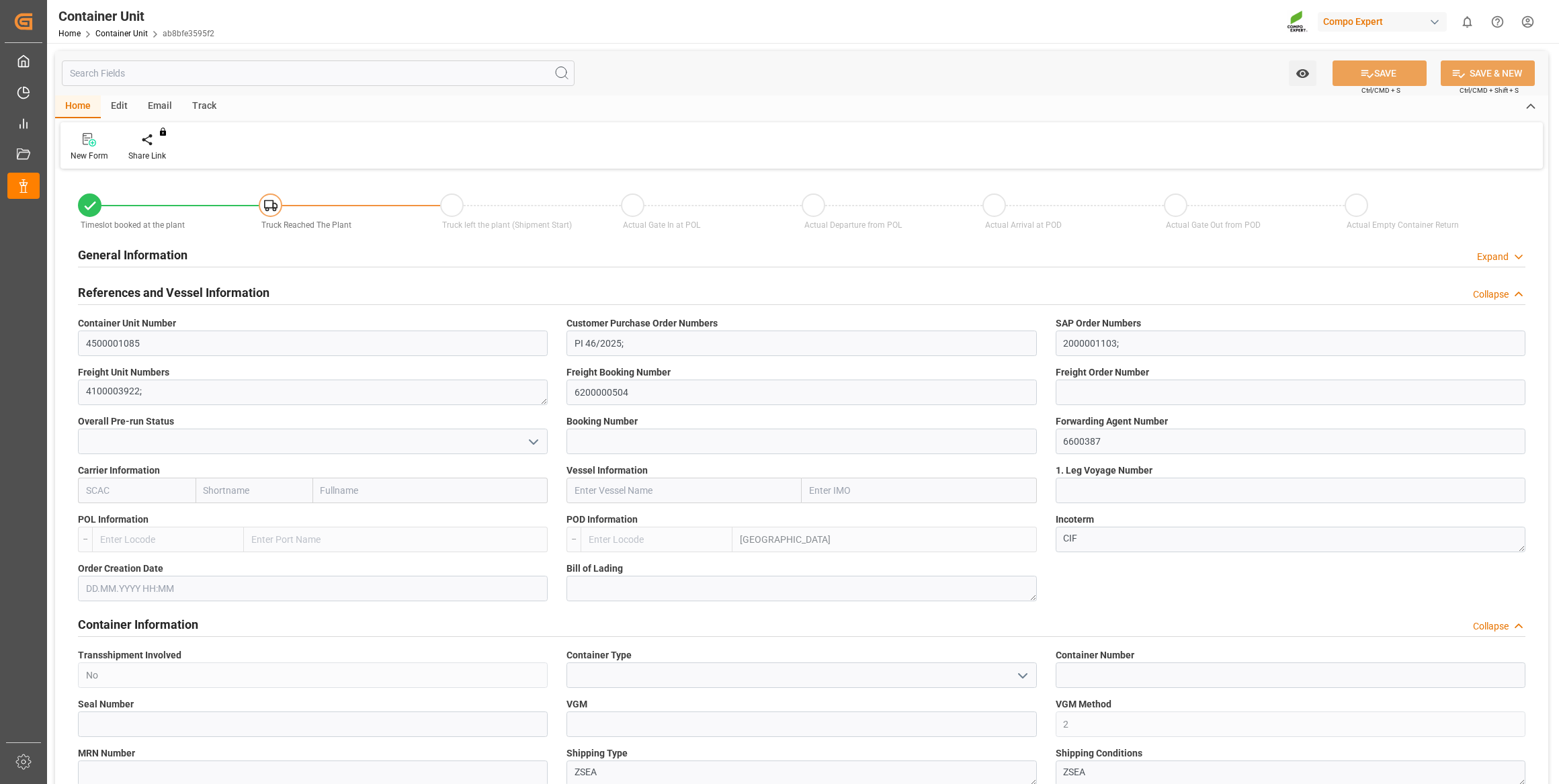
type input "TRIZM"
type input "0"
type input "21504"
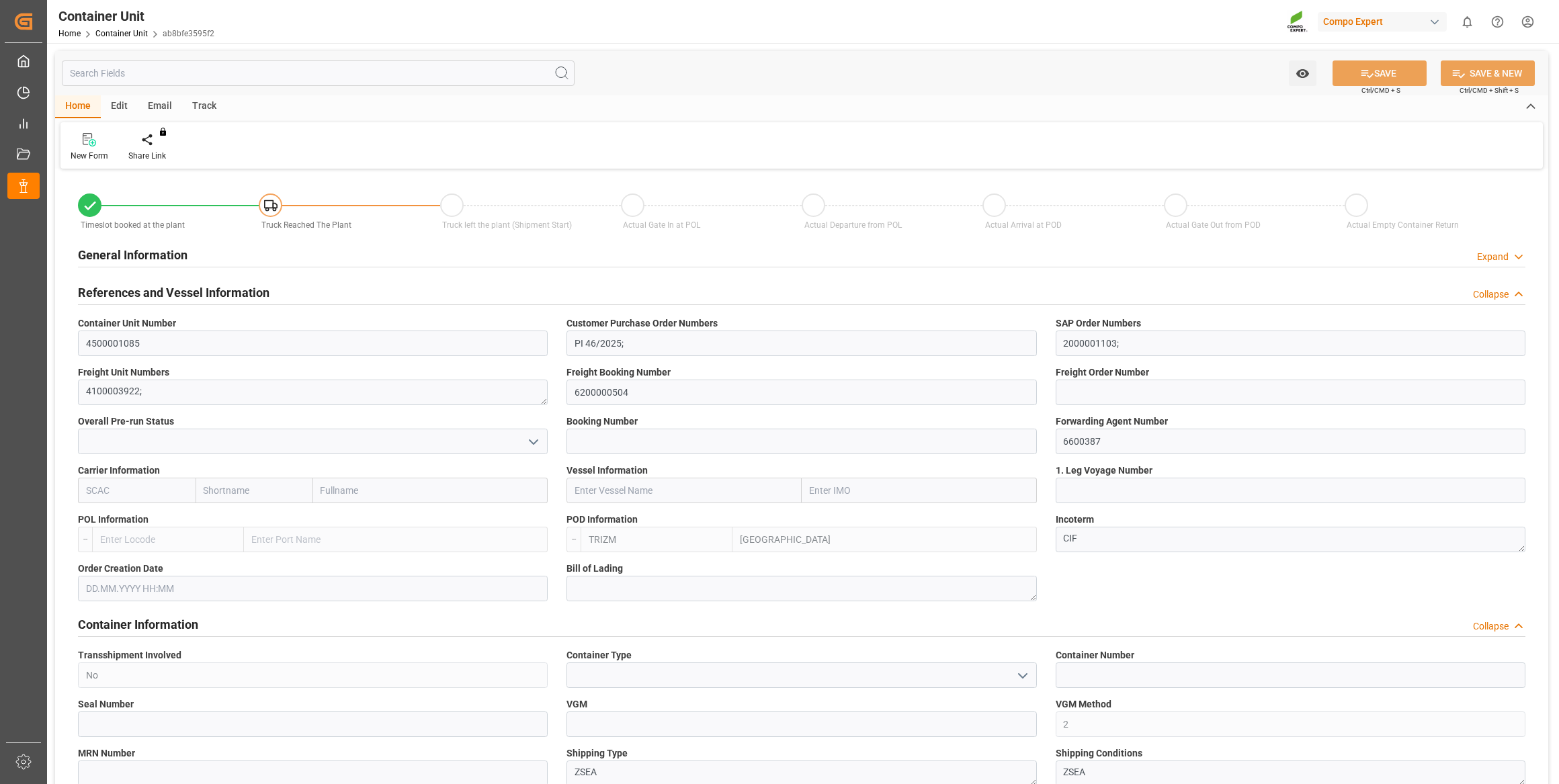
type input "[DATE]"
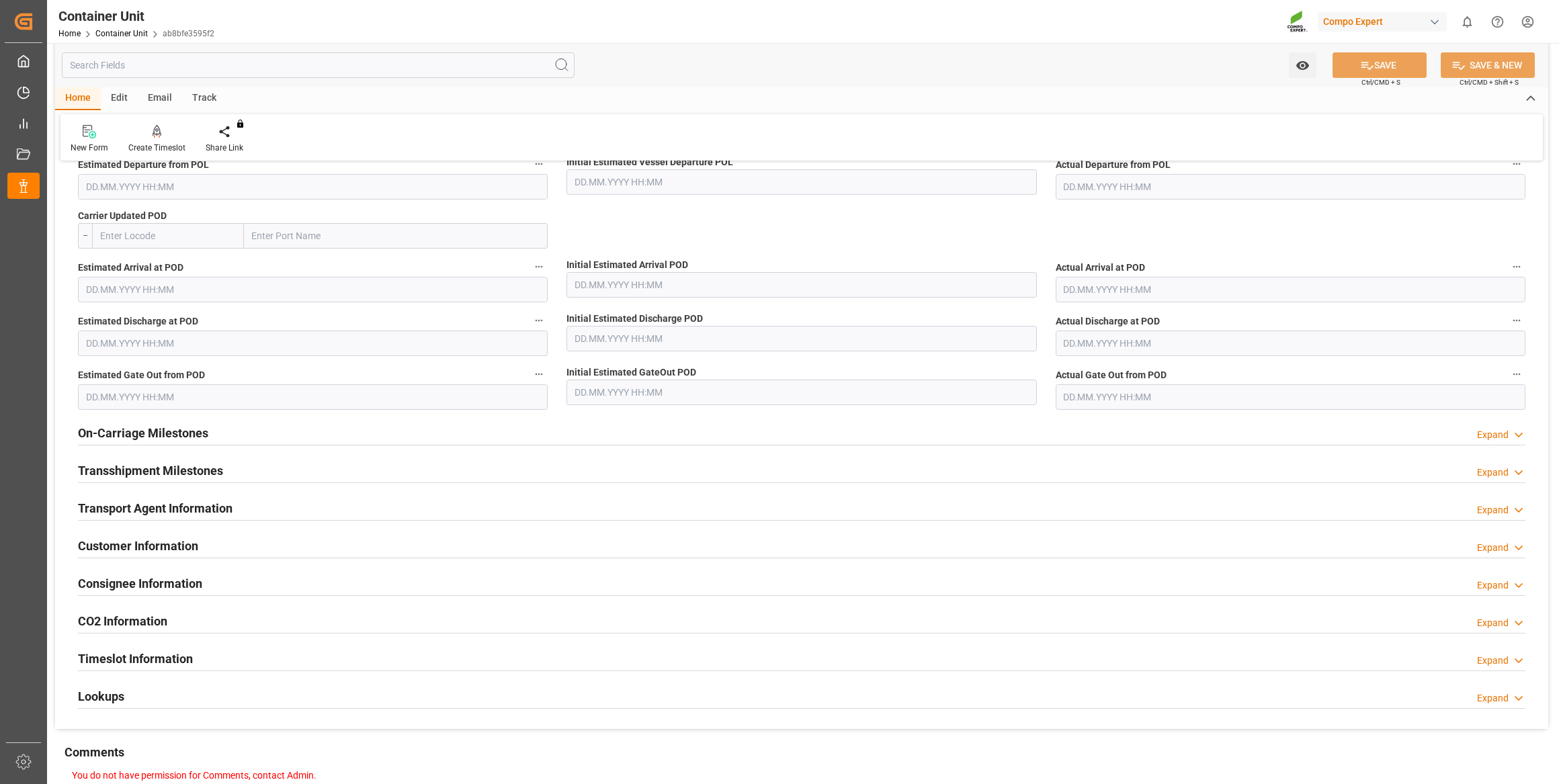
scroll to position [1465, 0]
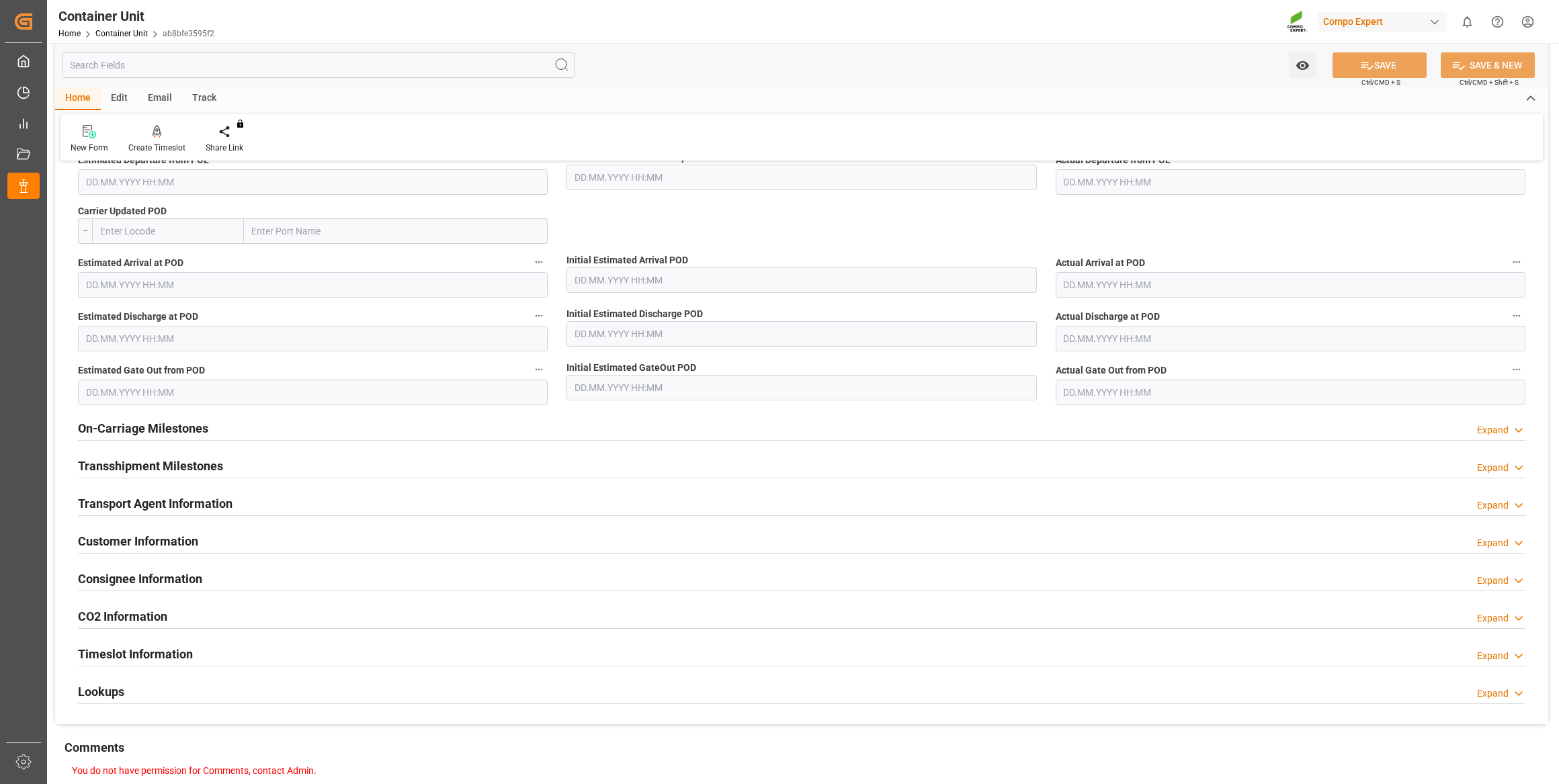
click at [510, 610] on div "CO2 Information Expand" at bounding box center [801, 615] width 1448 height 25
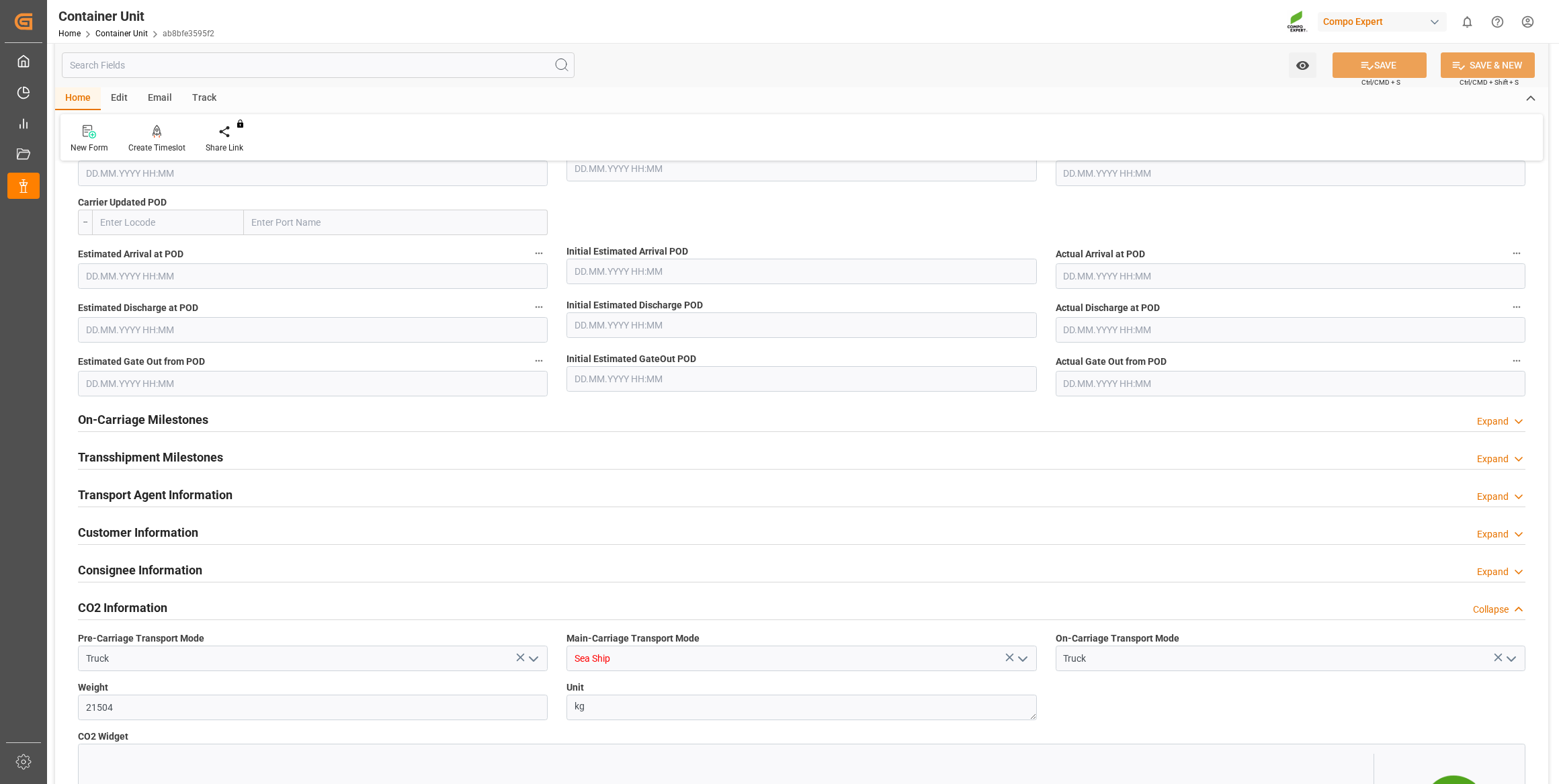
scroll to position [1587, 0]
